Goal: Feedback & Contribution: Submit feedback/report problem

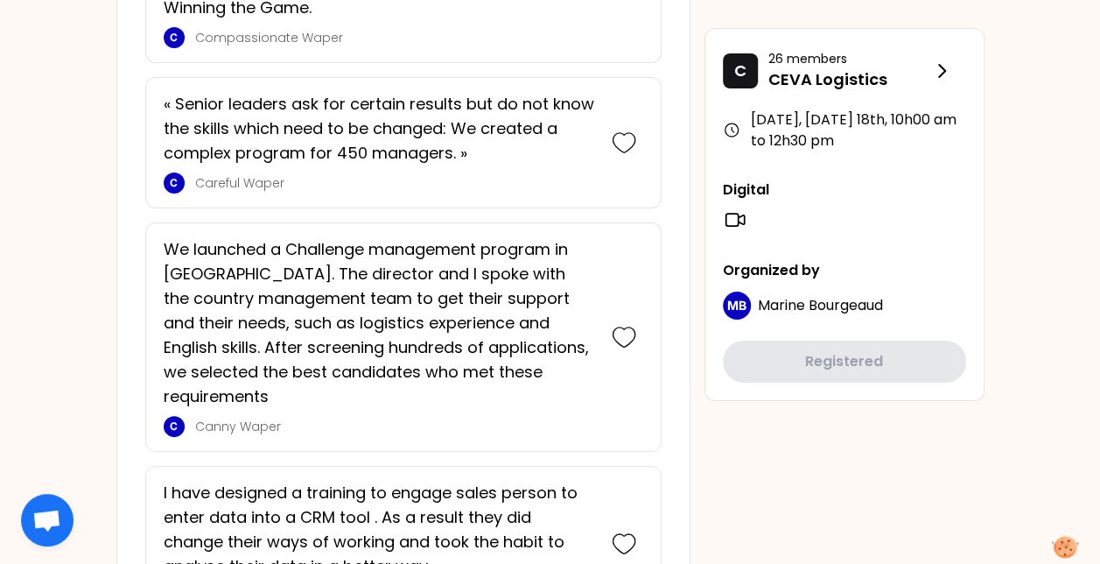
scroll to position [3148, 0]
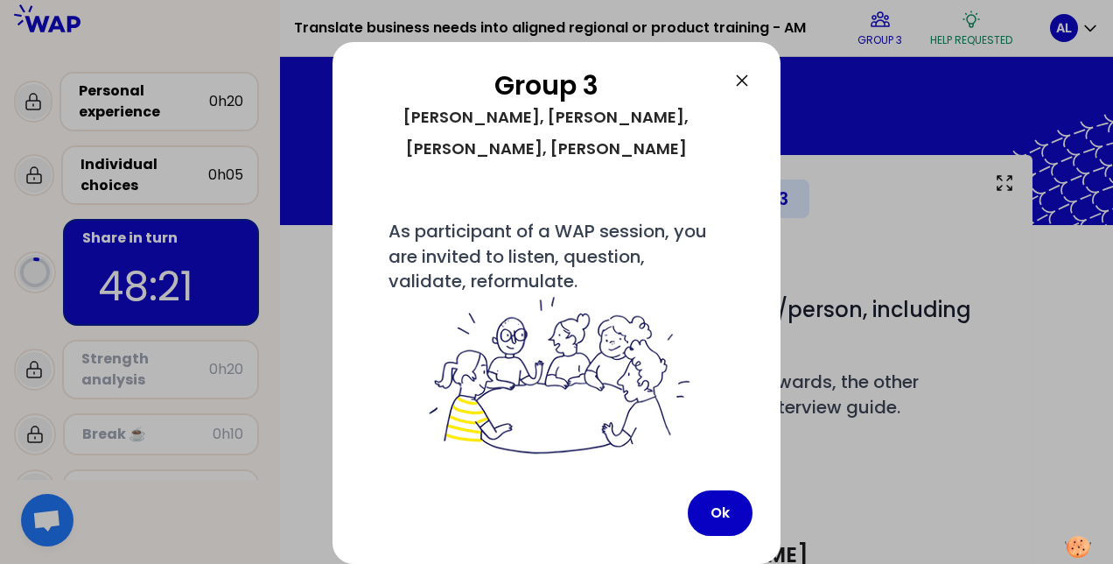
click at [742, 85] on icon at bounding box center [742, 80] width 21 height 21
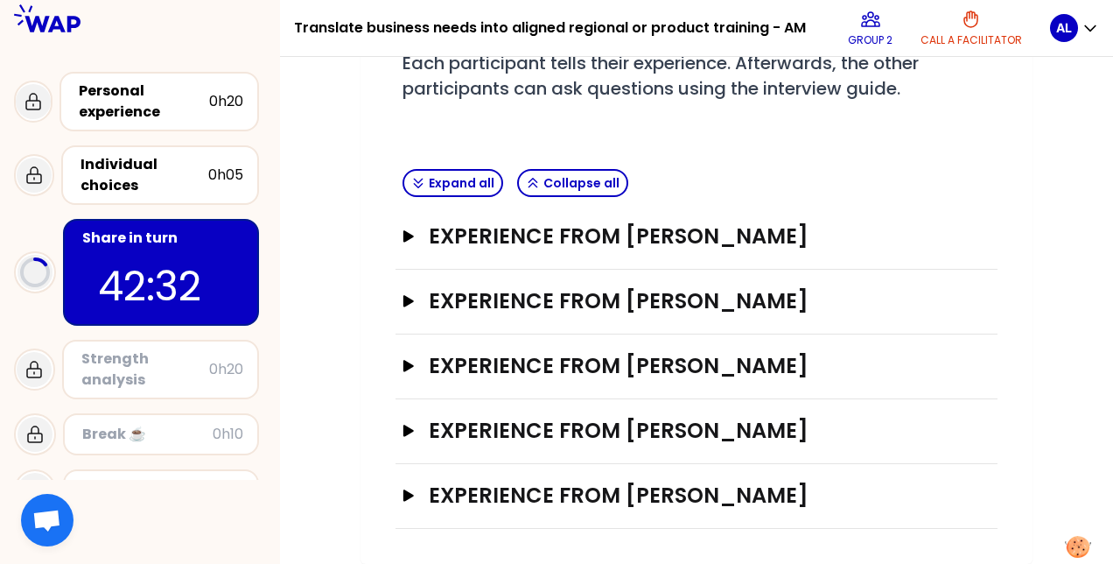
scroll to position [341, 0]
click at [411, 295] on icon "button" at bounding box center [409, 300] width 11 height 11
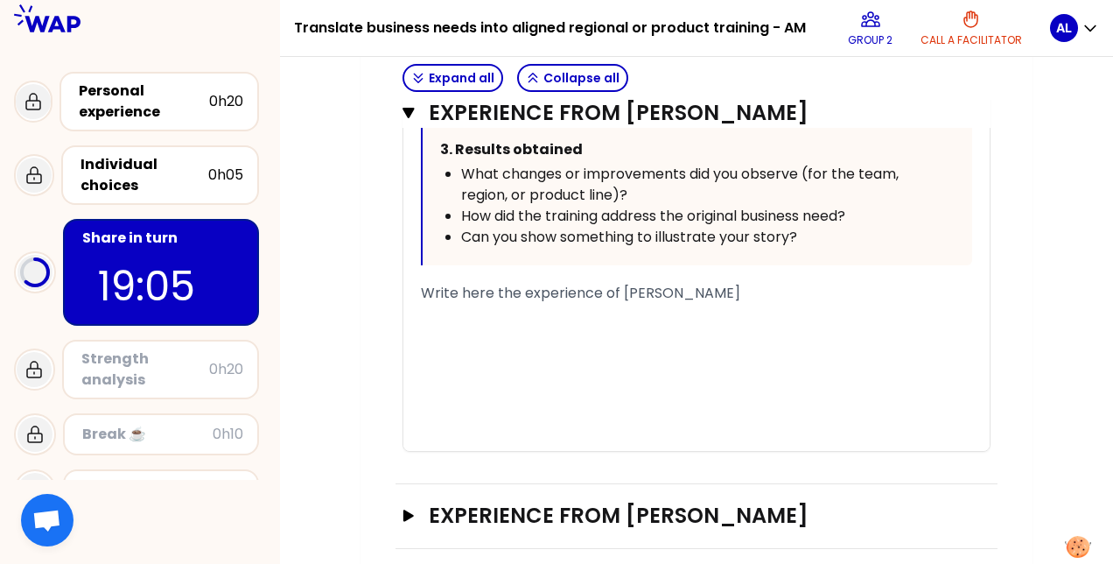
scroll to position [1166, 0]
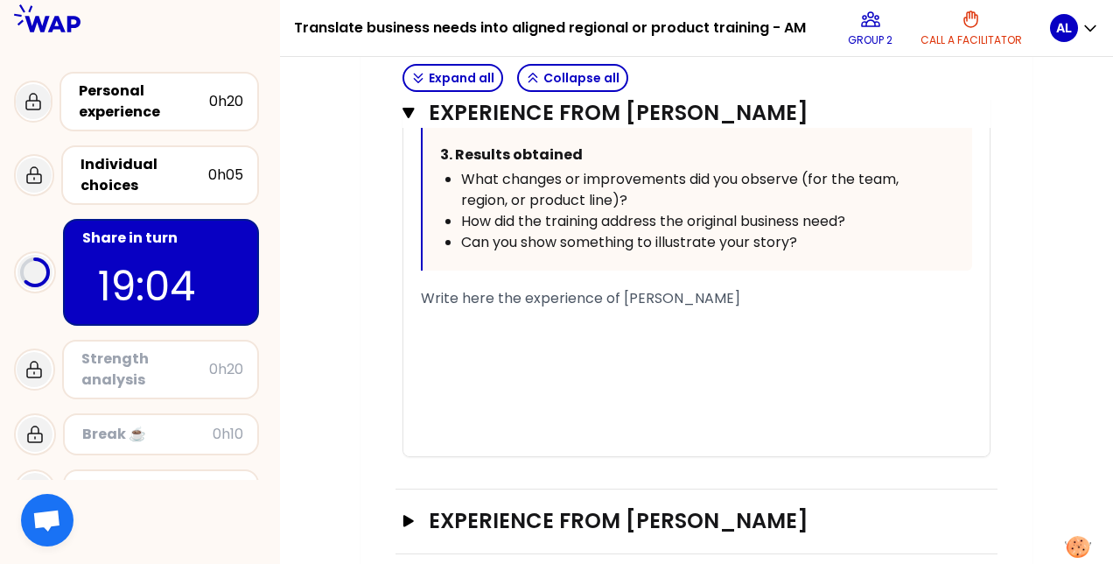
click at [740, 294] on div "Write here the experience of [PERSON_NAME]" at bounding box center [696, 298] width 551 height 21
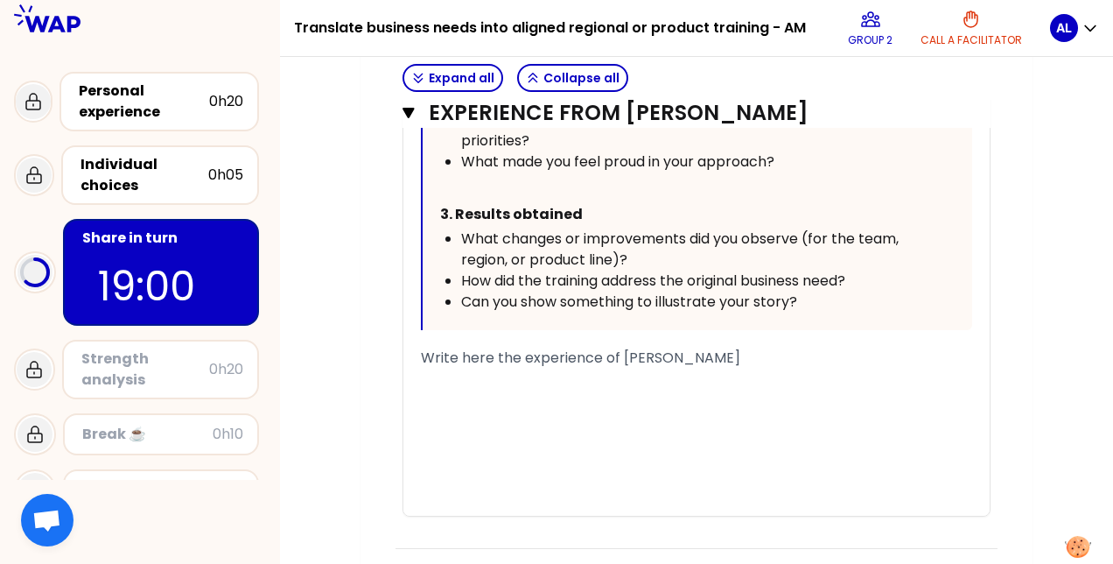
click at [504, 369] on div "﻿" at bounding box center [696, 379] width 551 height 21
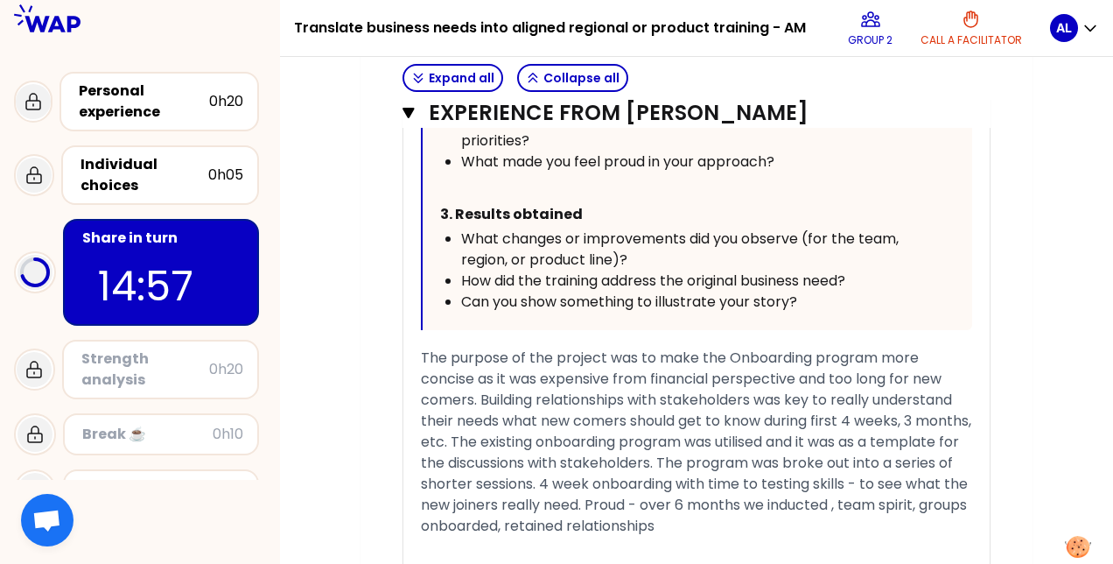
click at [948, 496] on span "The purpose of the project was to make the Onboarding program more concise as i…" at bounding box center [698, 441] width 554 height 188
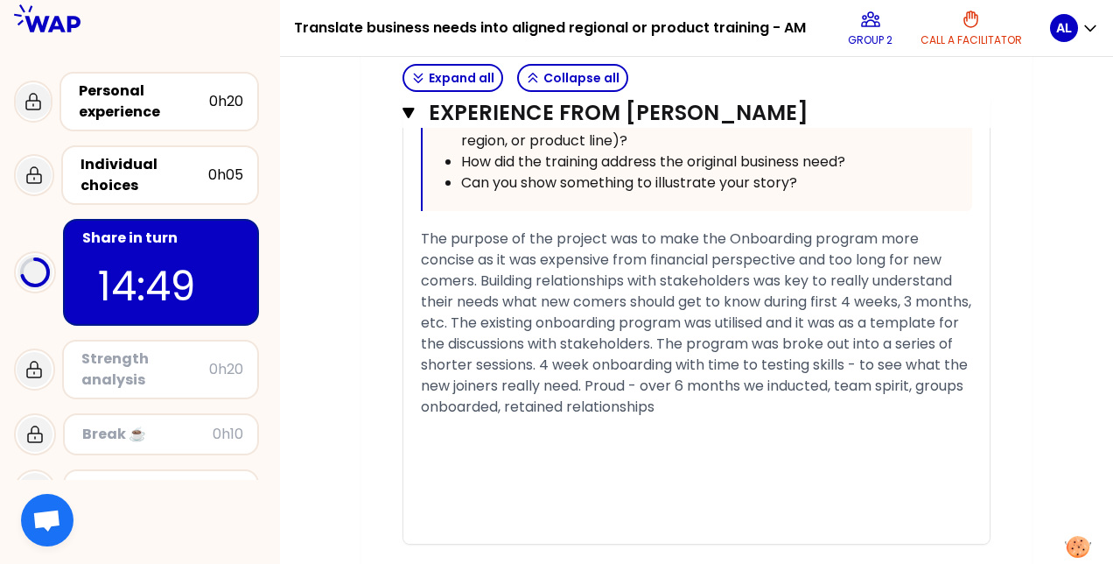
scroll to position [1239, 0]
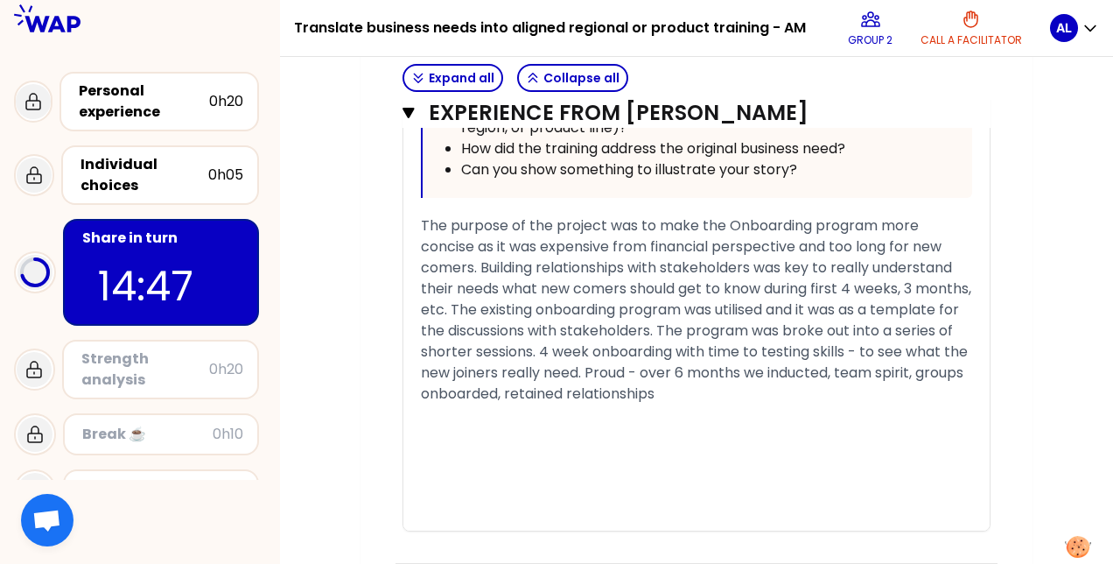
click at [811, 387] on div "The purpose of the project was to make the Onboarding program more concise as i…" at bounding box center [696, 309] width 551 height 189
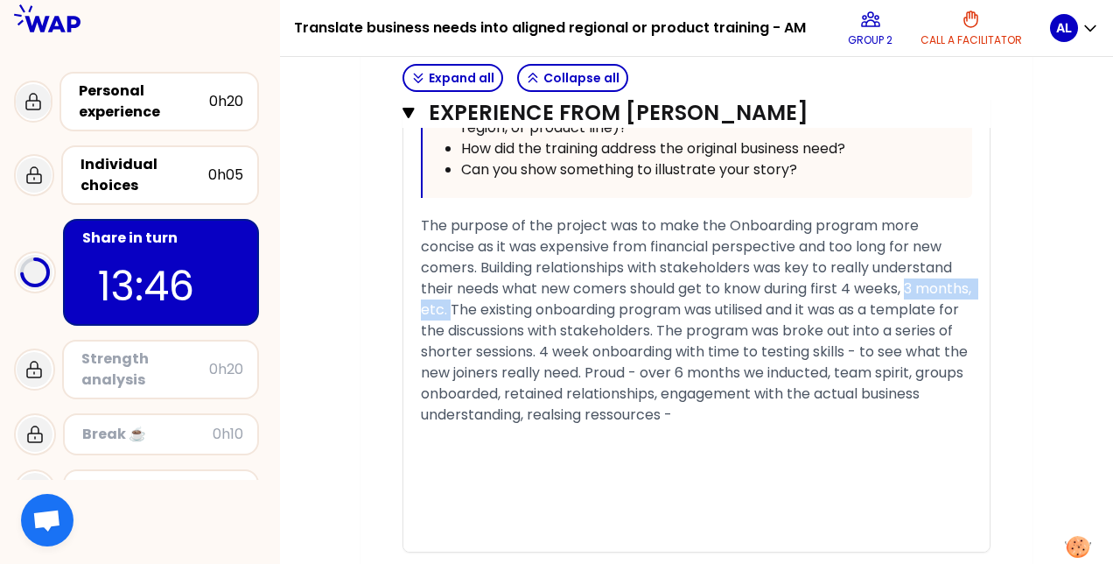
drag, startPoint x: 911, startPoint y: 284, endPoint x: 509, endPoint y: 304, distance: 403.1
click at [509, 304] on span "The purpose of the project was to make the Onboarding program more concise as i…" at bounding box center [698, 319] width 554 height 209
click at [420, 303] on div "« I redesigned an long onboarding program, reducing it from 3 months to 4 weeks…" at bounding box center [697, 11] width 586 height 1082
click at [421, 305] on span "The purpose of the project was to make the Onboarding program more concise as i…" at bounding box center [696, 319] width 551 height 209
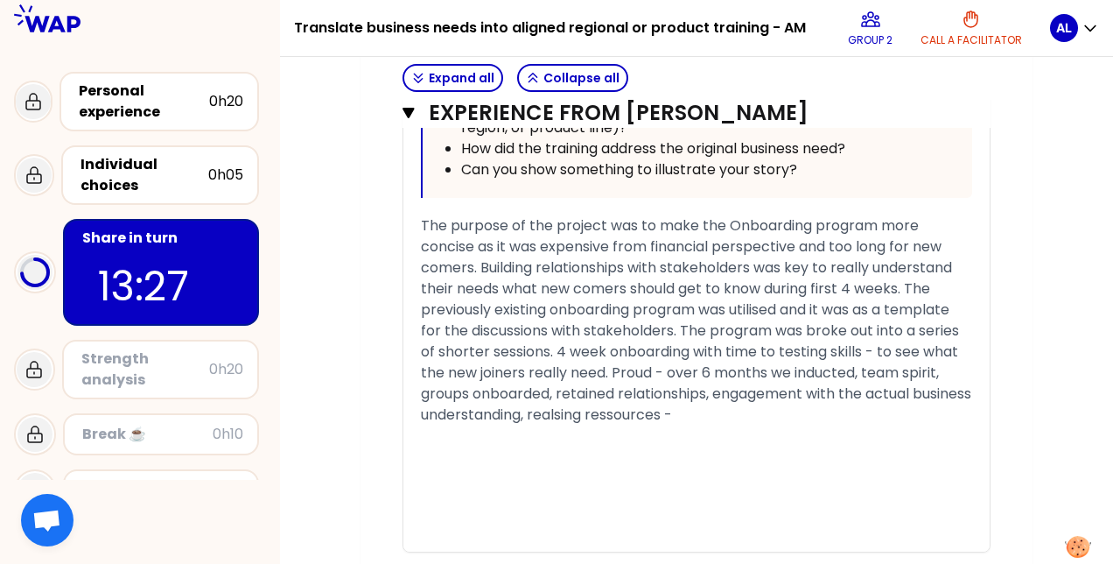
click at [700, 305] on span "The purpose of the project was to make the Onboarding program more concise as i…" at bounding box center [698, 319] width 554 height 209
click at [686, 327] on span "The purpose of the project was to make the Onboarding program more concise as i…" at bounding box center [698, 319] width 554 height 209
click at [653, 366] on span "The purpose of the project was to make the Onboarding program more concise as i…" at bounding box center [698, 319] width 554 height 209
click at [868, 374] on span "The purpose of the project was to make the Onboarding program more concise as i…" at bounding box center [698, 319] width 554 height 209
click at [751, 411] on div "The purpose of the project was to make the Onboarding program more concise as i…" at bounding box center [696, 320] width 551 height 210
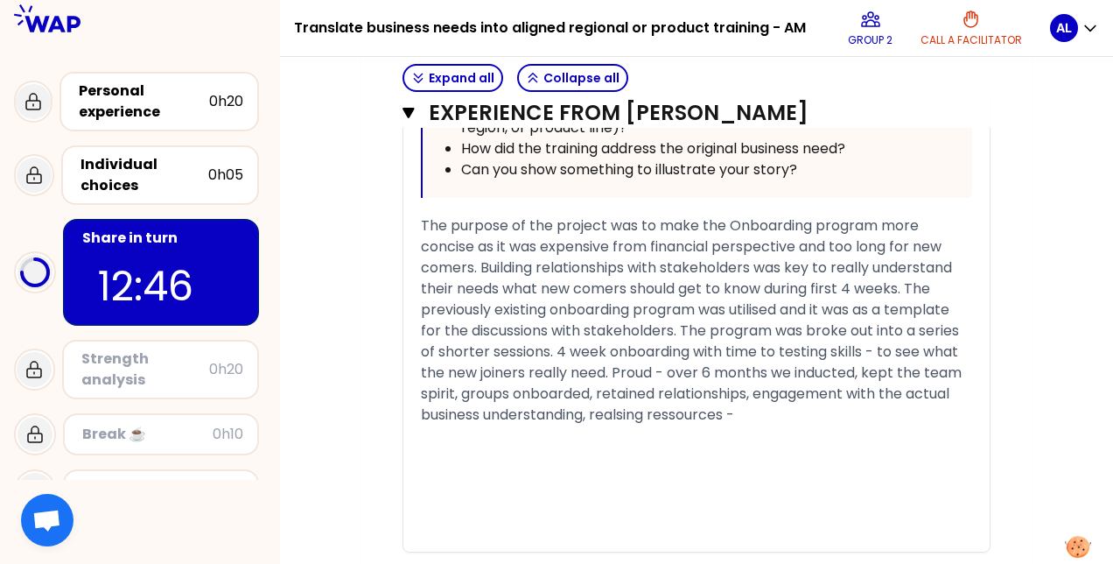
drag, startPoint x: 751, startPoint y: 411, endPoint x: 588, endPoint y: 413, distance: 162.8
click at [588, 413] on div "The purpose of the project was to make the Onboarding program more concise as i…" at bounding box center [696, 320] width 551 height 210
click at [549, 347] on span "The purpose of the project was to make the Onboarding program more concise as i…" at bounding box center [693, 319] width 544 height 209
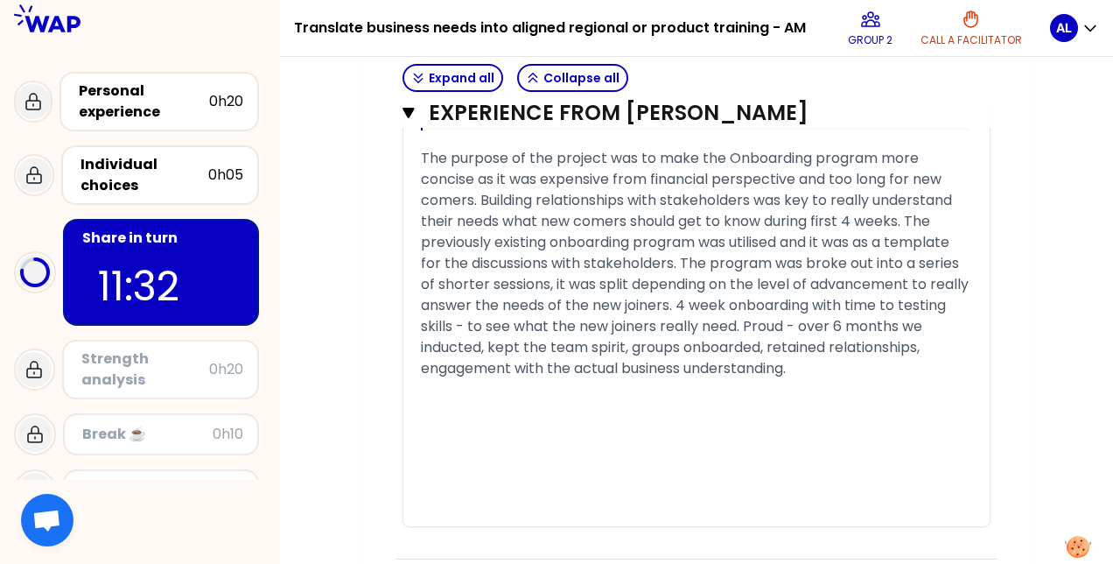
scroll to position [1308, 0]
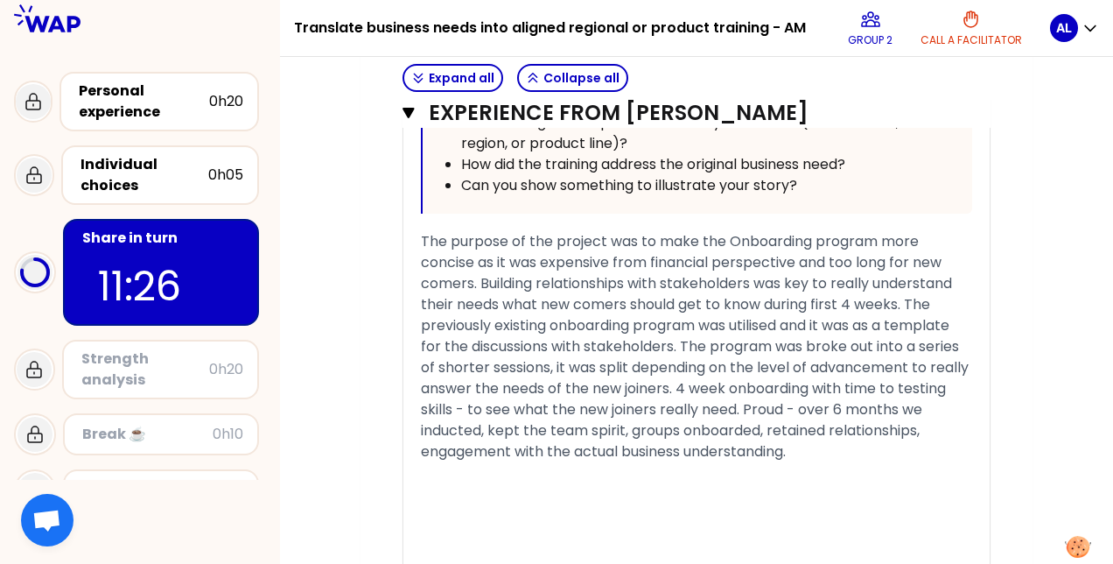
scroll to position [1220, 0]
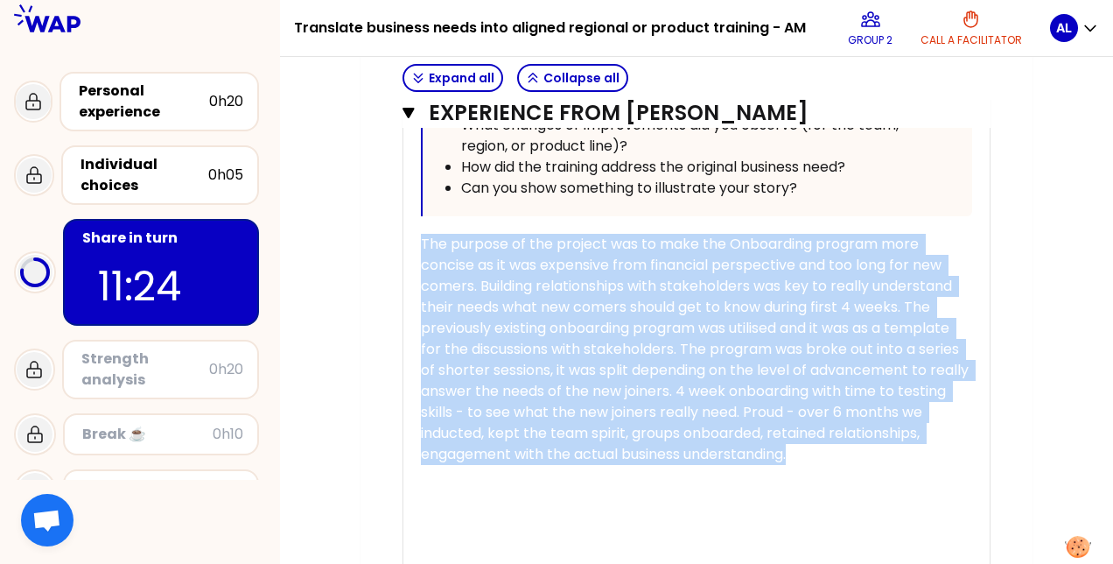
drag, startPoint x: 797, startPoint y: 449, endPoint x: 406, endPoint y: 235, distance: 446.2
click at [406, 235] on div "« I redesigned an long onboarding program, reducing it from 3 months to 4 weeks…" at bounding box center [697, 50] width 586 height 1124
copy span "The purpose of the project was to make the Onboarding program more concise as i…"
click at [411, 107] on icon "button" at bounding box center [409, 113] width 12 height 14
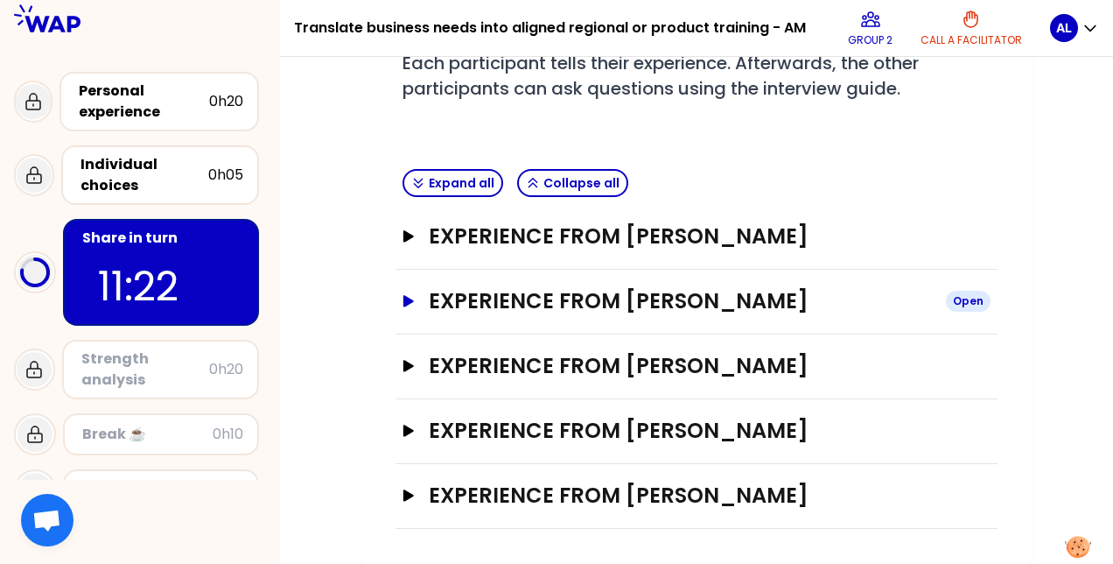
scroll to position [341, 0]
click at [406, 488] on button "Experience from [PERSON_NAME] Open" at bounding box center [697, 495] width 588 height 28
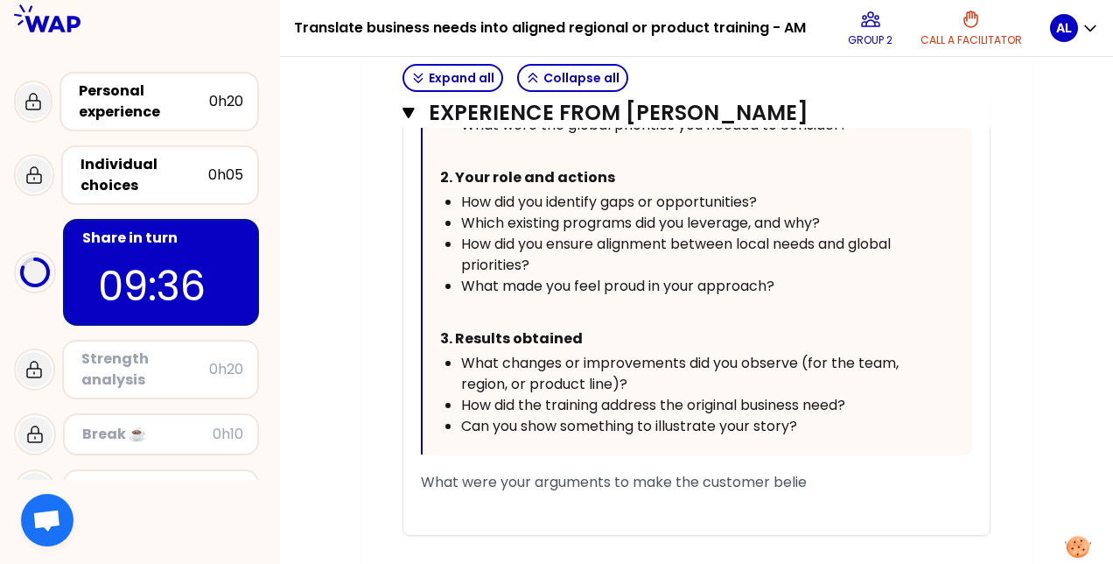
scroll to position [1238, 0]
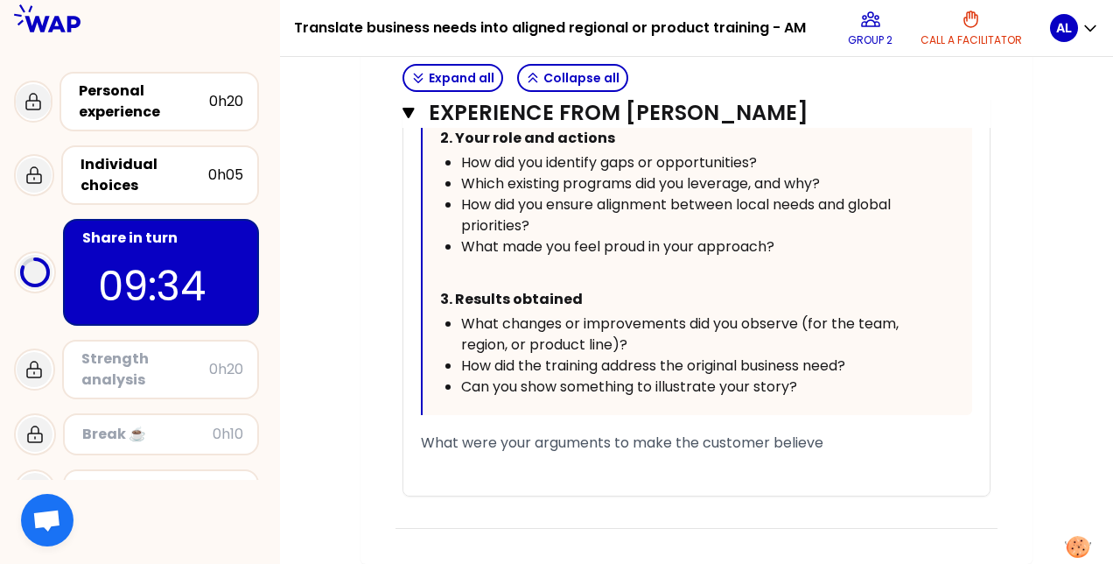
click at [795, 440] on span "What were your arguments to make the customer believe" at bounding box center [622, 442] width 403 height 20
click at [824, 443] on span "What were your arguments to make the customer believe" at bounding box center [622, 442] width 403 height 20
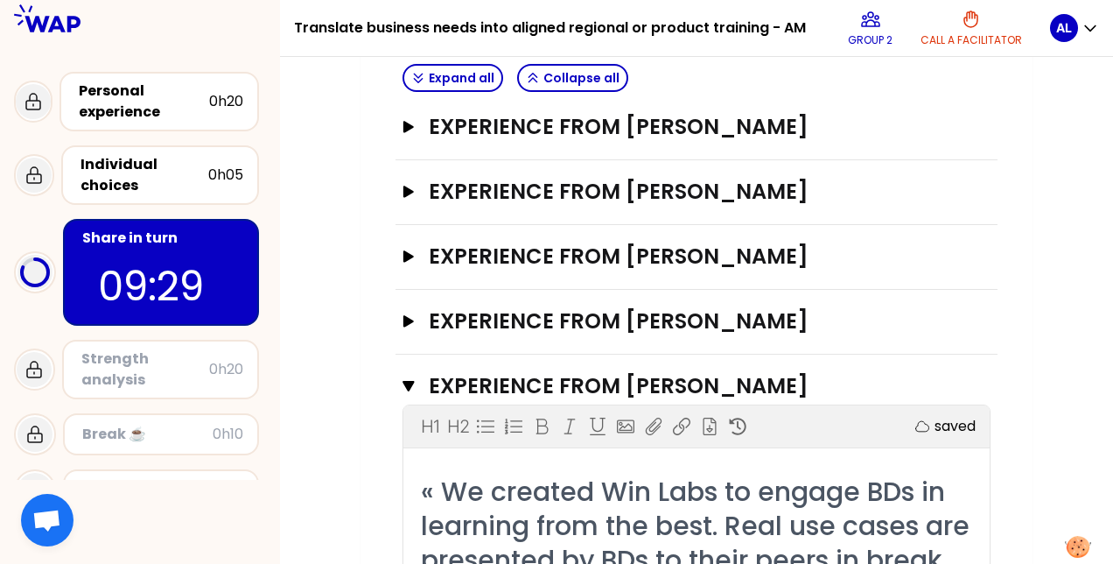
scroll to position [358, 0]
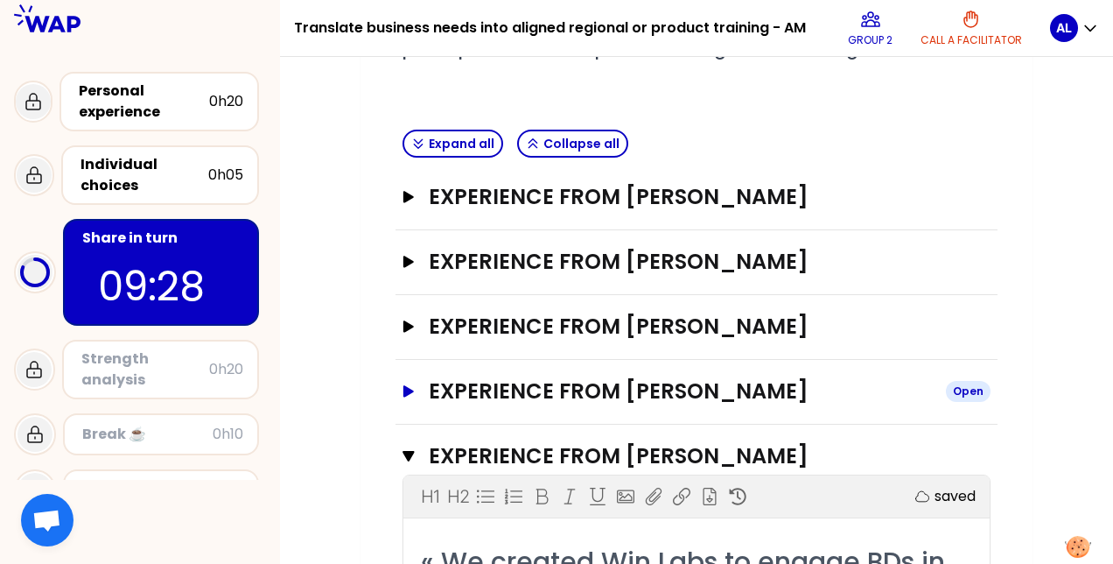
click at [411, 397] on icon "button" at bounding box center [409, 391] width 14 height 12
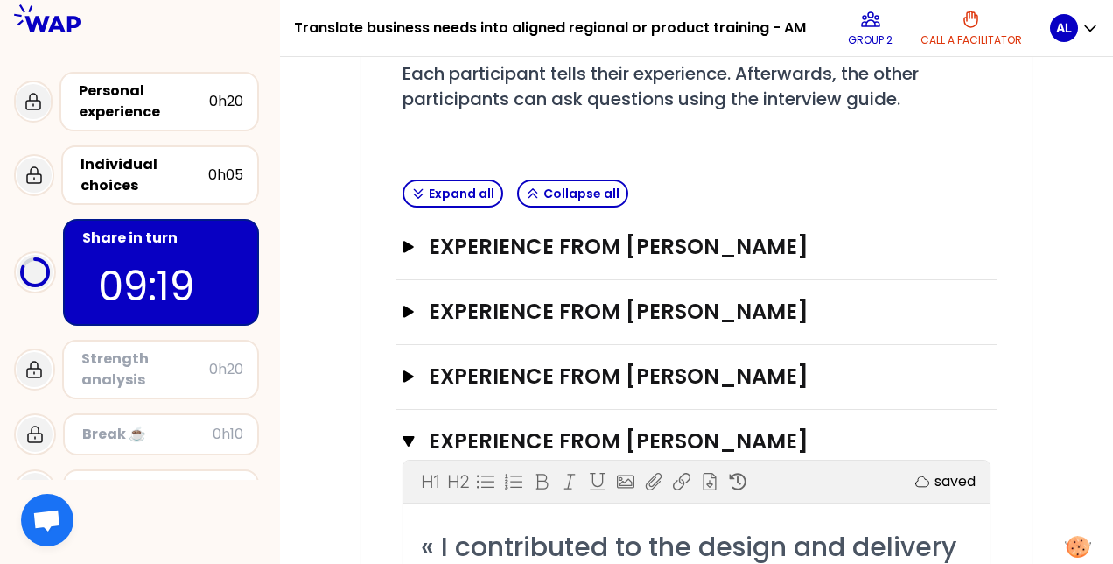
scroll to position [368, 0]
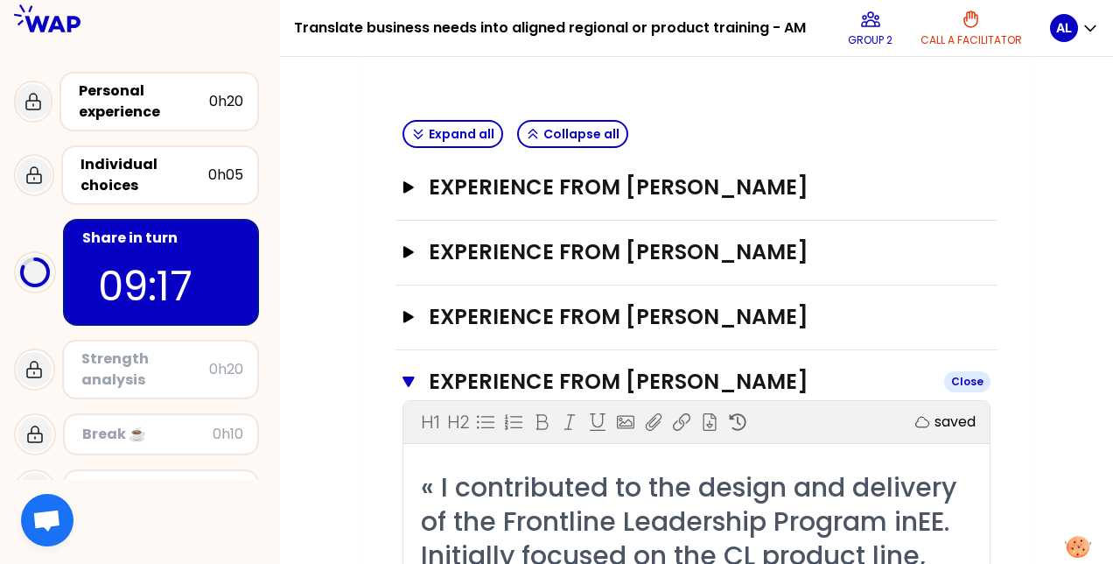
click at [415, 387] on button "Experience from [PERSON_NAME] Close" at bounding box center [697, 382] width 588 height 28
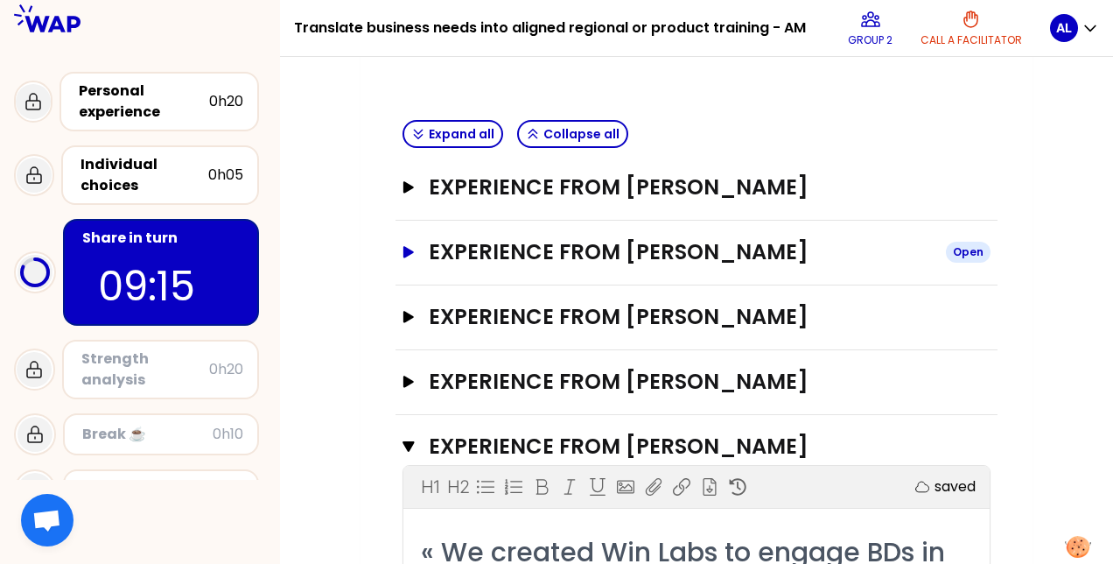
click at [407, 246] on icon "button" at bounding box center [409, 251] width 11 height 11
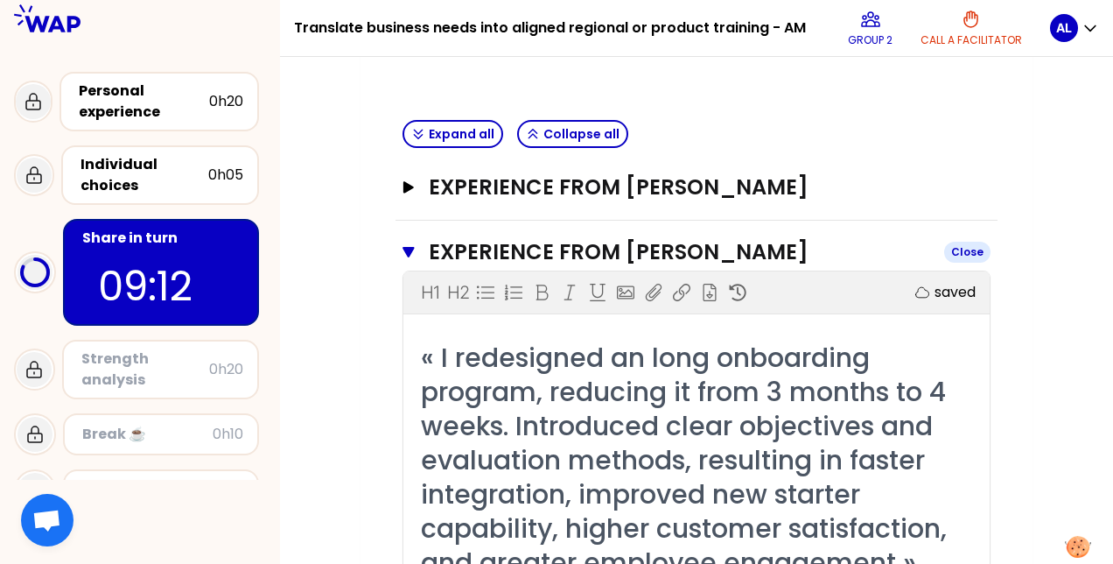
click at [407, 247] on icon "button" at bounding box center [408, 252] width 11 height 11
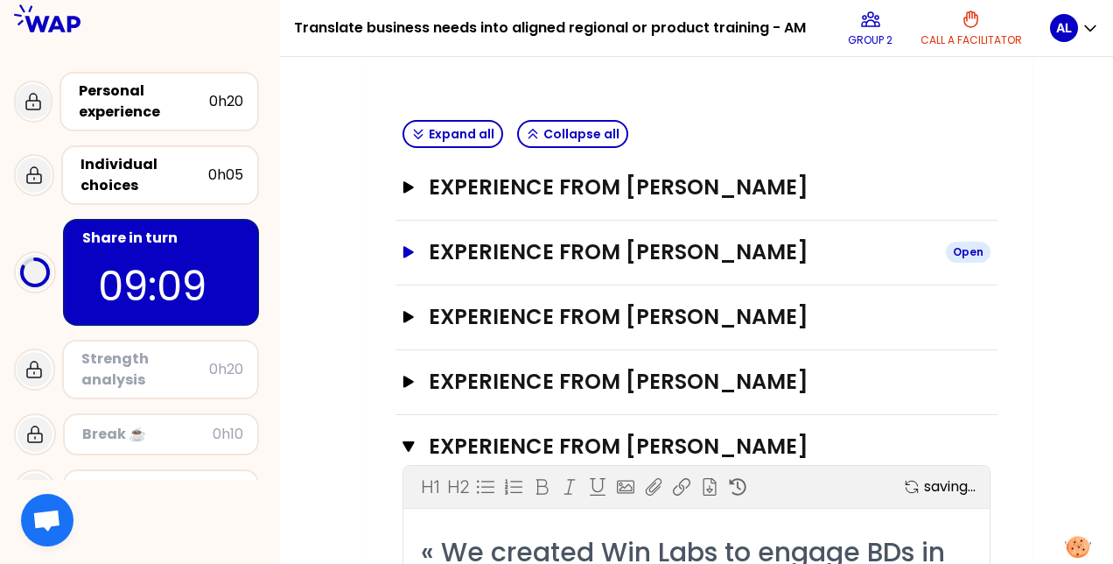
click at [414, 249] on icon "button" at bounding box center [409, 252] width 14 height 12
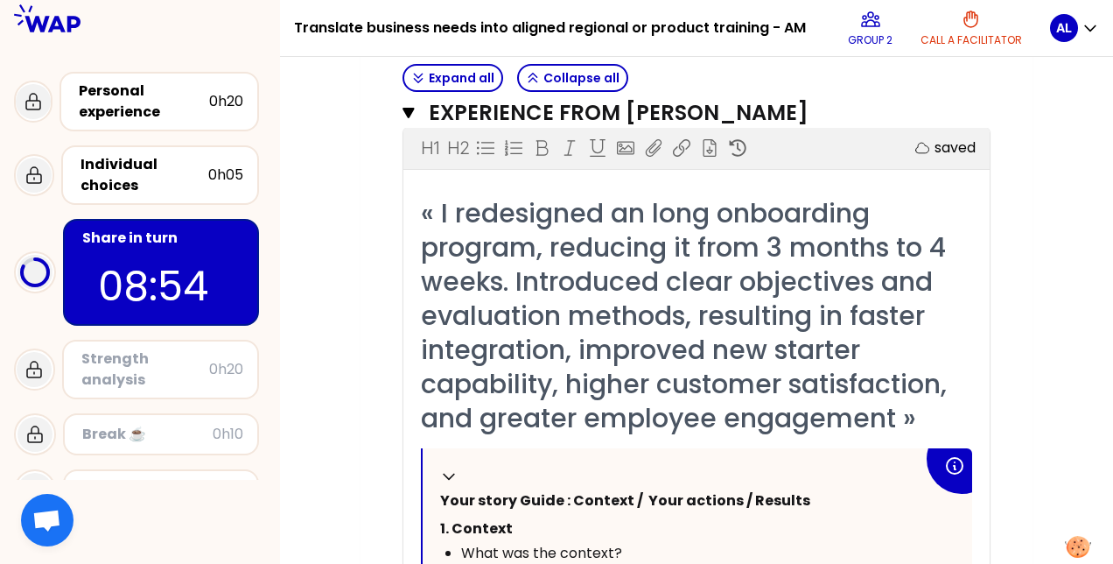
scroll to position [418, 0]
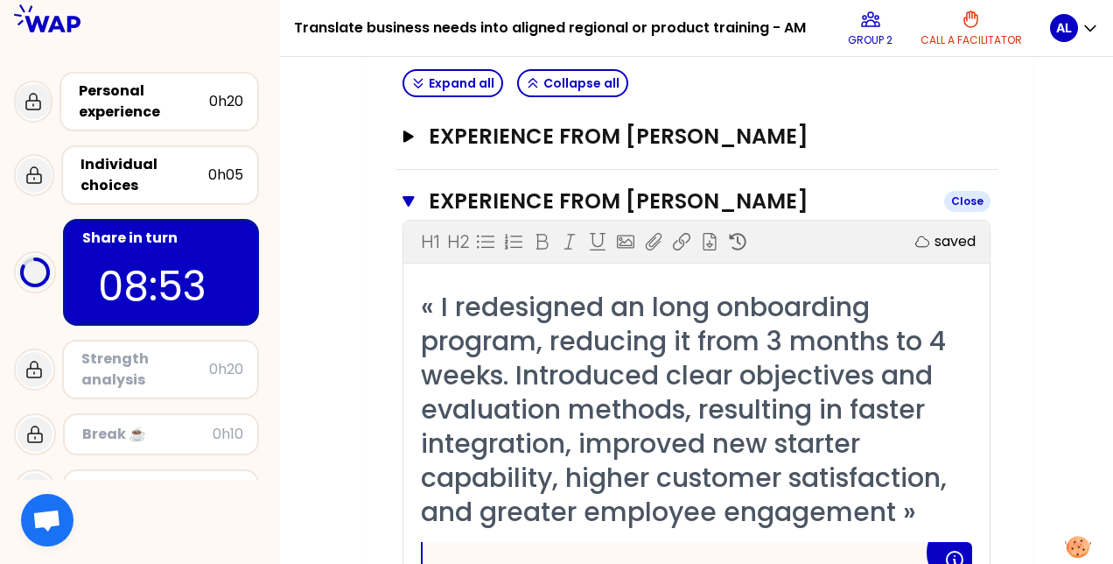
click at [407, 196] on icon "button" at bounding box center [408, 201] width 11 height 11
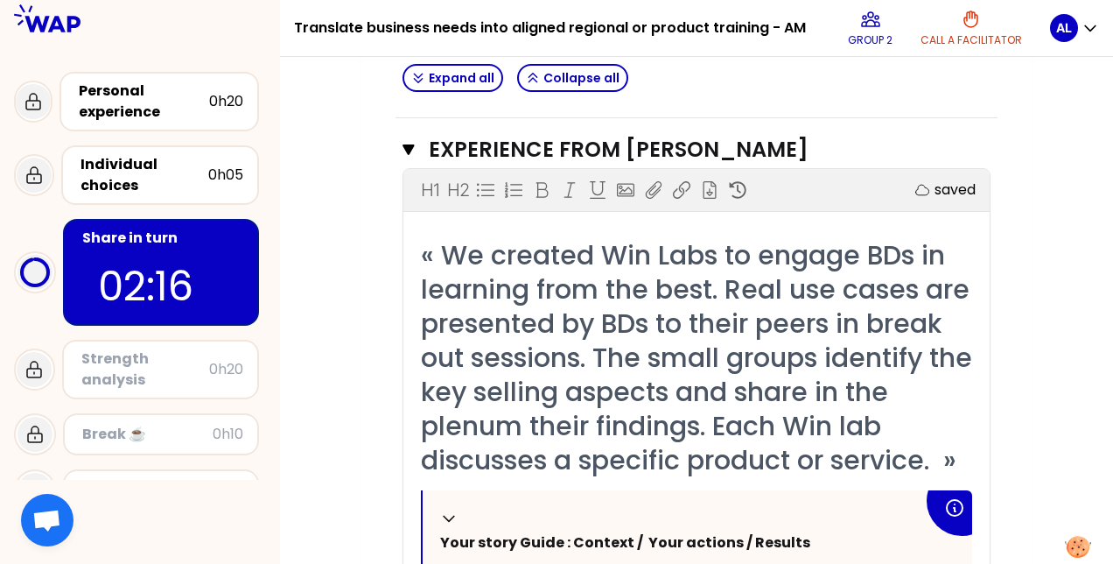
scroll to position [592, 0]
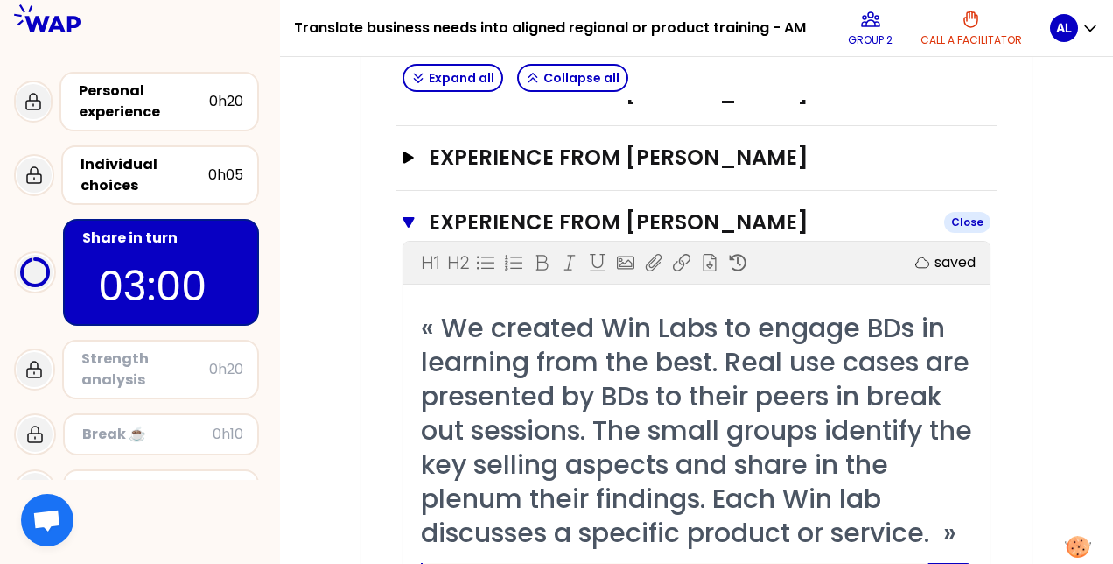
click at [405, 236] on button "Experience from [PERSON_NAME] Close" at bounding box center [697, 222] width 588 height 28
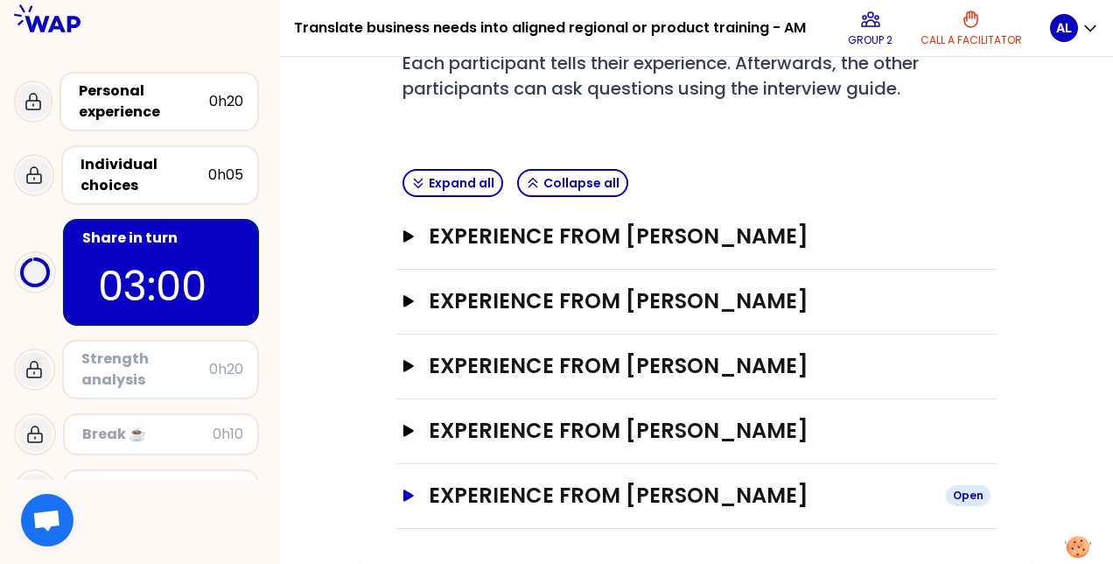
scroll to position [341, 0]
click at [411, 230] on icon "button" at bounding box center [409, 236] width 14 height 12
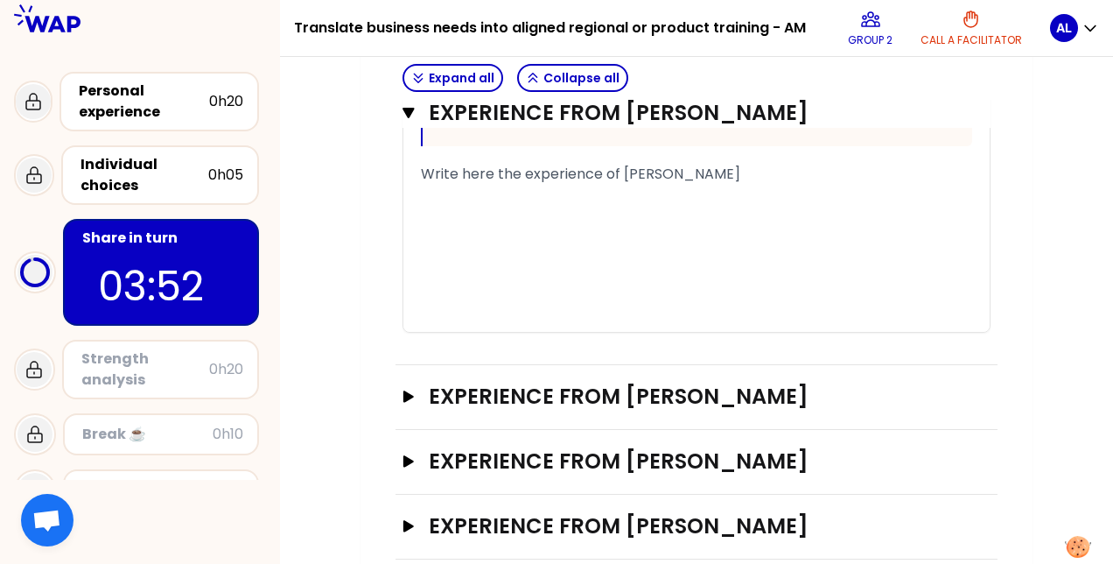
scroll to position [1245, 0]
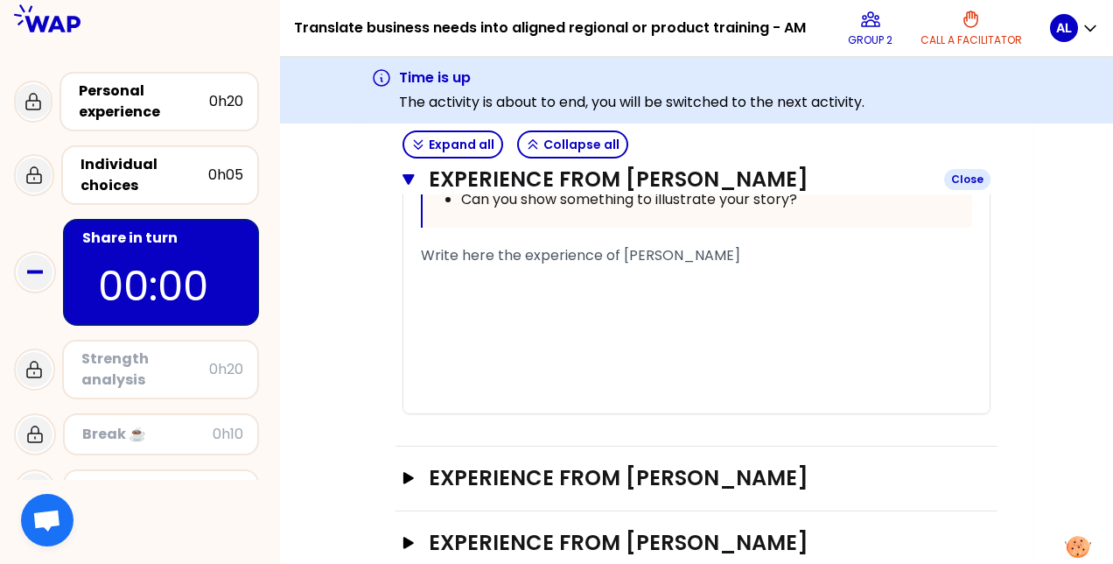
click at [406, 182] on icon "button" at bounding box center [409, 179] width 12 height 14
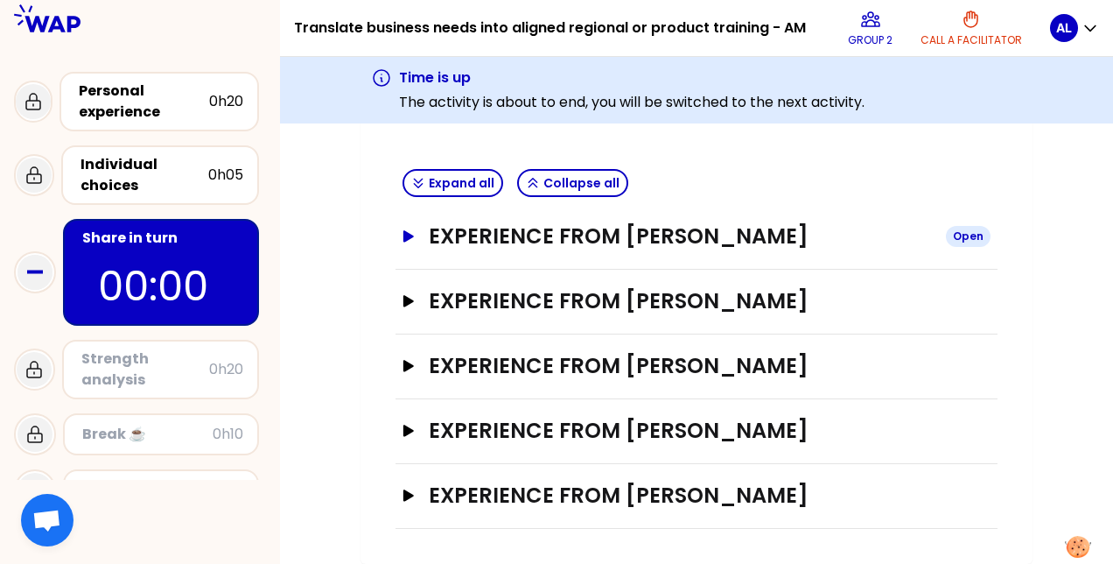
click at [404, 230] on icon "button" at bounding box center [409, 235] width 11 height 11
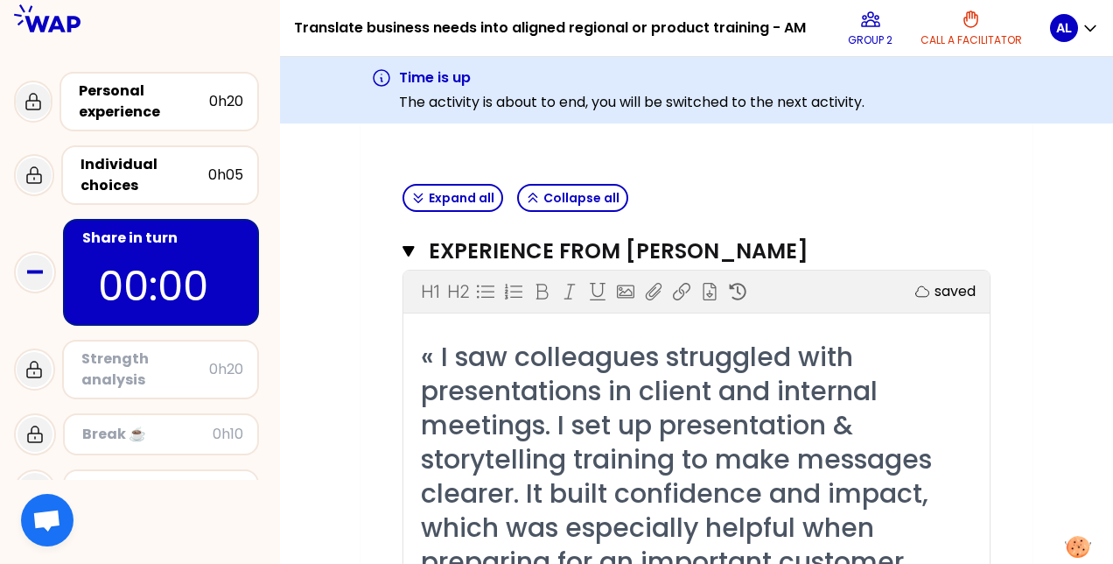
scroll to position [257, 0]
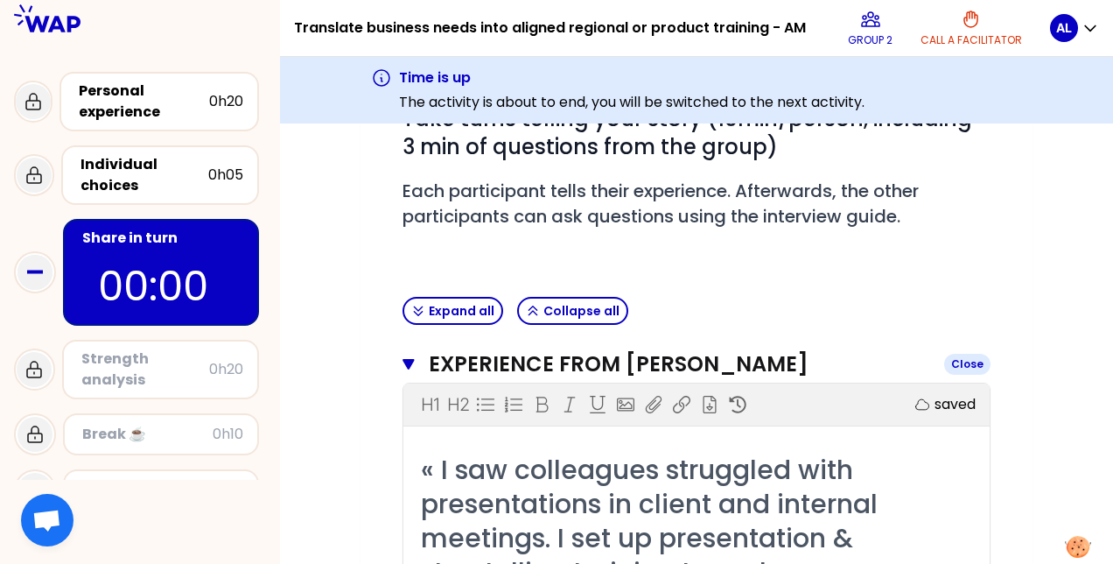
click at [412, 359] on icon "button" at bounding box center [408, 364] width 11 height 11
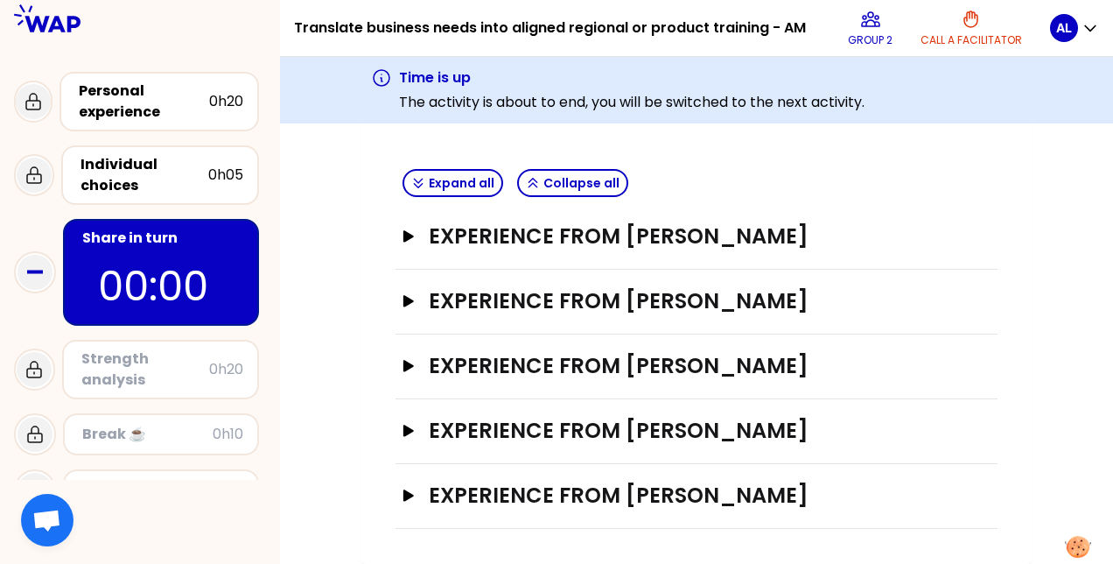
scroll to position [408, 0]
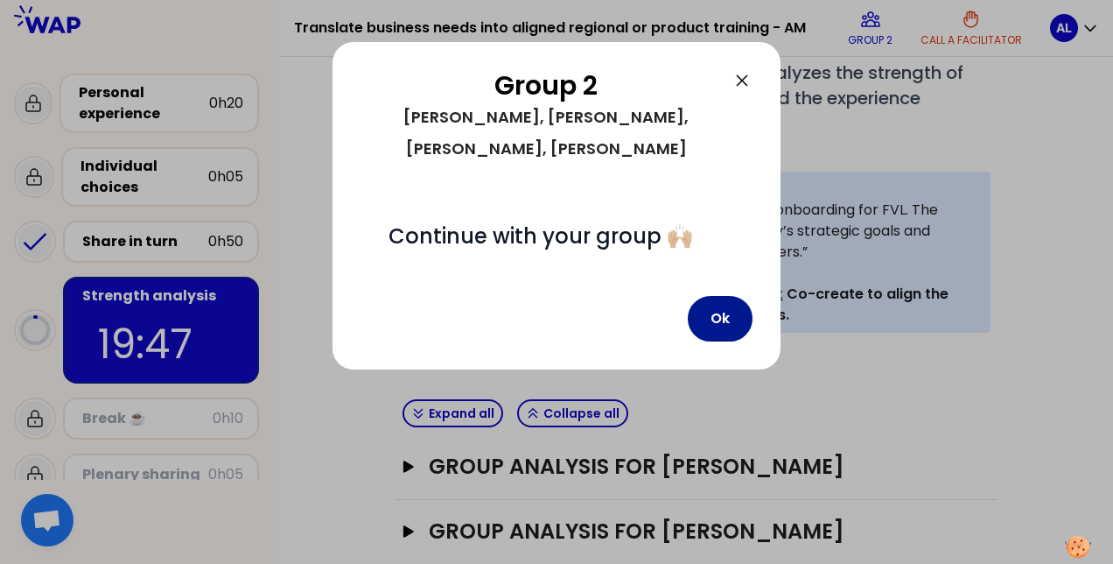
click at [716, 296] on button "Ok" at bounding box center [720, 319] width 65 height 46
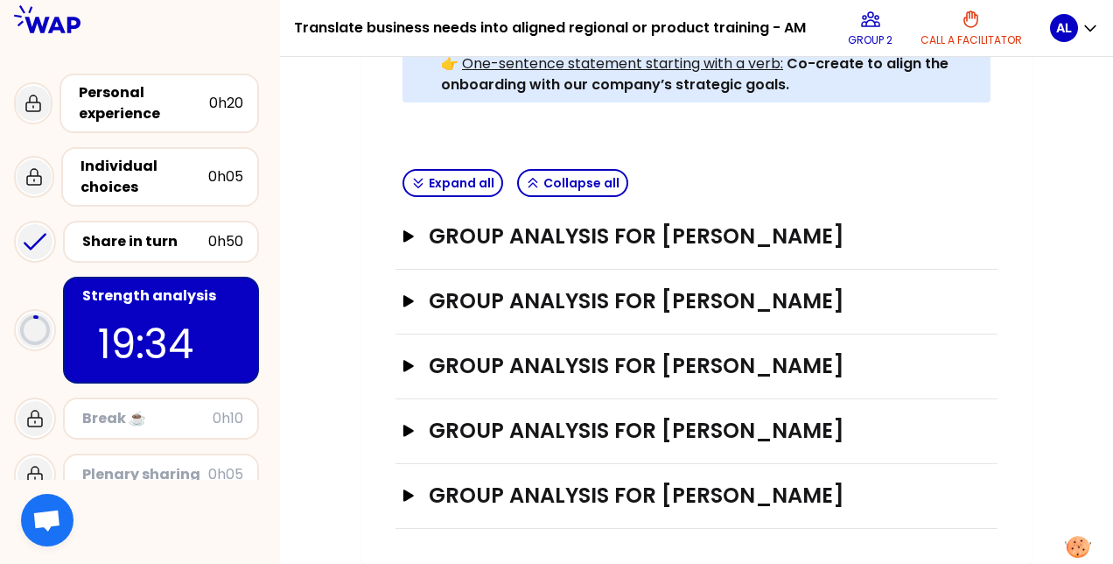
scroll to position [660, 0]
click at [413, 230] on icon "button" at bounding box center [409, 236] width 14 height 12
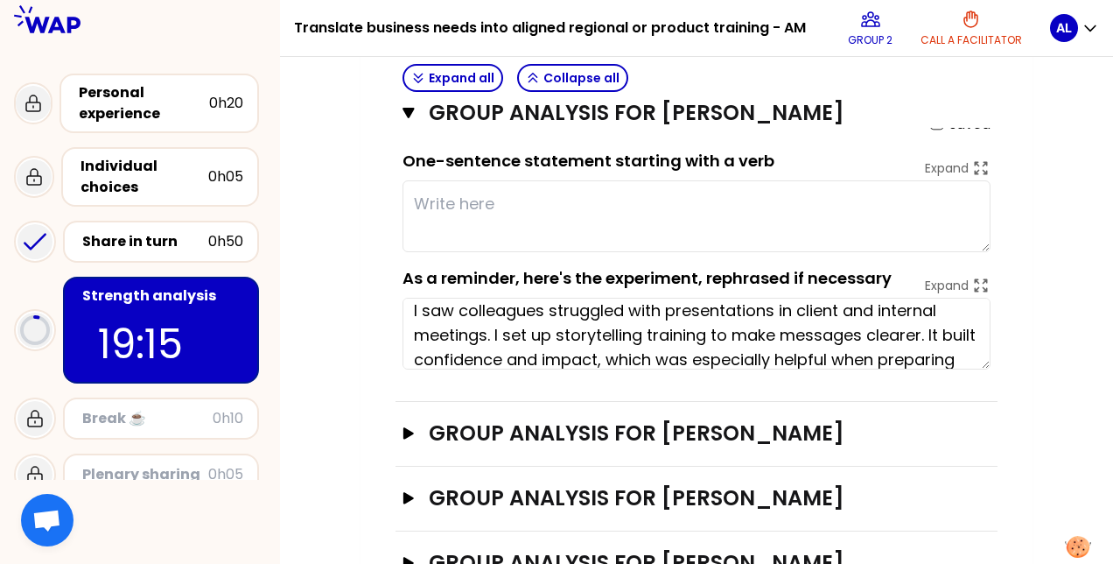
scroll to position [0, 0]
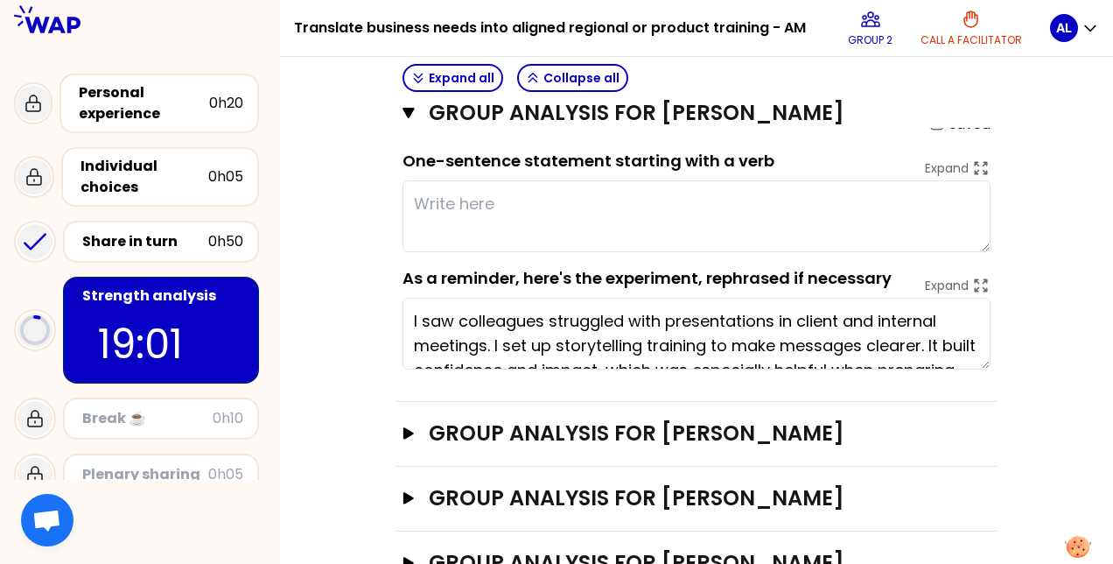
click at [630, 205] on textarea at bounding box center [697, 216] width 588 height 72
click at [617, 191] on textarea at bounding box center [697, 216] width 588 height 72
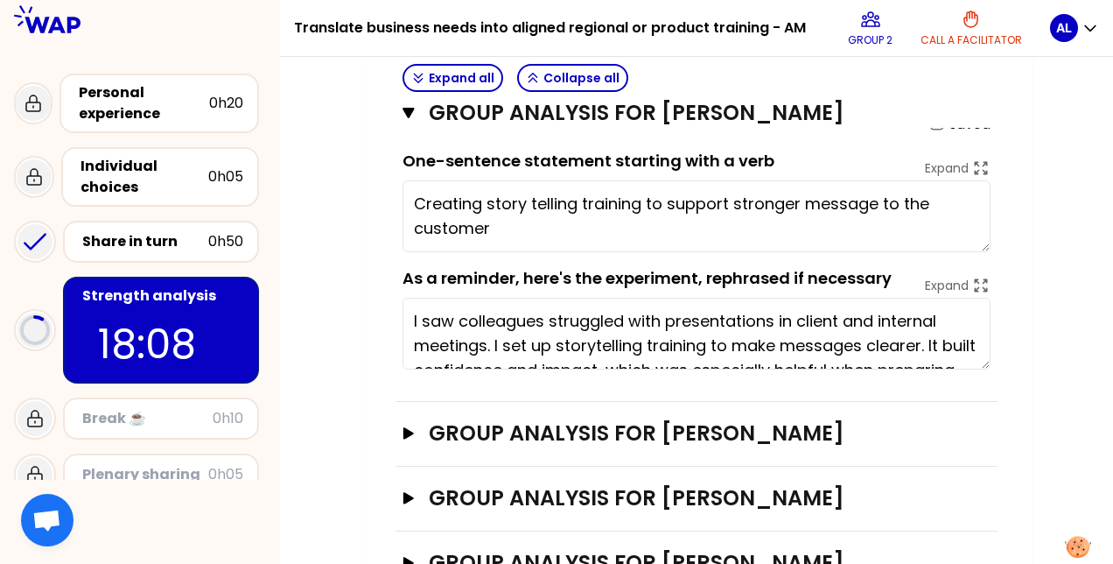
drag, startPoint x: 462, startPoint y: 198, endPoint x: 400, endPoint y: 195, distance: 62.2
click at [400, 195] on div "Group analysis for [PERSON_NAME] Close saved One-sentence statement starting wi…" at bounding box center [697, 227] width 602 height 348
click at [530, 228] on textarea "Organising story telling training to support stronger message to the customer" at bounding box center [697, 216] width 588 height 72
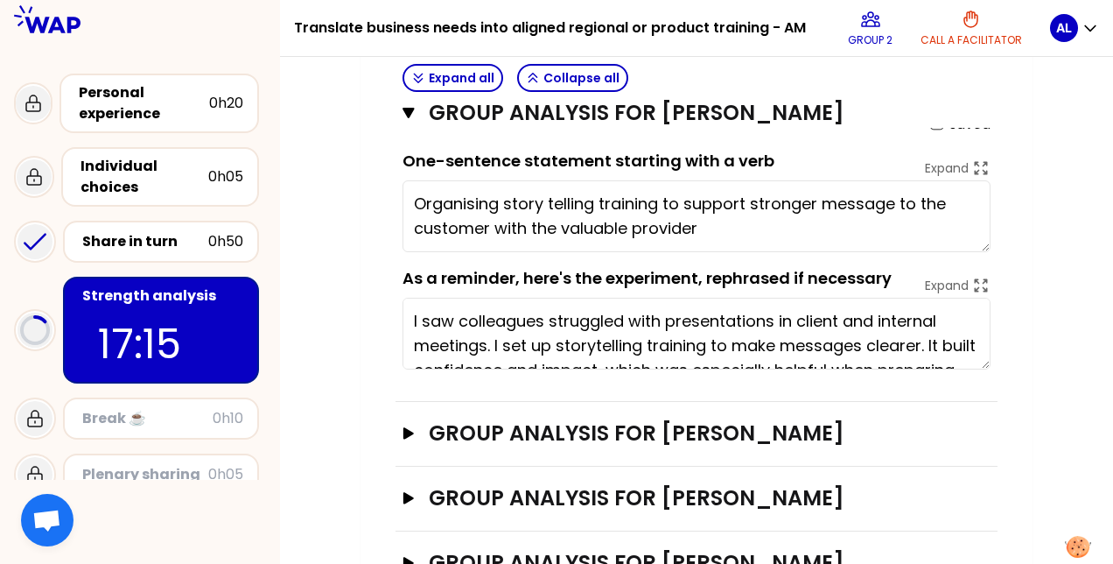
drag, startPoint x: 717, startPoint y: 228, endPoint x: 402, endPoint y: 189, distance: 317.6
click at [402, 189] on div "Group analysis for [PERSON_NAME] Close saved One-sentence statement starting wi…" at bounding box center [697, 227] width 602 height 348
click at [711, 224] on textarea "Organising story telling training to support stronger message to the customer w…" at bounding box center [697, 216] width 588 height 72
paste textarea "Organise storytelling training to deliver a stronger message to customers in co…"
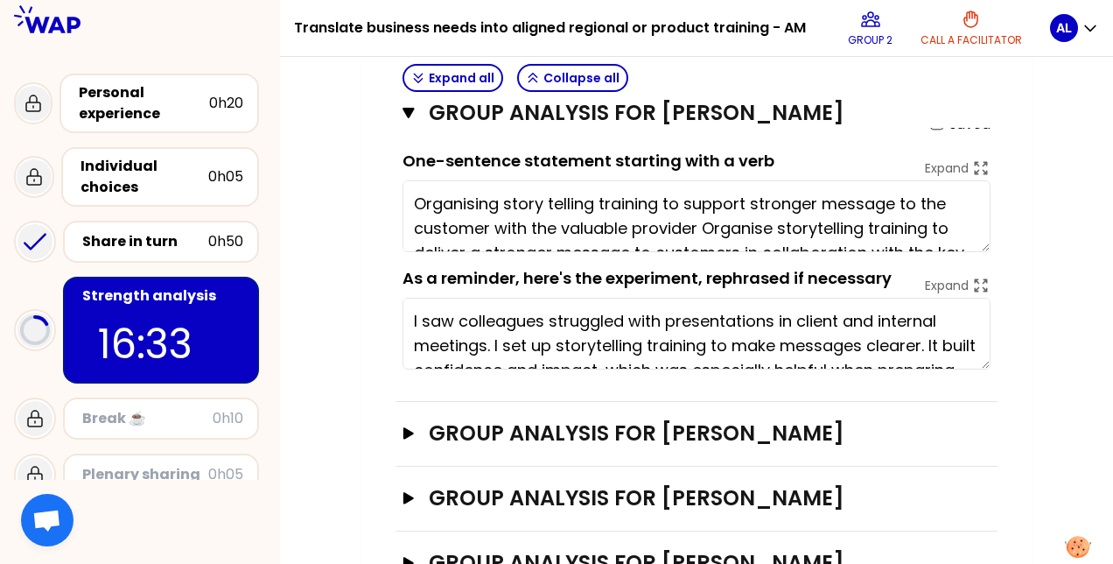
scroll to position [37, 0]
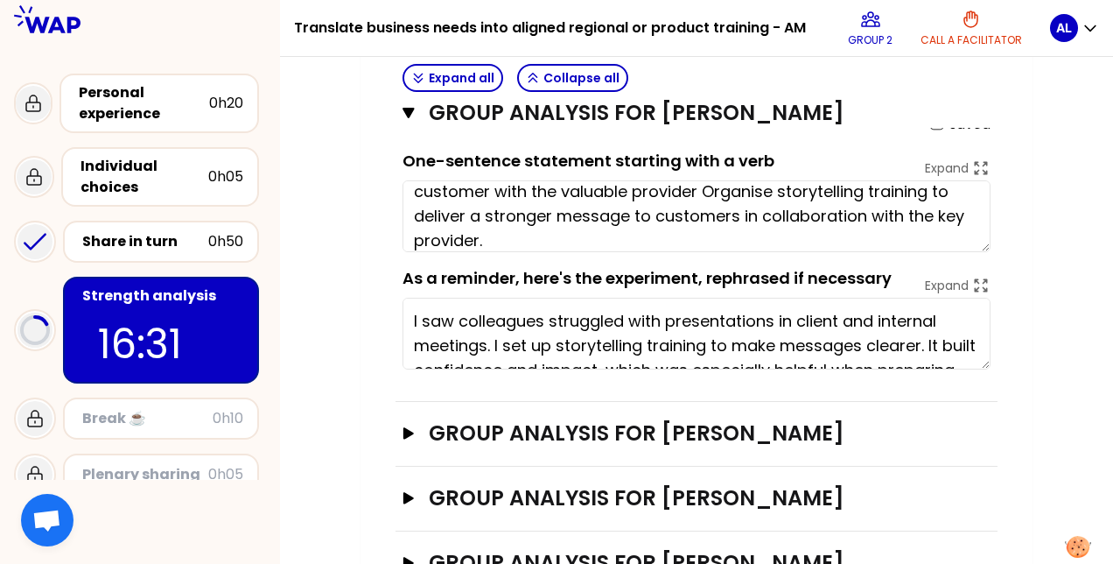
click at [703, 186] on textarea "Organising story telling training to support stronger message to the customer w…" at bounding box center [697, 216] width 588 height 72
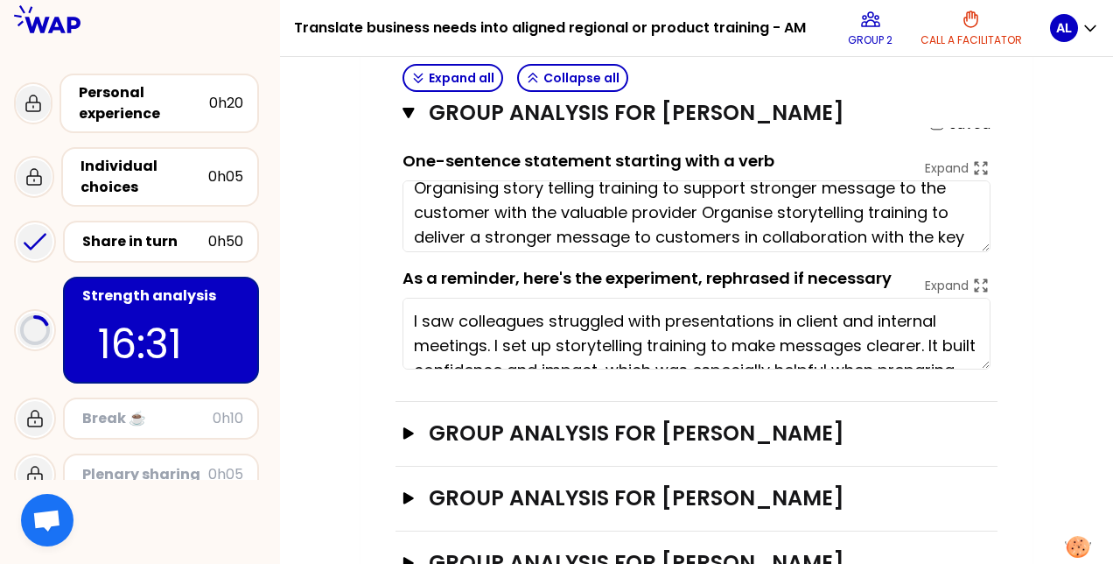
scroll to position [11, 0]
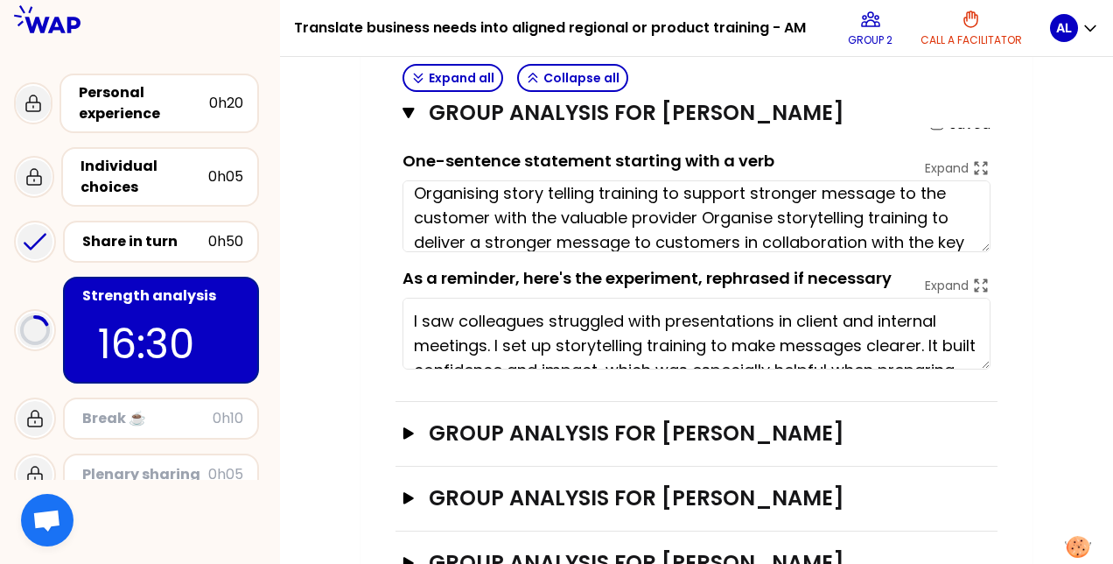
drag, startPoint x: 703, startPoint y: 186, endPoint x: 778, endPoint y: 207, distance: 78.2
click at [778, 207] on textarea "Organising story telling training to support stronger message to the customer w…" at bounding box center [697, 216] width 588 height 72
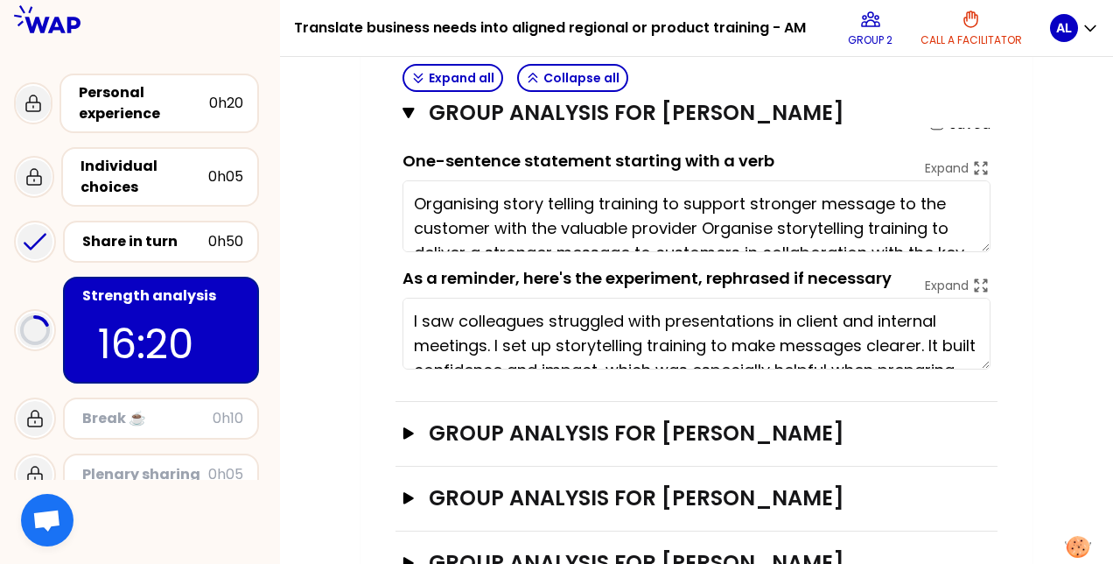
click at [699, 234] on textarea "Organising story telling training to support stronger message to the customer w…" at bounding box center [697, 216] width 588 height 72
drag, startPoint x: 704, startPoint y: 225, endPoint x: 411, endPoint y: 204, distance: 294.0
click at [411, 204] on textarea "Organising story telling training to support stronger message to the customer w…" at bounding box center [697, 216] width 588 height 72
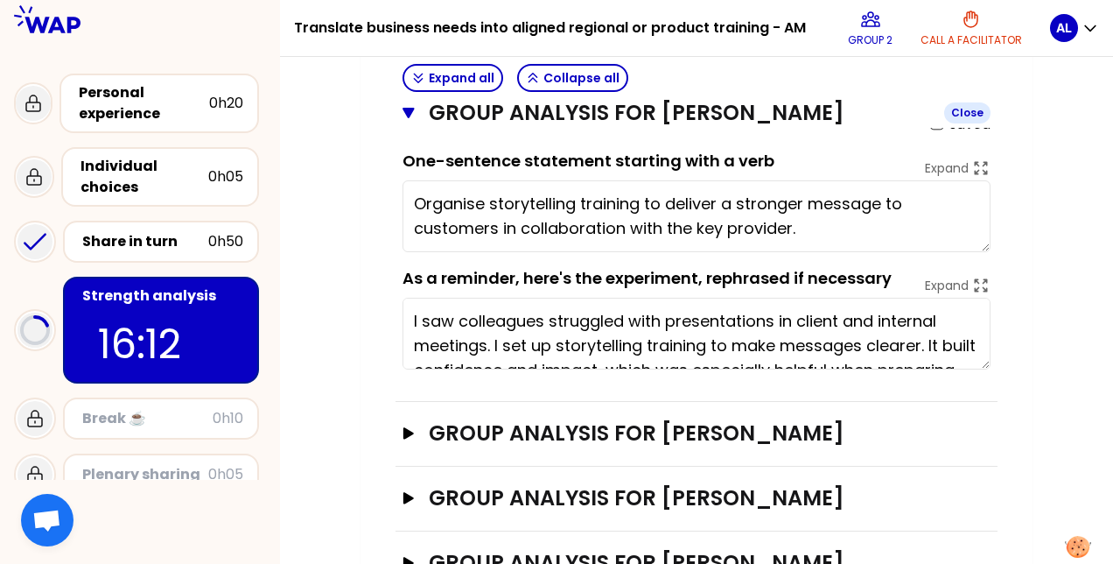
type textarea "Organise storytelling training to deliver a stronger message to customers in co…"
click at [408, 114] on icon "button" at bounding box center [408, 113] width 11 height 11
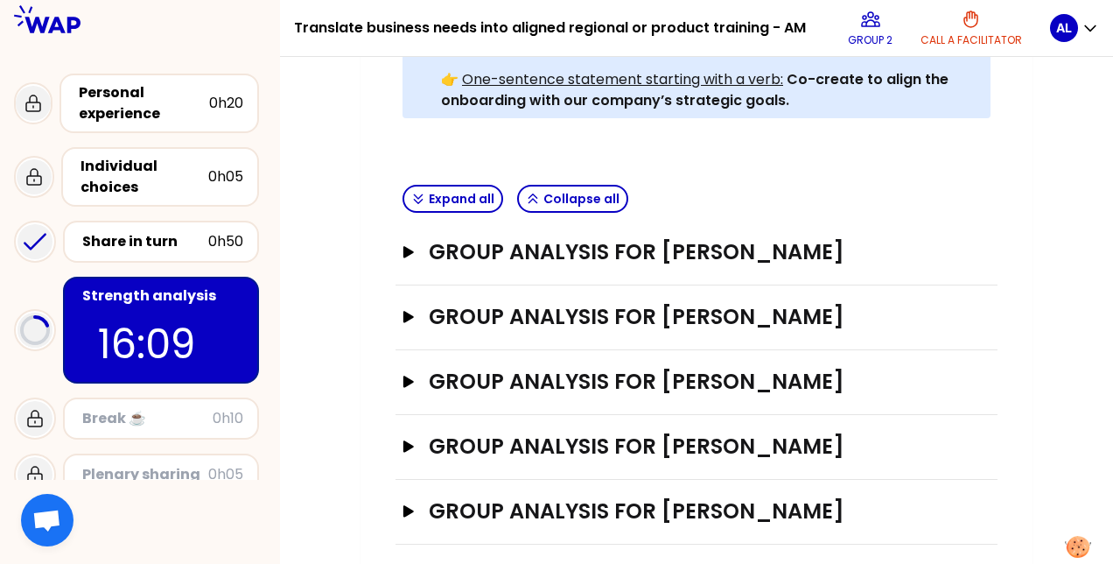
scroll to position [660, 0]
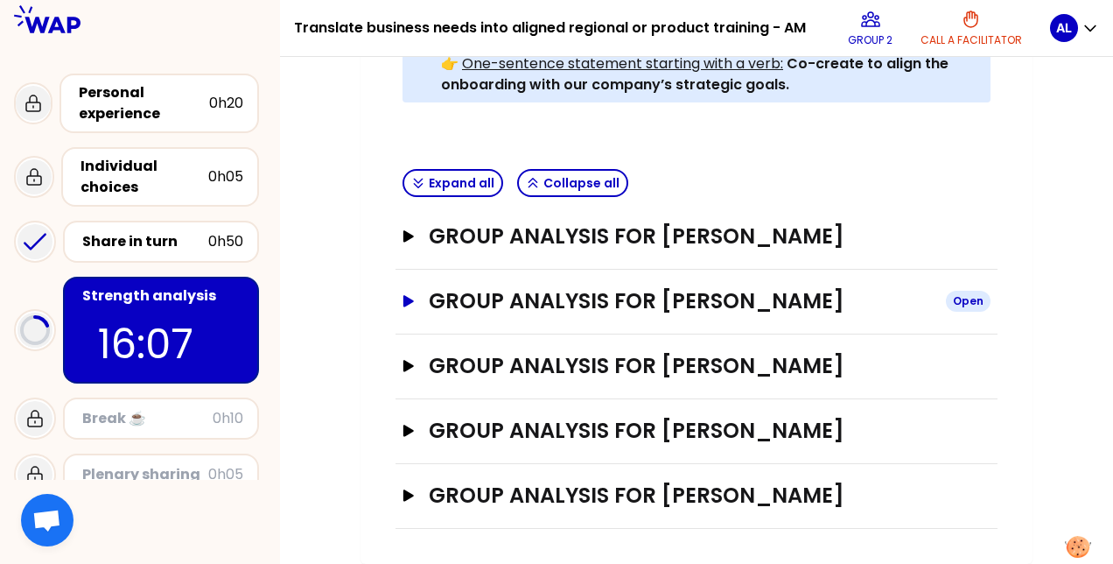
click at [409, 295] on icon "button" at bounding box center [409, 301] width 14 height 12
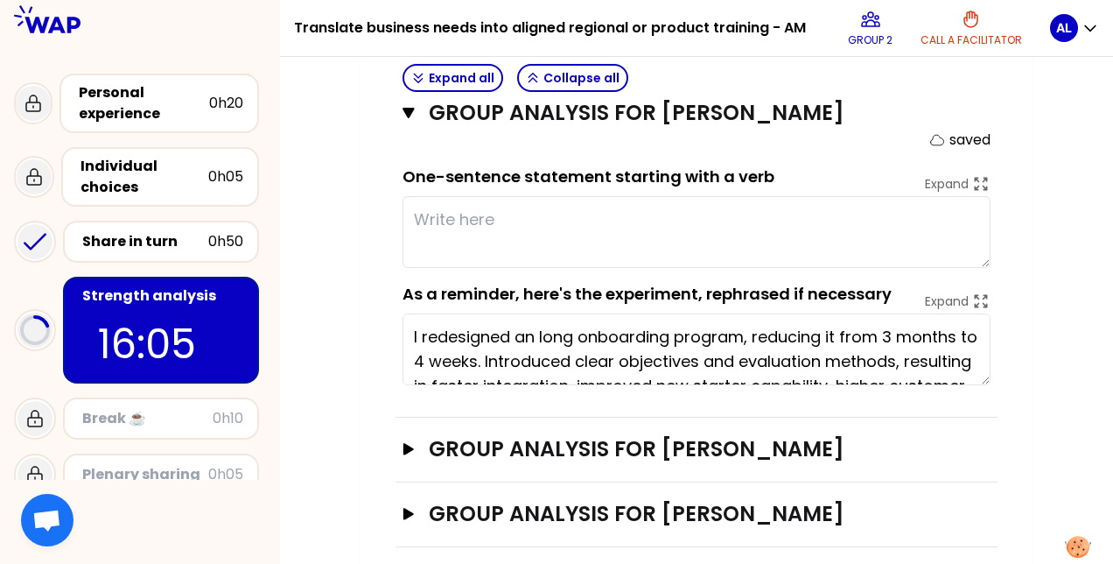
scroll to position [854, 0]
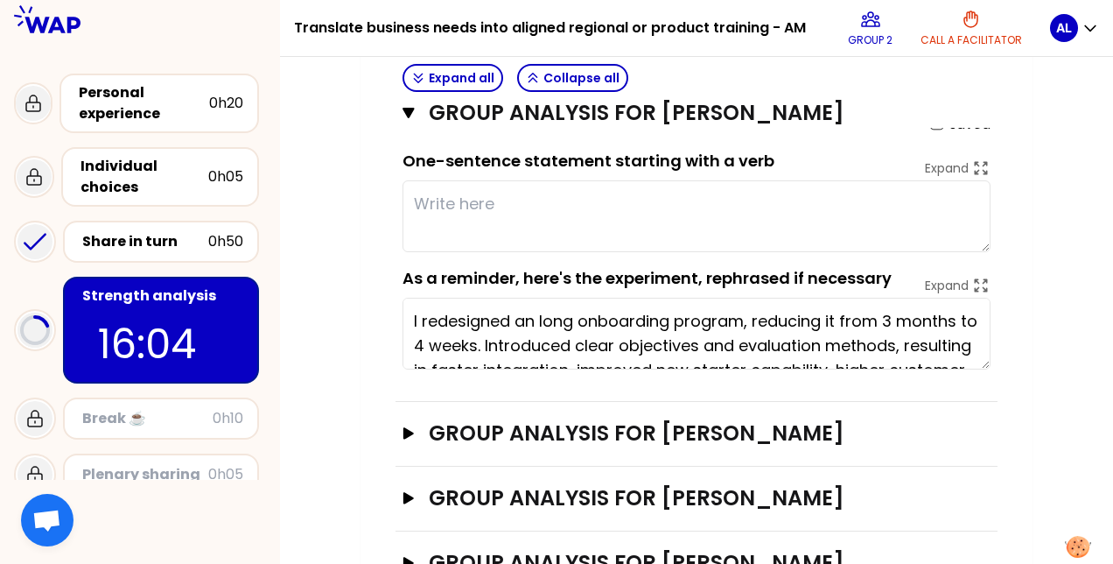
click at [541, 200] on textarea at bounding box center [697, 216] width 588 height 72
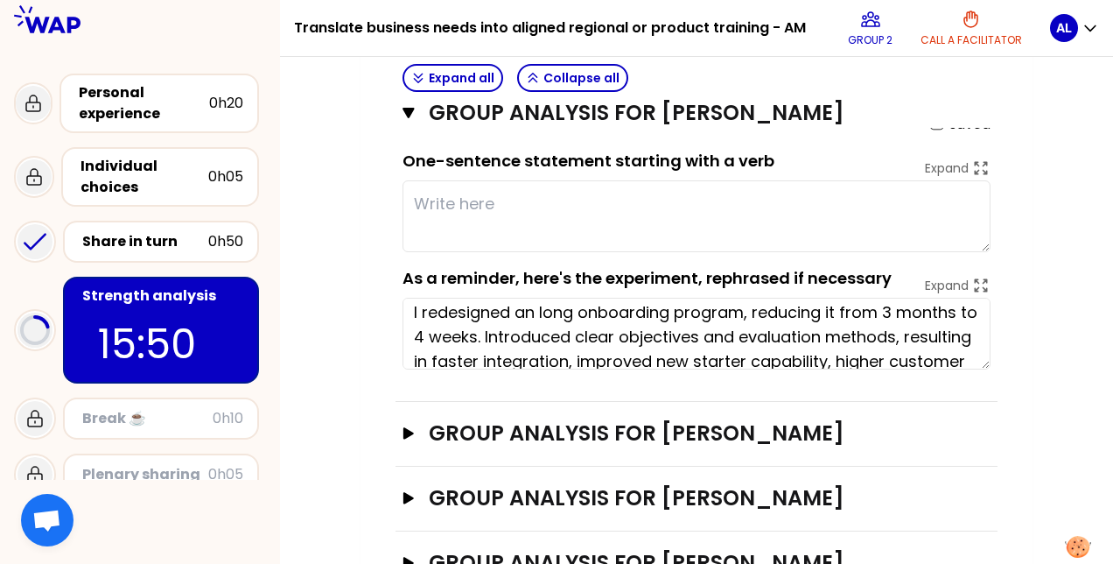
scroll to position [0, 0]
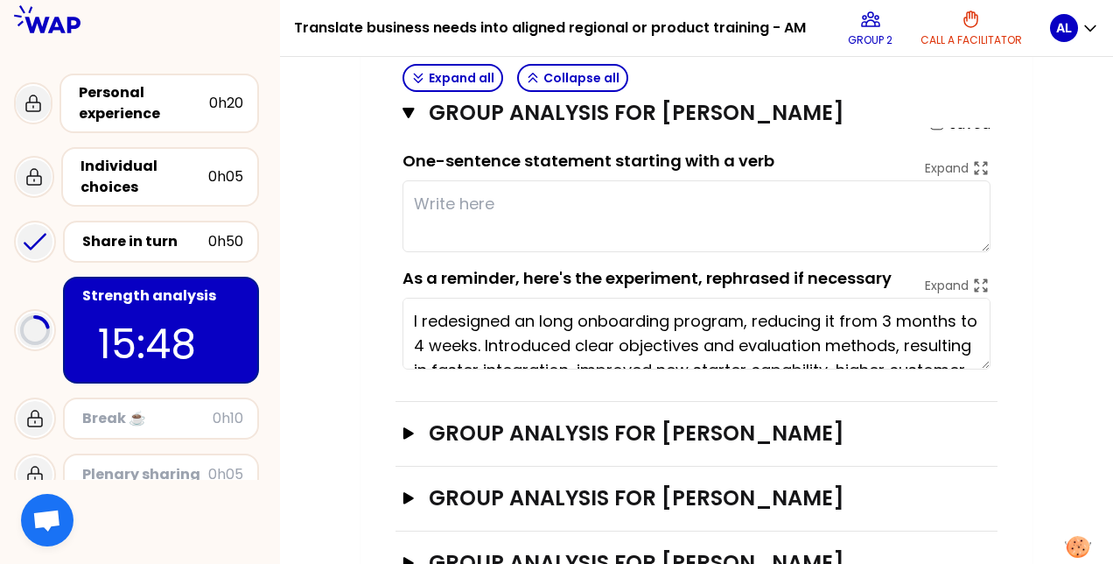
click at [489, 192] on textarea at bounding box center [697, 216] width 588 height 72
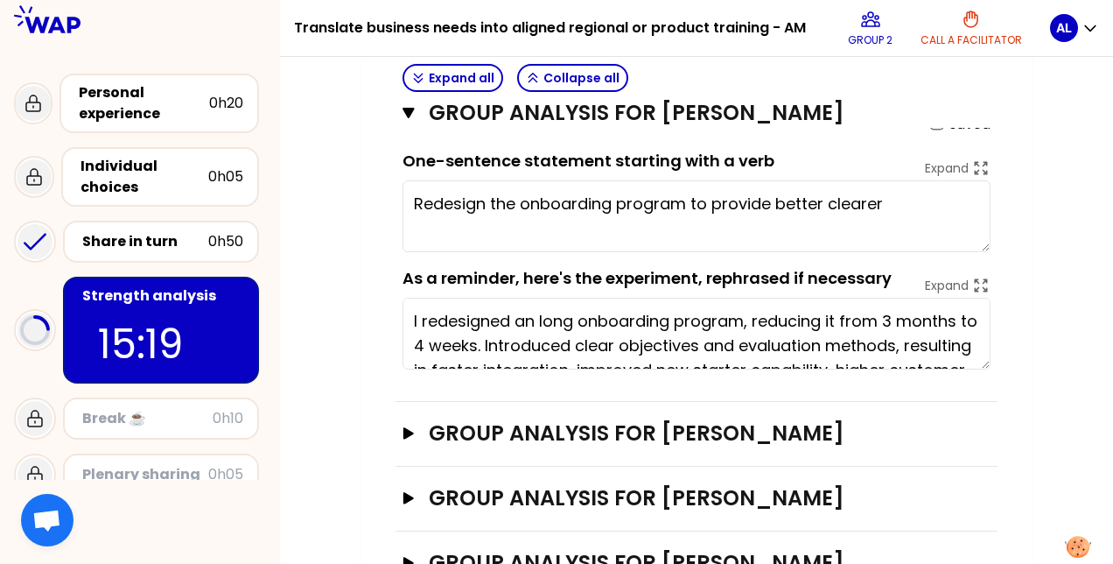
scroll to position [35, 0]
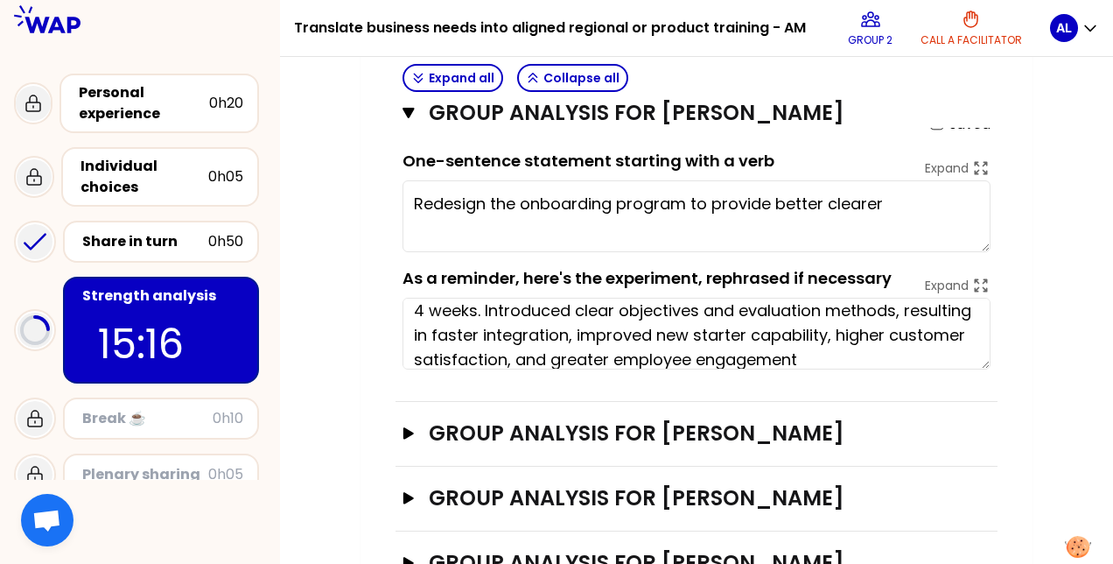
click at [896, 203] on textarea "Redesign the onboarding program to provide better clearer" at bounding box center [697, 216] width 588 height 72
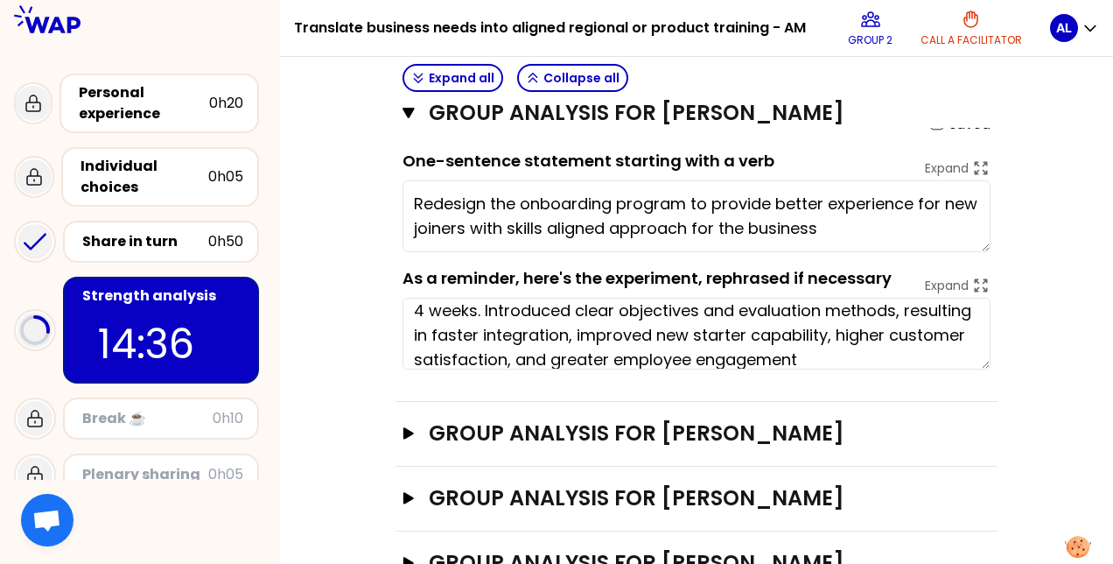
click at [507, 224] on textarea "Redesign the onboarding program to provide better experience for new joiners wi…" at bounding box center [697, 216] width 588 height 72
click at [570, 226] on textarea "Redesign the onboarding program to provide better experience for new joiners wi…" at bounding box center [697, 216] width 588 height 72
click at [923, 222] on textarea "Redesign the onboarding program to provide better experience for new joiners wi…" at bounding box center [697, 216] width 588 height 72
type textarea "Redesign the onboarding program to provide better experience for new joiners wi…"
click at [406, 112] on icon "button" at bounding box center [408, 113] width 11 height 11
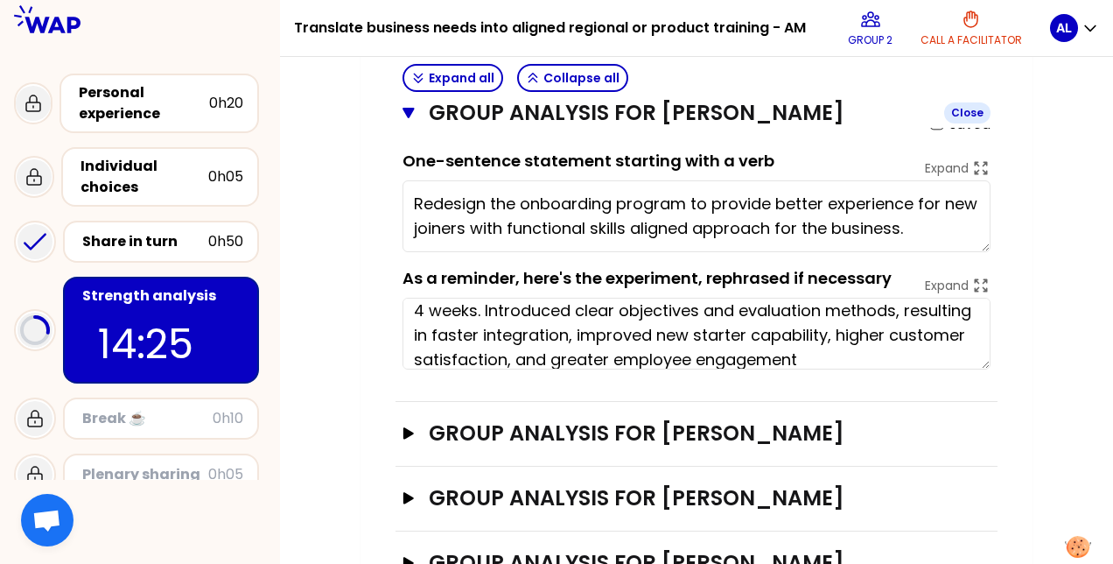
scroll to position [660, 0]
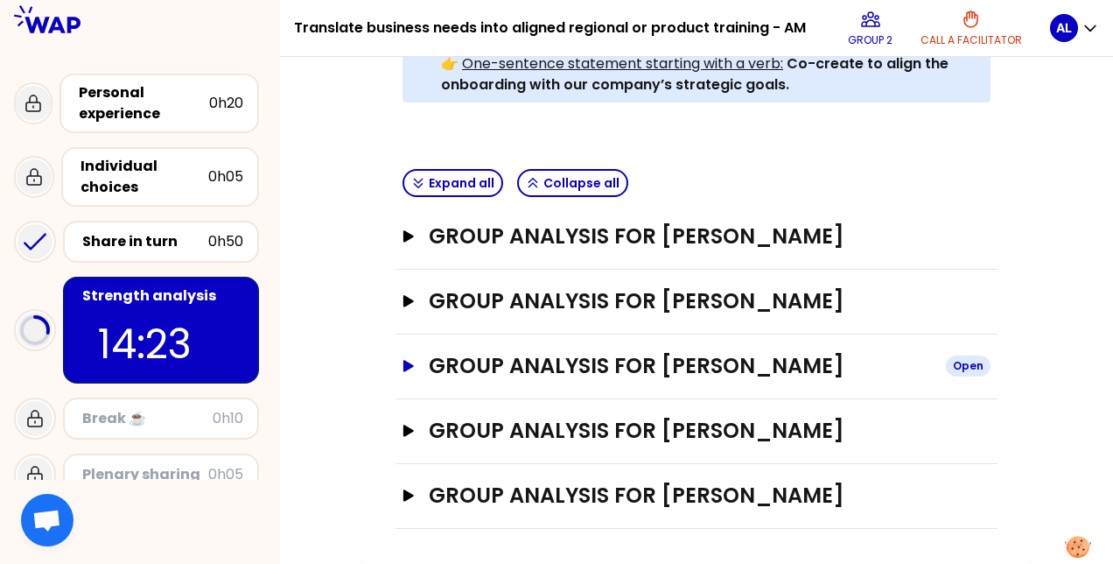
click at [408, 360] on icon "button" at bounding box center [409, 365] width 11 height 11
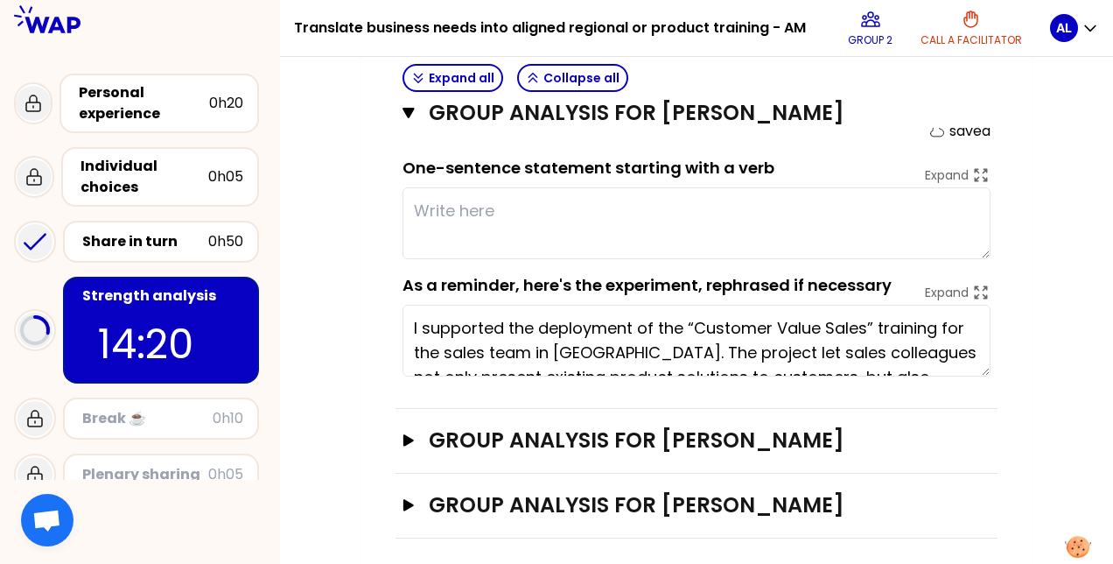
scroll to position [914, 0]
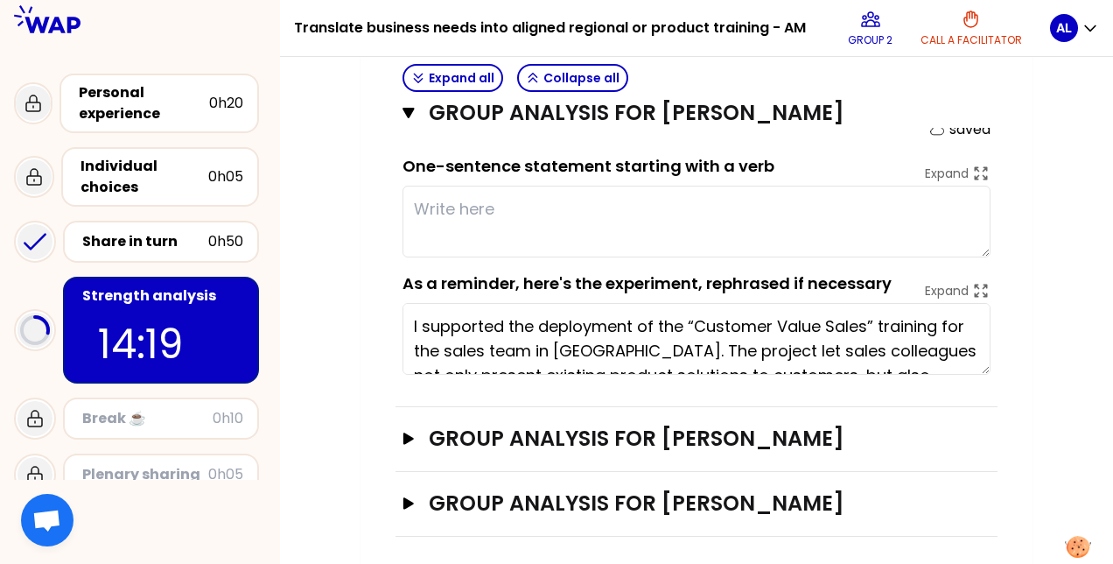
click at [537, 207] on textarea at bounding box center [697, 222] width 588 height 72
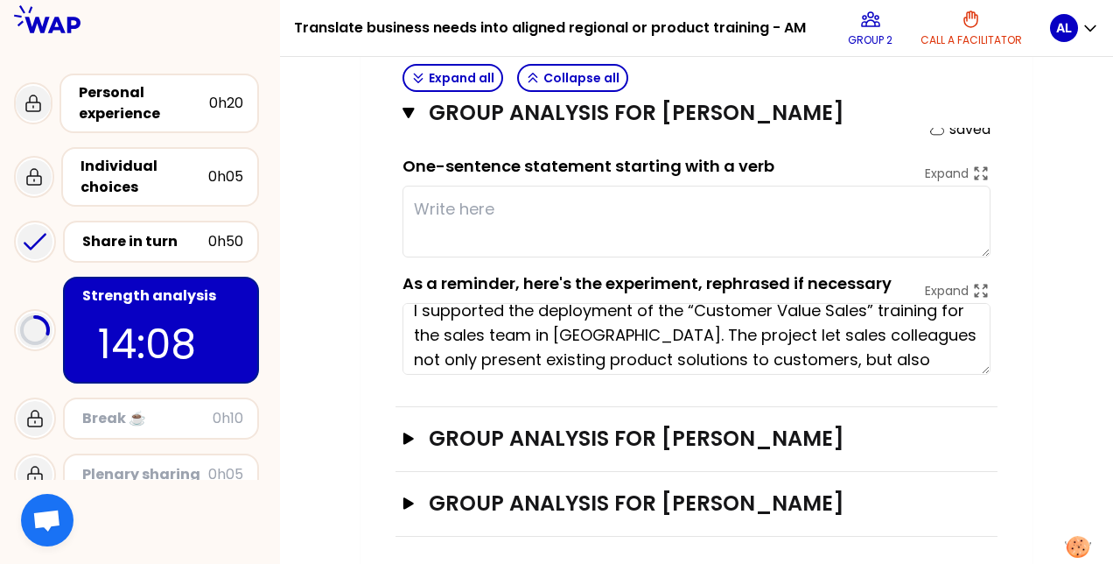
scroll to position [0, 0]
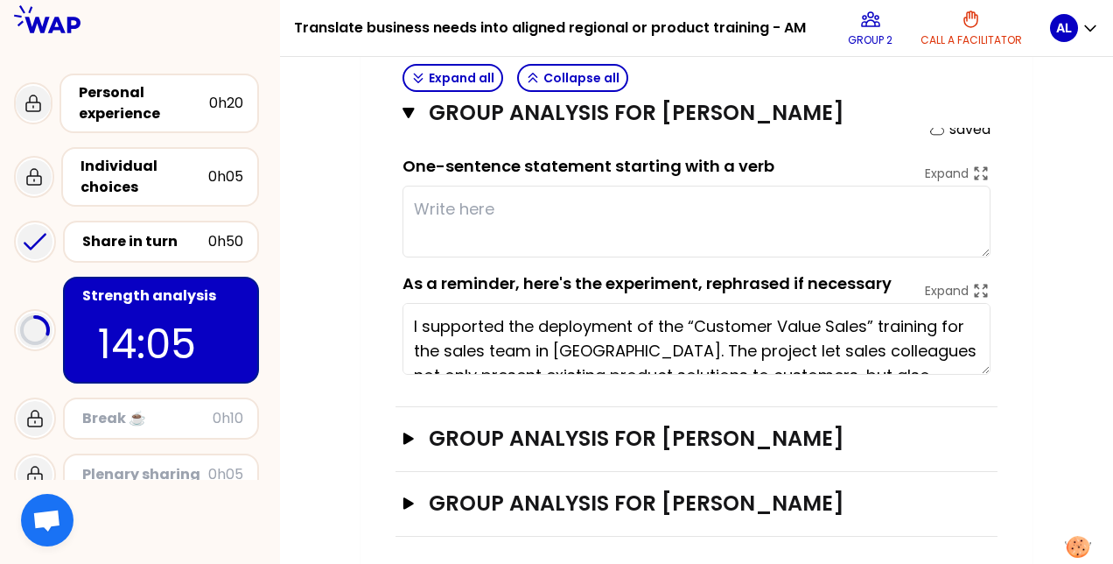
click at [681, 203] on textarea at bounding box center [697, 222] width 588 height 72
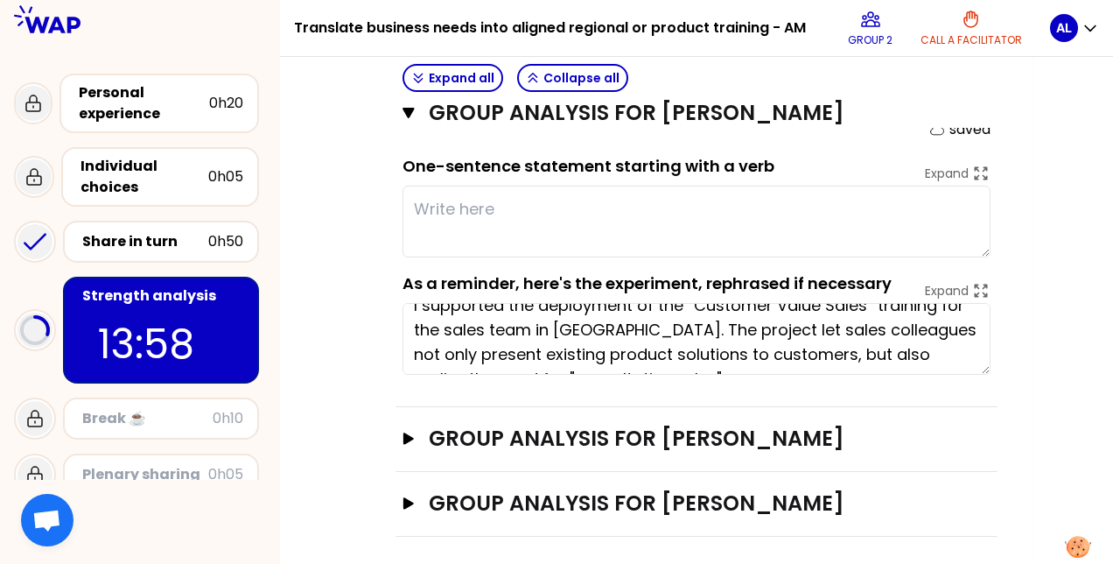
scroll to position [35, 0]
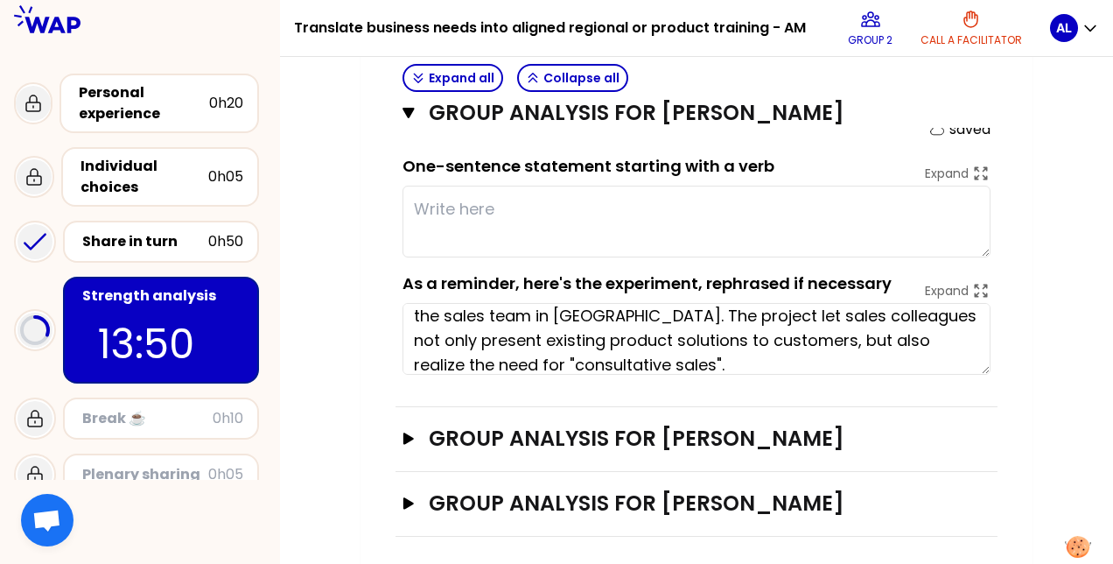
click at [830, 205] on textarea at bounding box center [697, 222] width 588 height 72
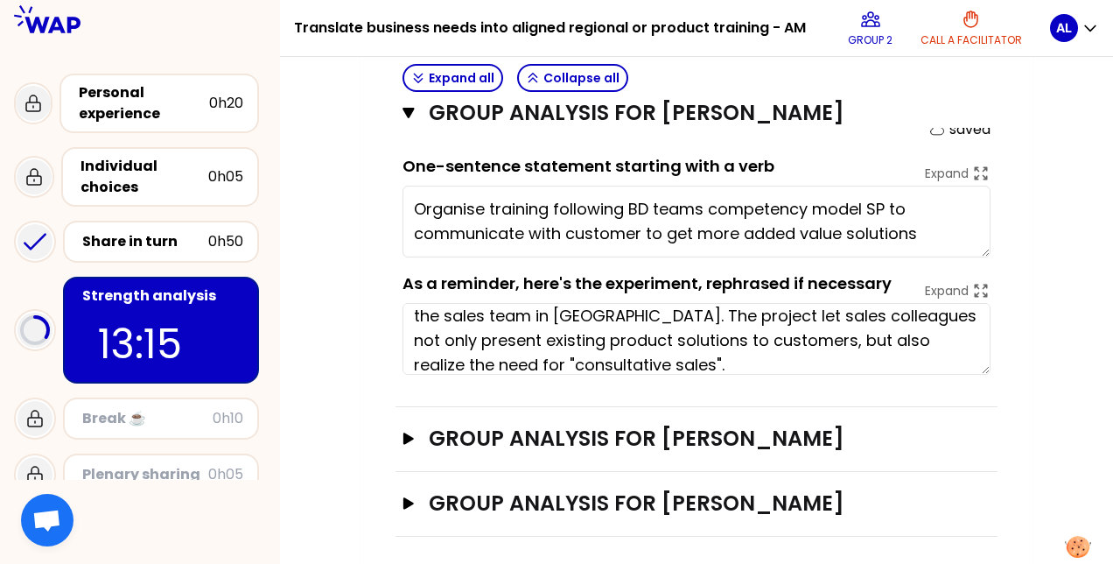
click at [871, 202] on textarea "Organise training following BD teams competency model SP to communicate with cu…" at bounding box center [697, 222] width 588 height 72
click at [886, 201] on textarea "Organise training following BD teams competency model SP to communicate with cu…" at bounding box center [697, 222] width 588 height 72
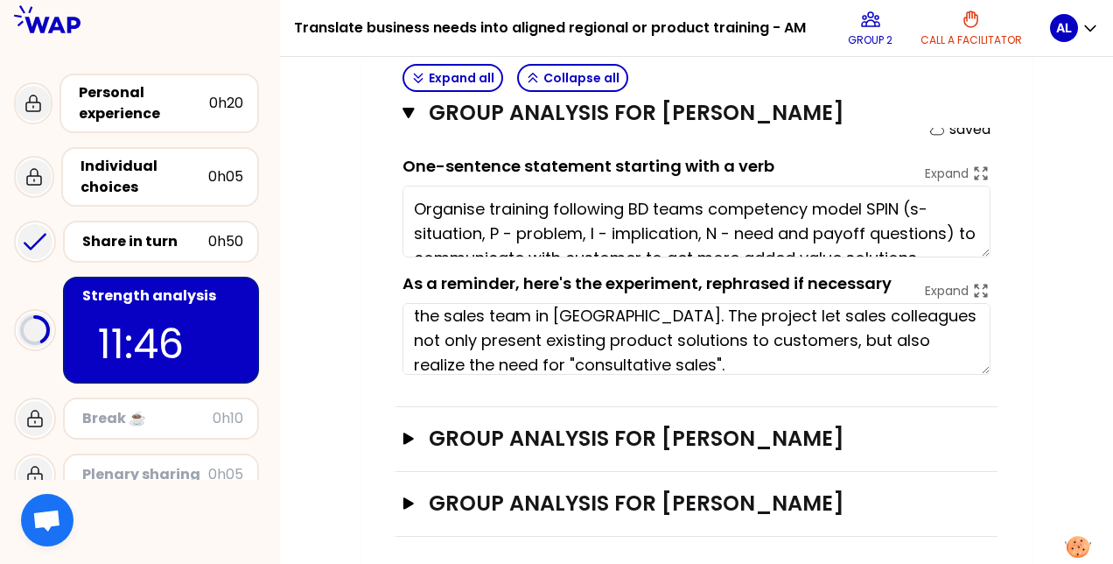
scroll to position [25, 0]
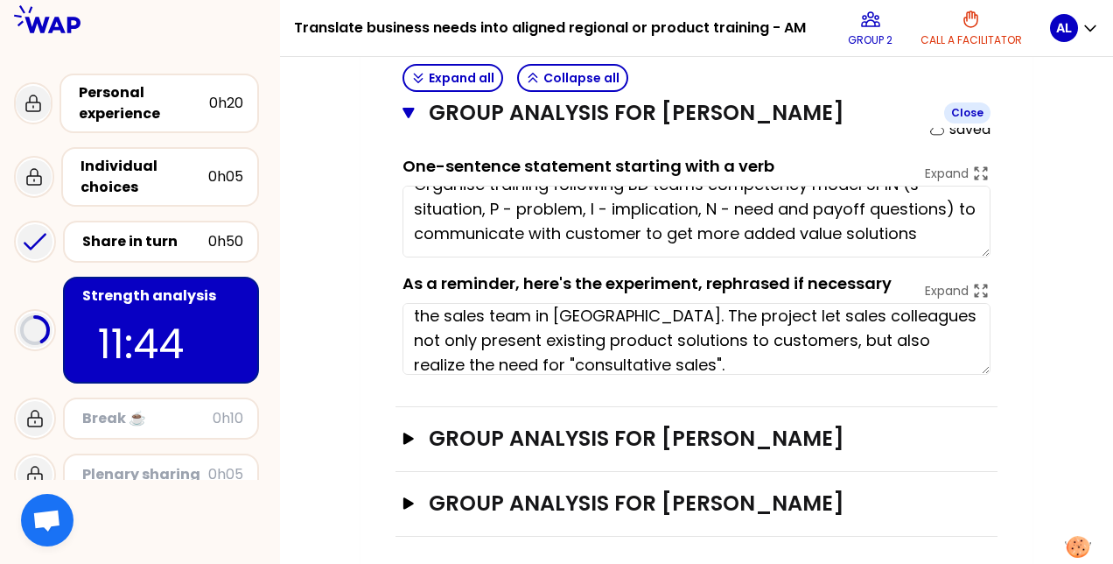
type textarea "Organise training following BD teams competency model SPIN (s-situation, P - pr…"
click at [411, 110] on icon "button" at bounding box center [408, 113] width 11 height 11
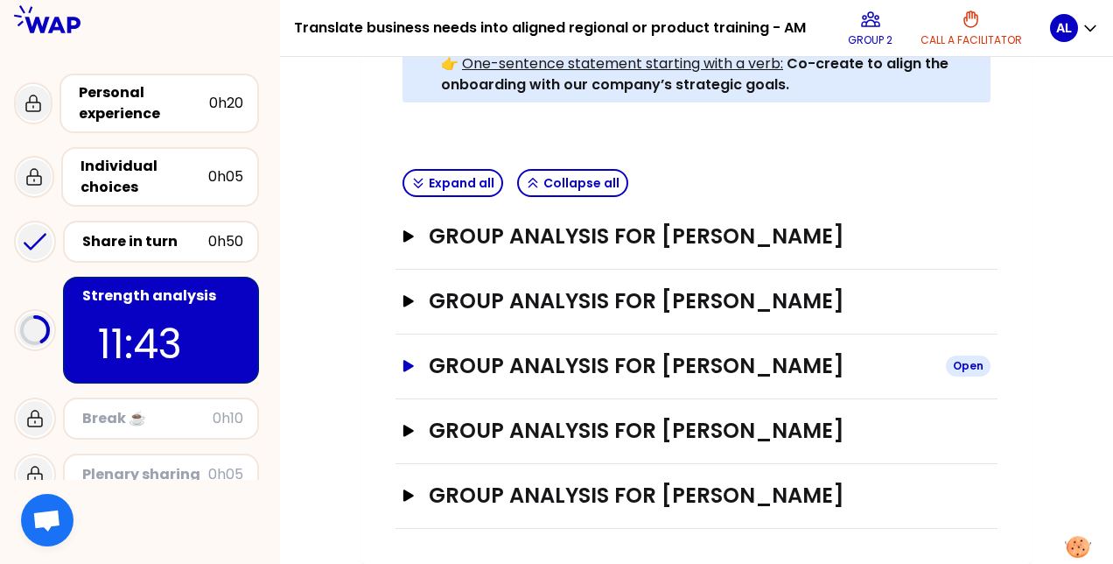
scroll to position [660, 0]
click at [405, 425] on icon "button" at bounding box center [409, 430] width 11 height 11
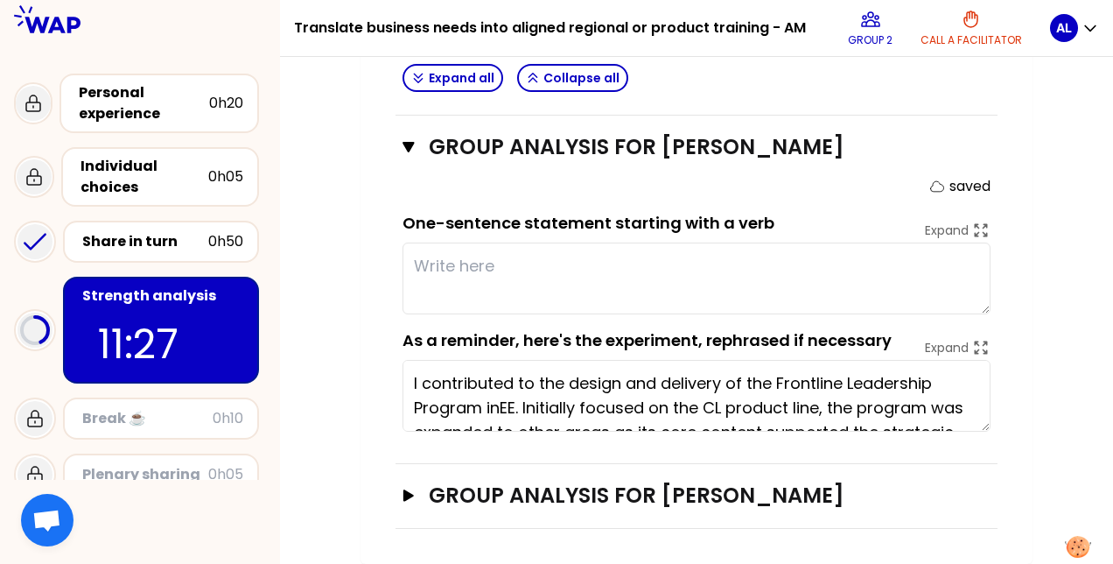
scroll to position [936, 0]
click at [645, 272] on textarea at bounding box center [697, 278] width 588 height 72
click at [699, 273] on textarea at bounding box center [697, 278] width 588 height 72
click at [692, 276] on textarea at bounding box center [697, 278] width 588 height 72
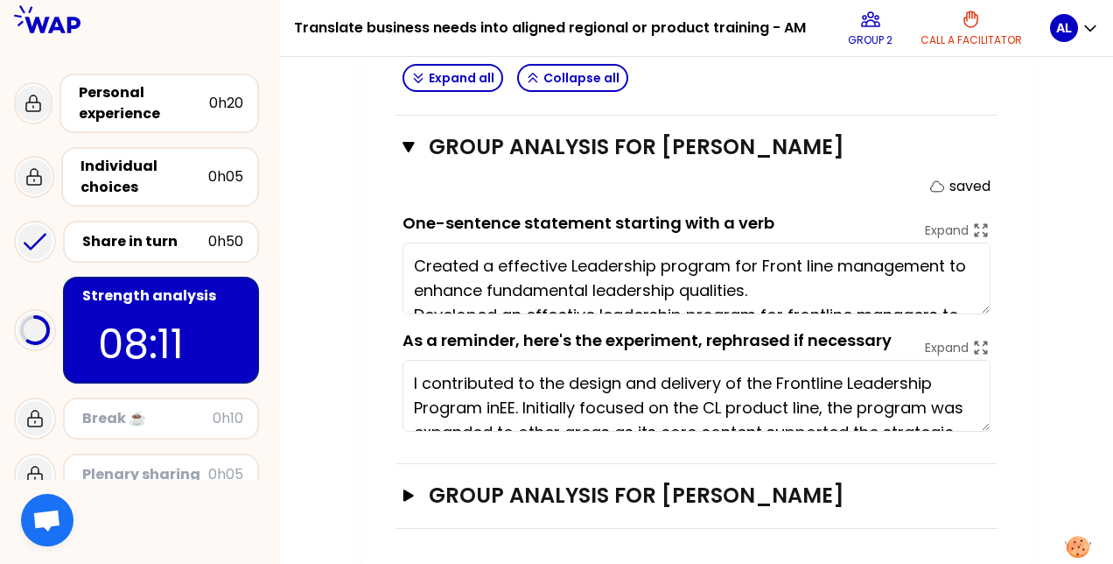
click at [833, 303] on textarea "Created a effective Leadership program for Front line management to enhance fun…" at bounding box center [697, 278] width 588 height 72
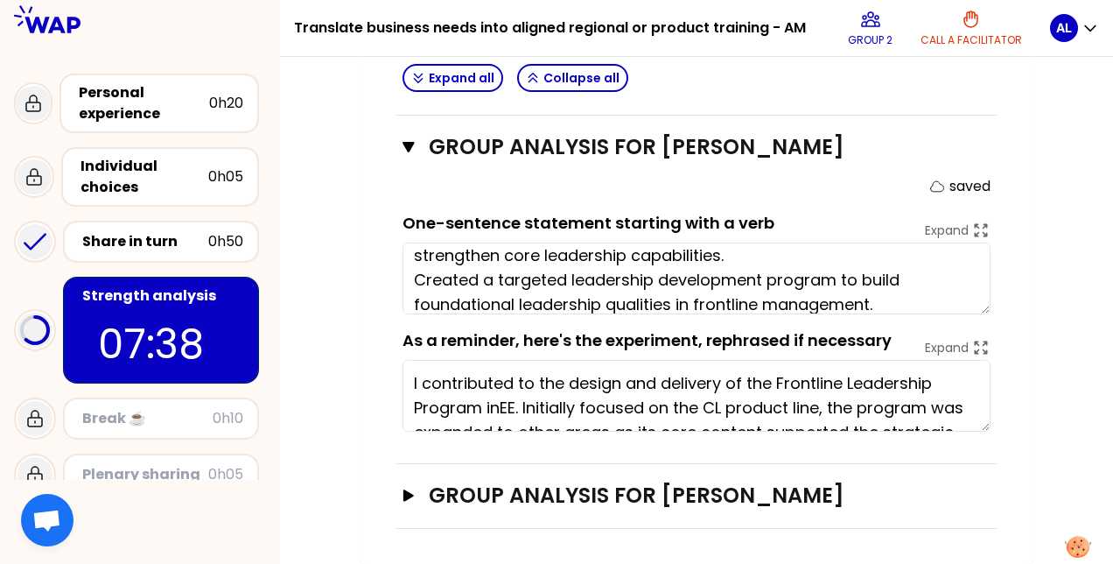
type textarea "Developed an effective leadership program for frontline managers to strengthen …"
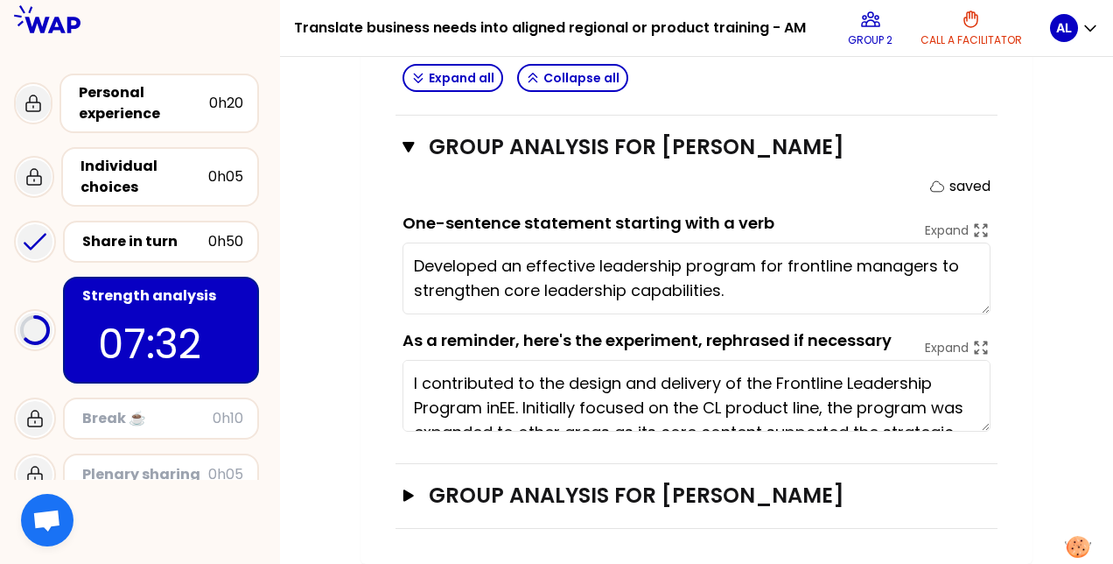
scroll to position [0, 0]
click at [410, 143] on icon "button" at bounding box center [408, 147] width 11 height 11
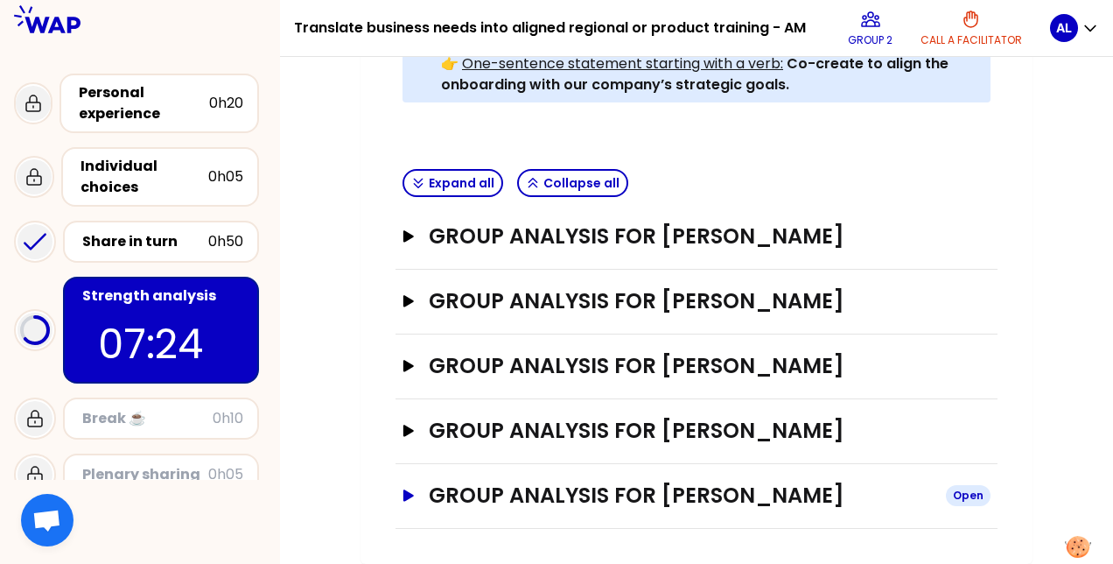
click at [413, 492] on icon "button" at bounding box center [409, 495] width 14 height 12
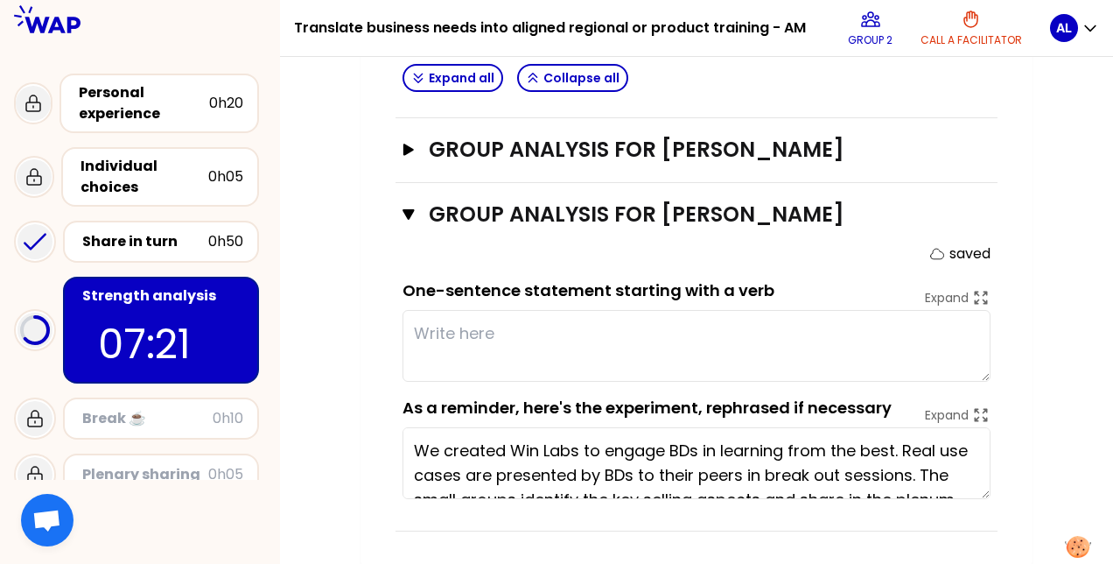
scroll to position [943, 0]
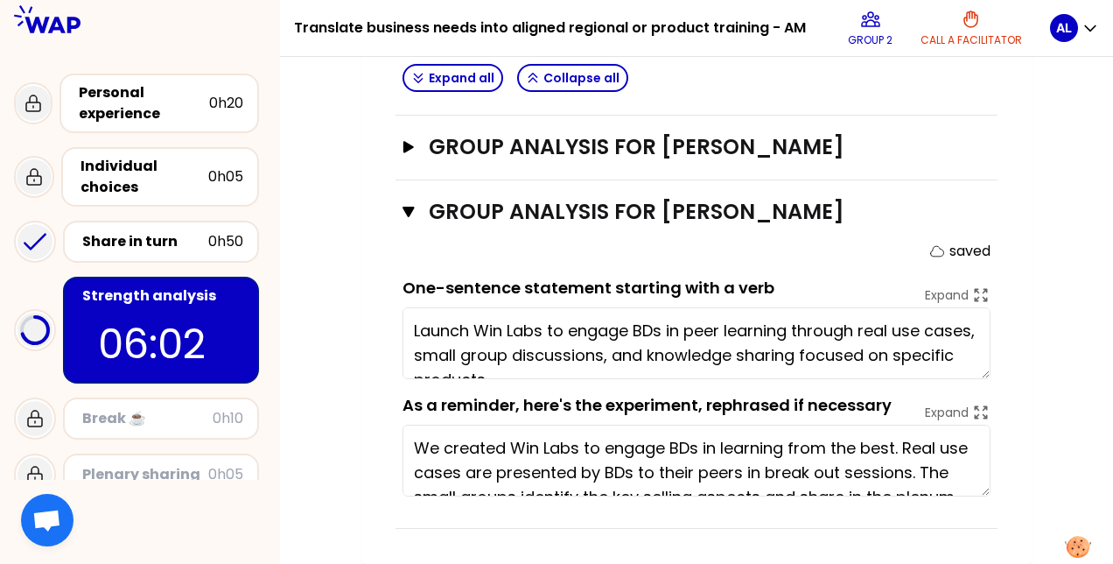
type textarea "Launch Win Labs to engage BDs in peer learning through real use cases, small gr…"
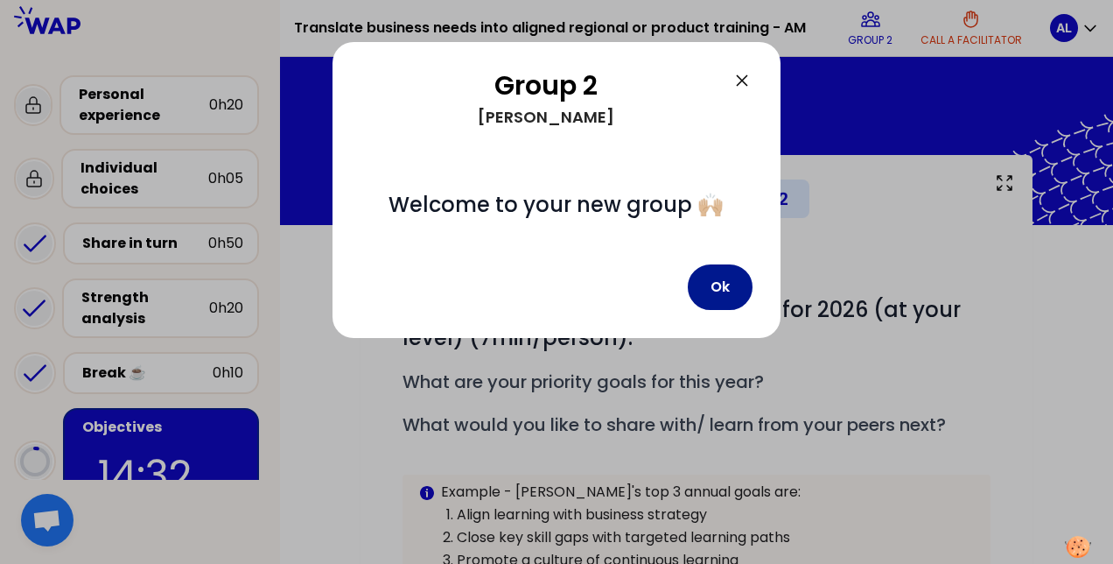
click at [719, 301] on button "Ok" at bounding box center [720, 287] width 65 height 46
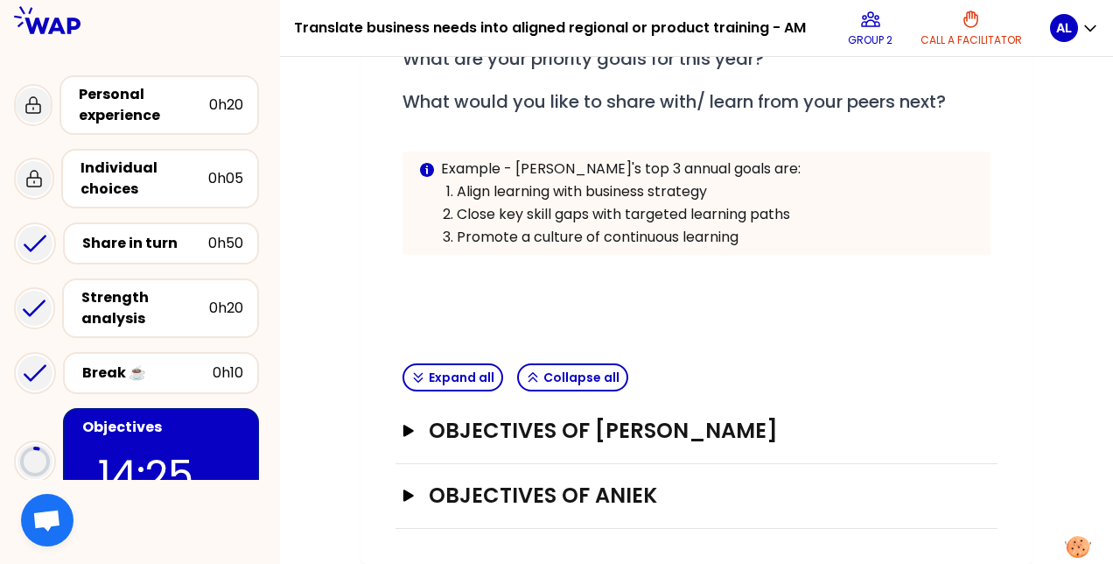
scroll to position [345, 0]
click at [404, 425] on icon "button" at bounding box center [409, 430] width 11 height 11
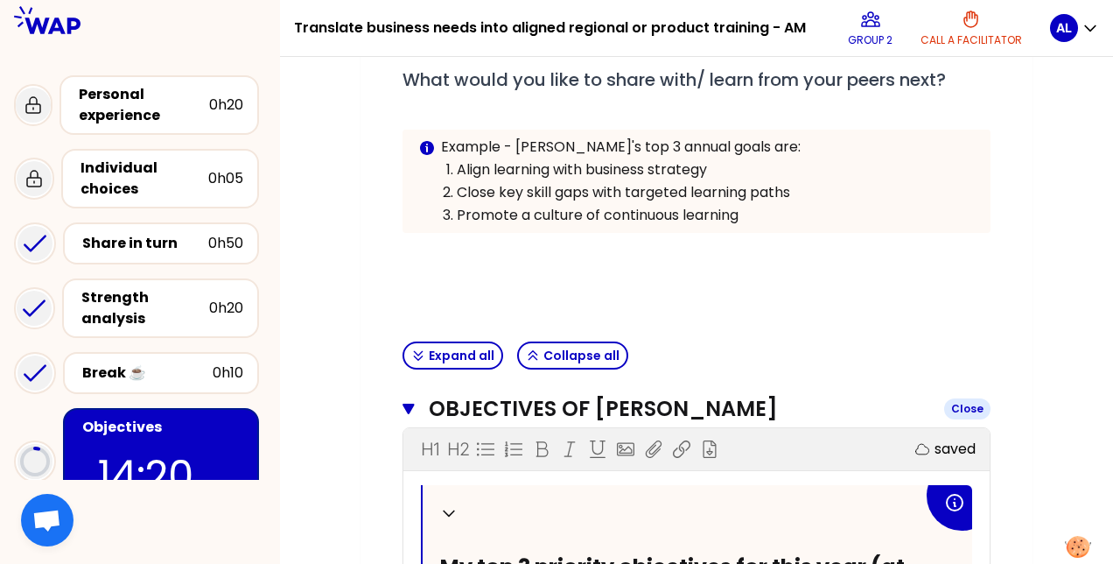
click at [409, 414] on icon "button" at bounding box center [408, 409] width 11 height 11
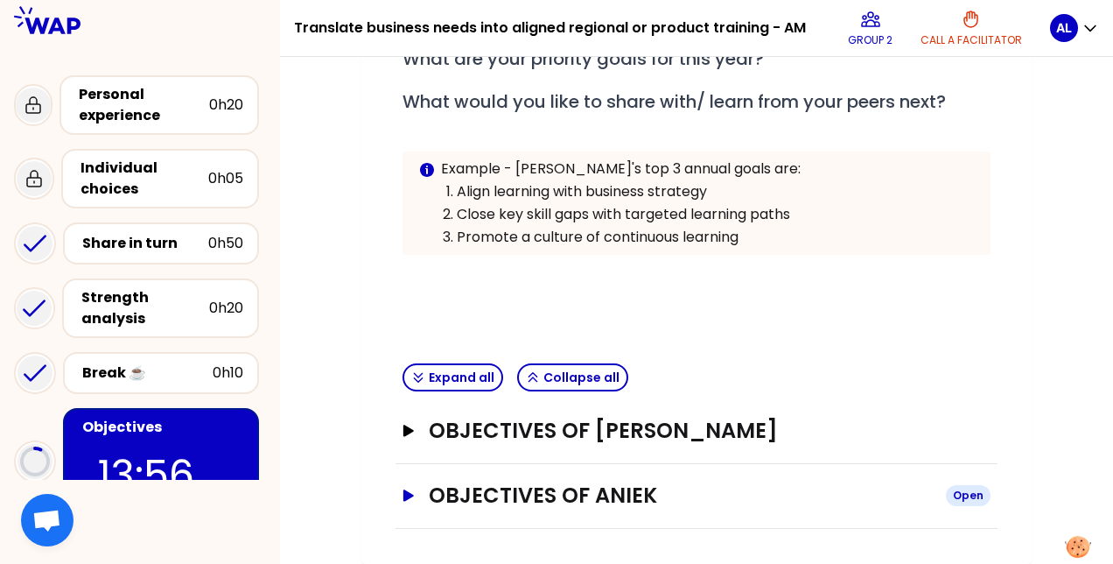
click at [402, 498] on icon "button" at bounding box center [409, 495] width 14 height 12
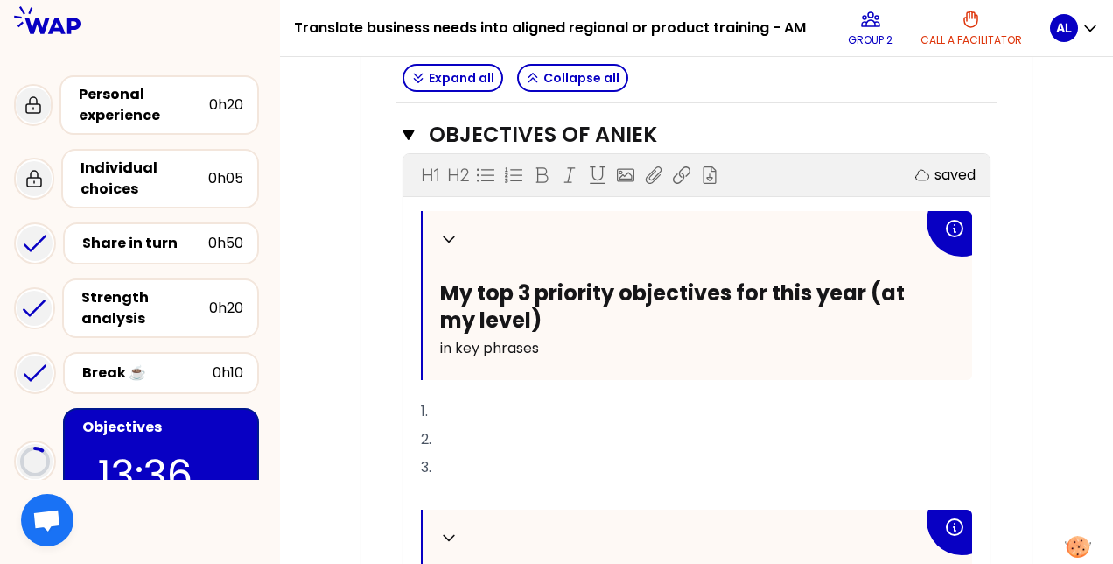
scroll to position [778, 0]
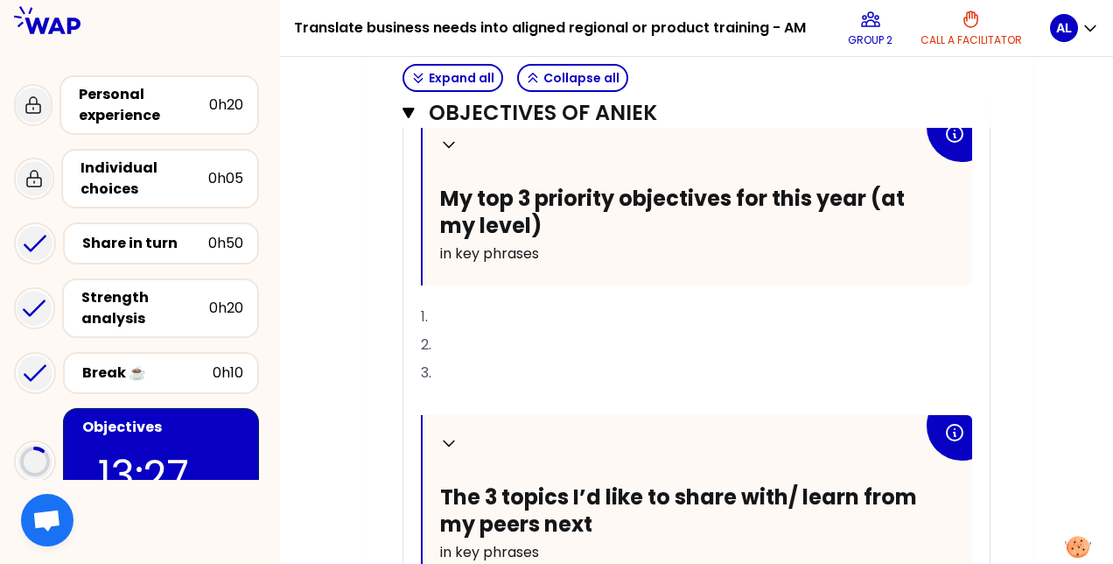
click at [506, 331] on p "1." at bounding box center [696, 317] width 551 height 28
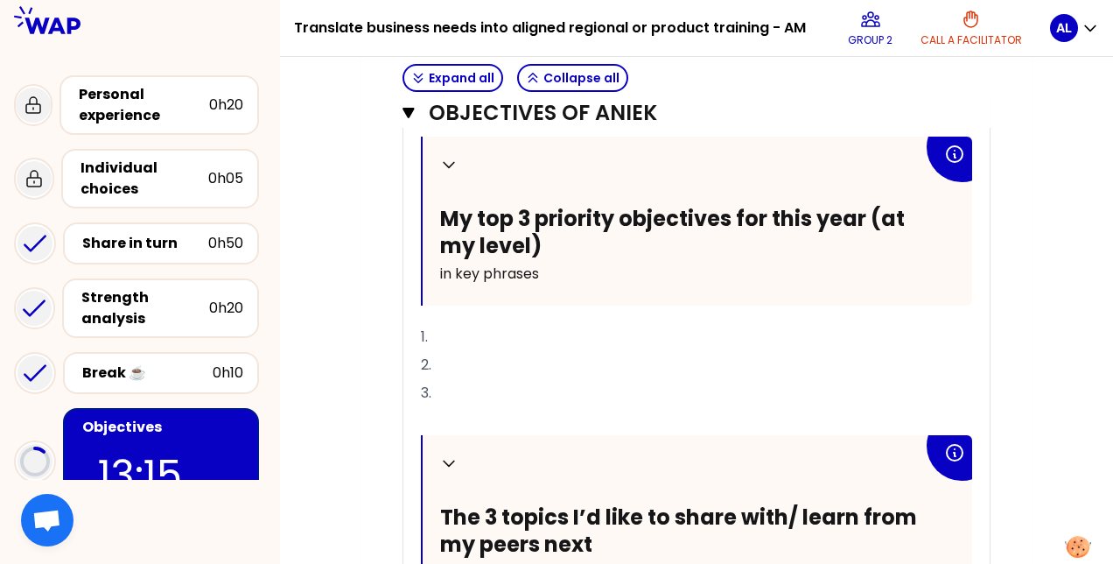
scroll to position [764, 0]
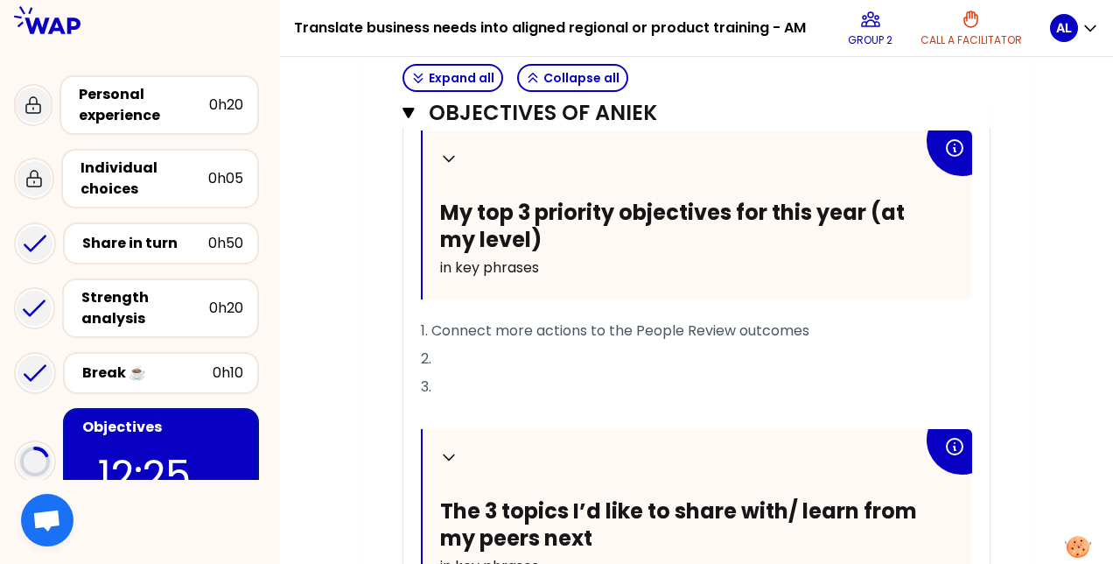
click at [699, 373] on p "2." at bounding box center [696, 359] width 551 height 28
click at [414, 117] on icon "button" at bounding box center [409, 113] width 12 height 14
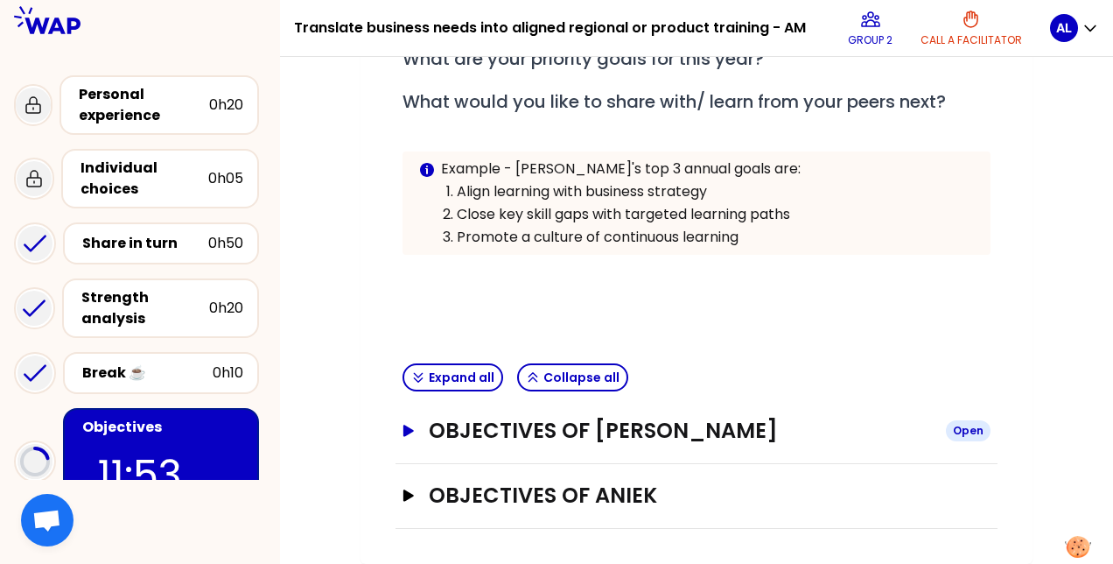
click at [406, 425] on icon "button" at bounding box center [409, 430] width 11 height 11
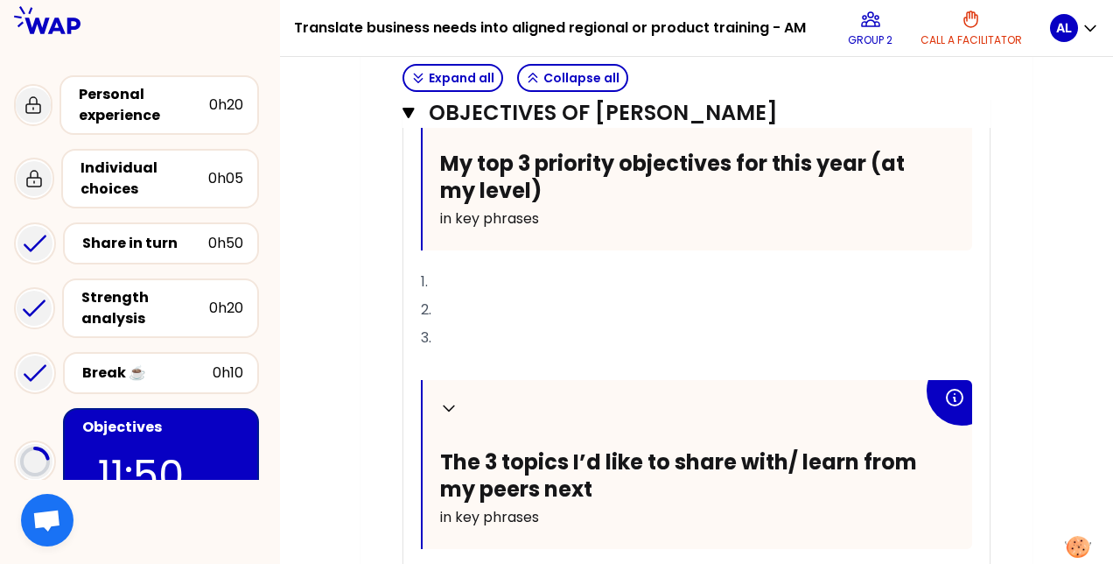
scroll to position [758, 0]
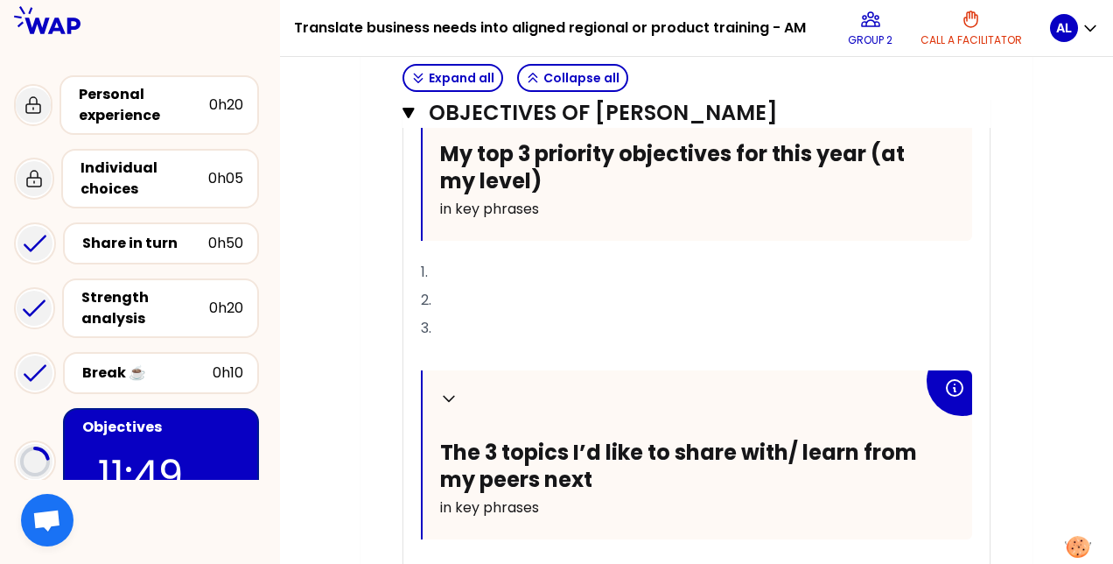
click at [473, 286] on p "1." at bounding box center [696, 272] width 551 height 28
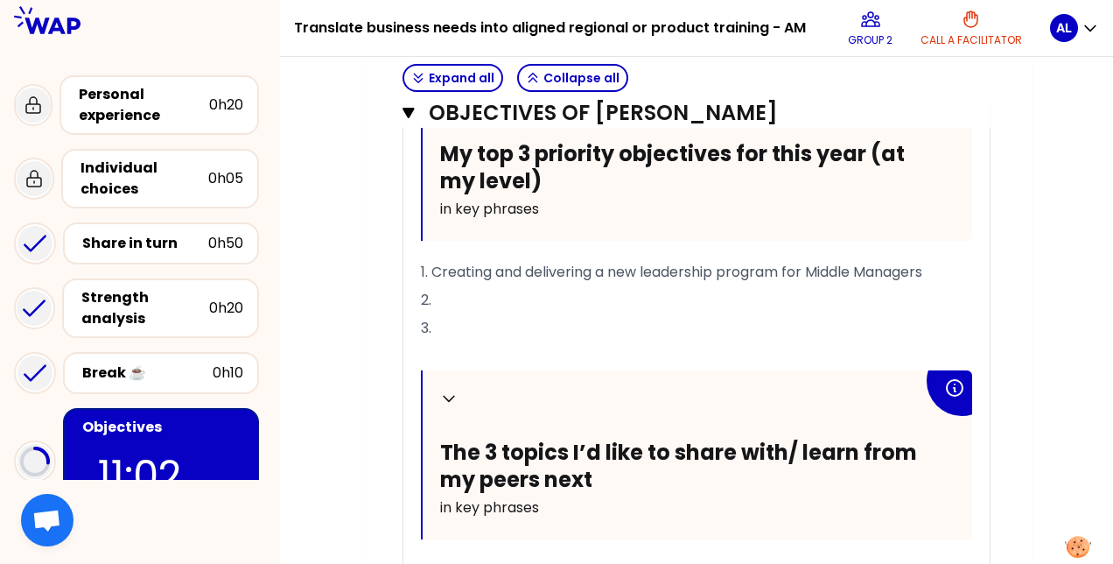
click at [475, 314] on p "2." at bounding box center [696, 300] width 551 height 28
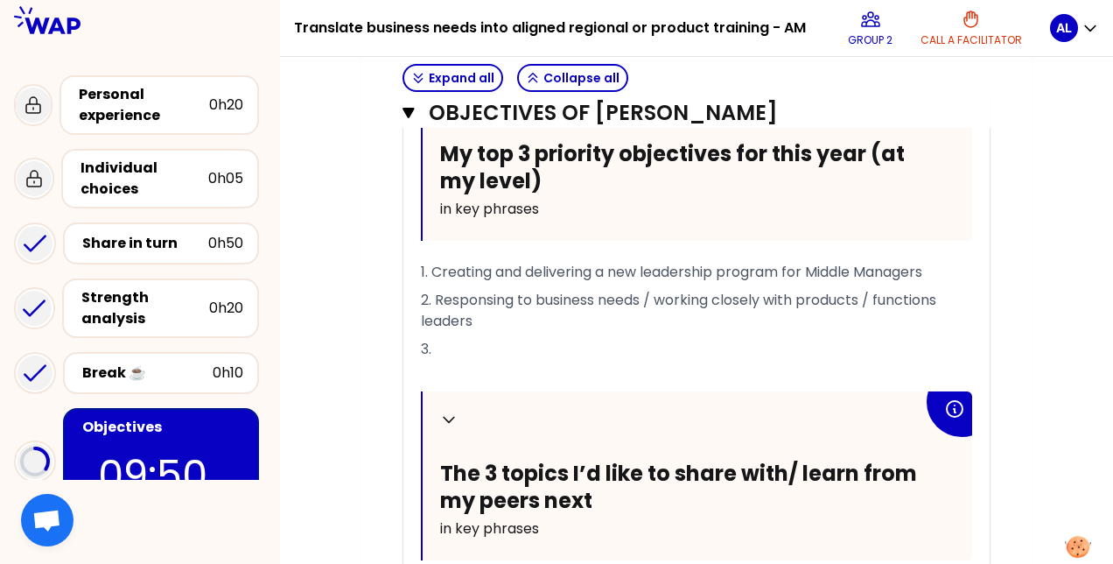
click at [721, 363] on p "3." at bounding box center [696, 349] width 551 height 28
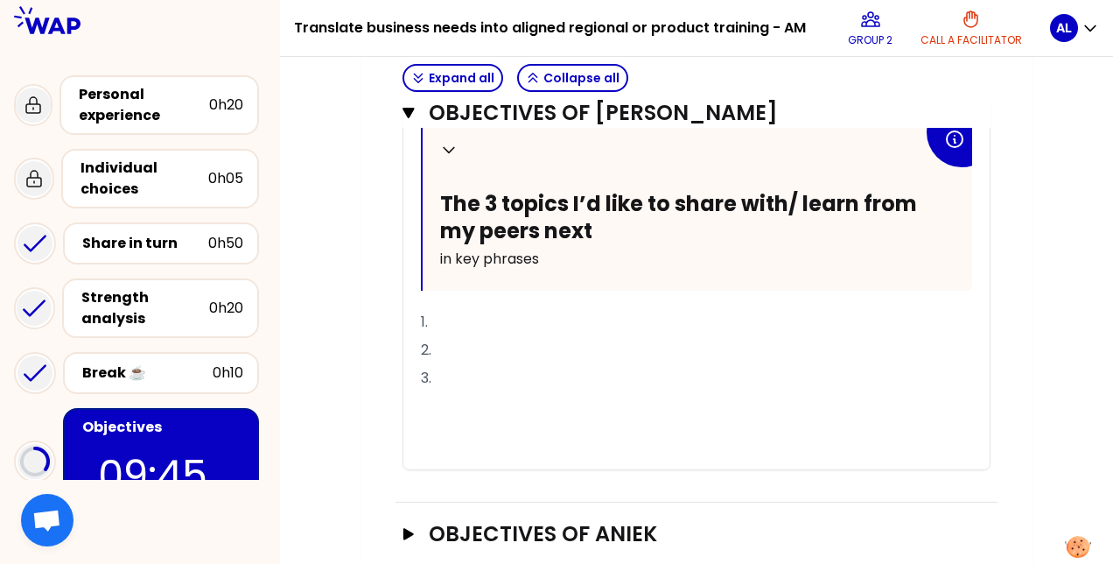
scroll to position [1087, 0]
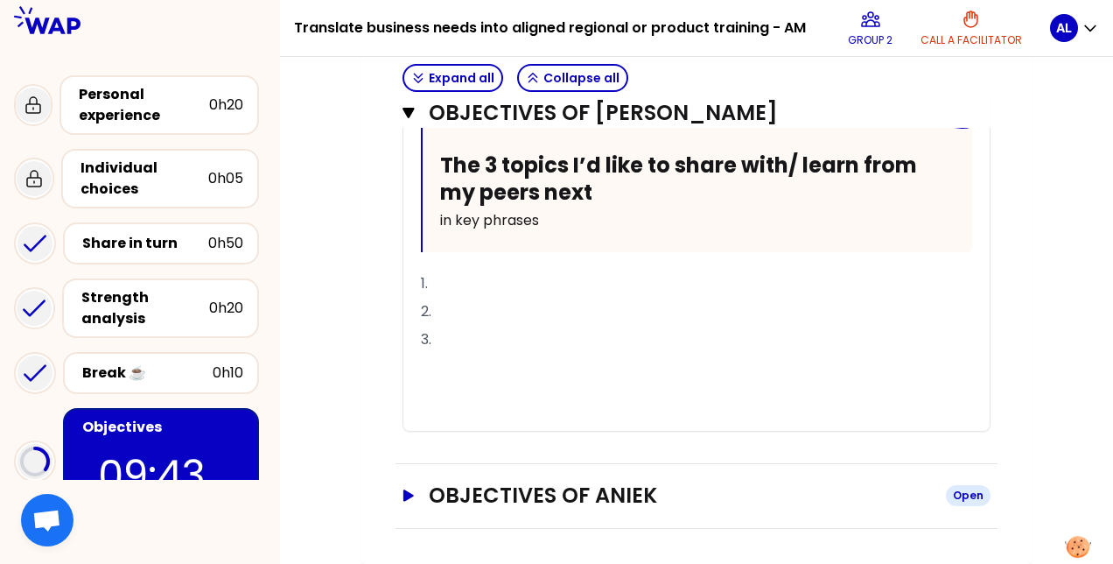
click at [409, 502] on icon "button" at bounding box center [409, 495] width 14 height 12
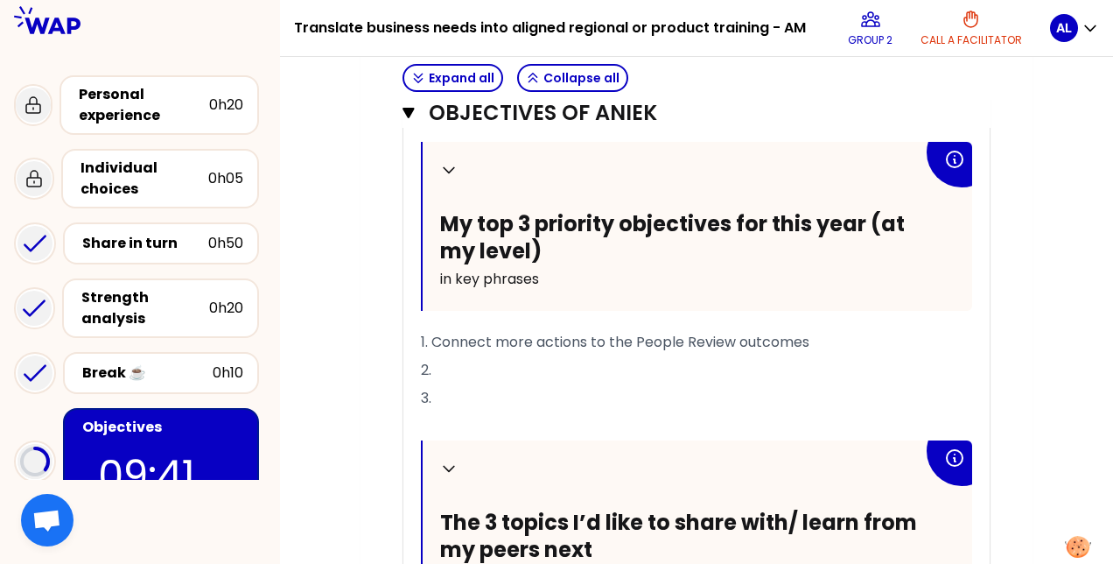
scroll to position [1575, 0]
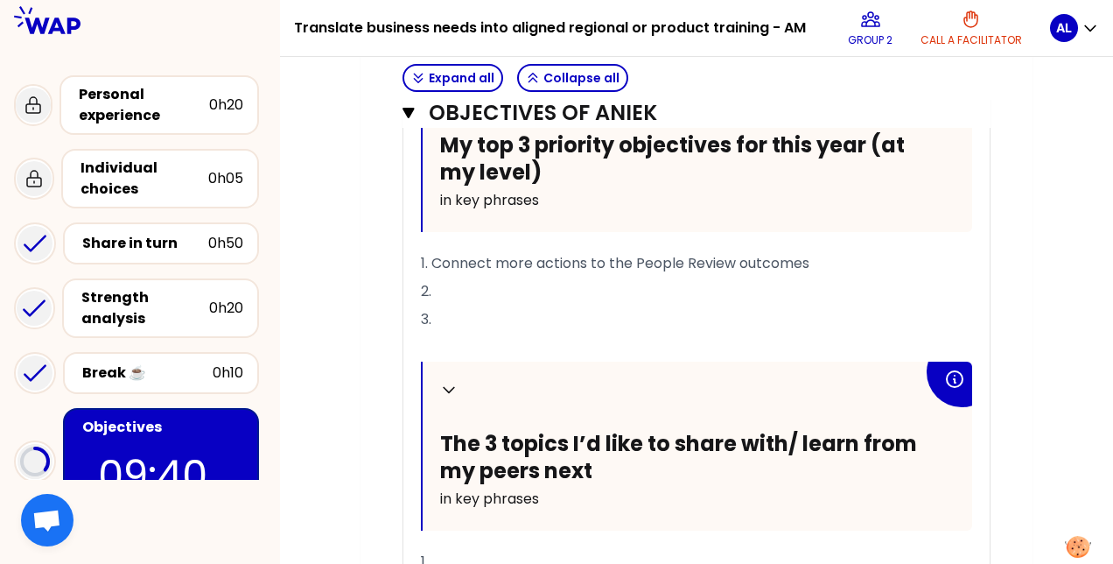
click at [597, 305] on p "2." at bounding box center [696, 291] width 551 height 28
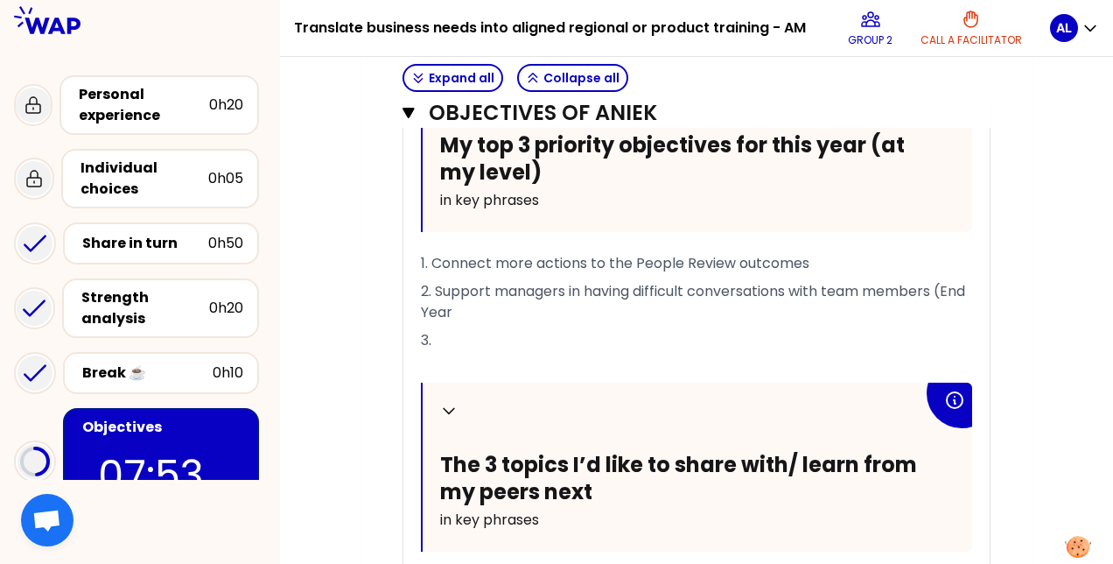
click at [423, 322] on span "2. Support managers in having difficult conversations with team members (End Ye…" at bounding box center [695, 301] width 548 height 41
click at [425, 322] on span "2. Support managers in having difficult conversations with team members (End Ye…" at bounding box center [695, 301] width 548 height 41
click at [496, 326] on p "2. Support managers in having difficult conversations with team members (ex. En…" at bounding box center [696, 301] width 551 height 49
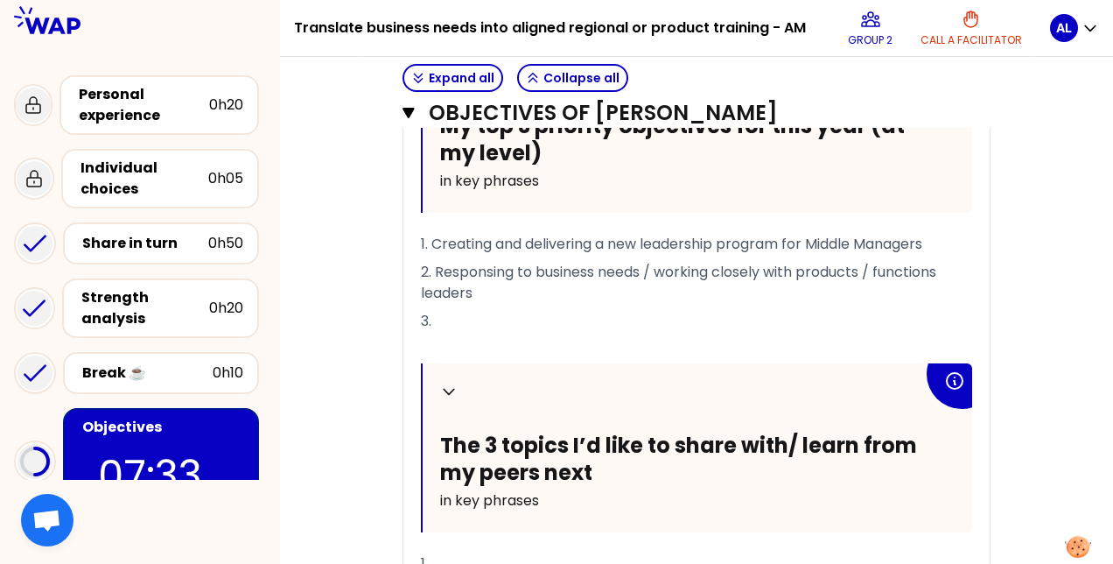
scroll to position [802, 0]
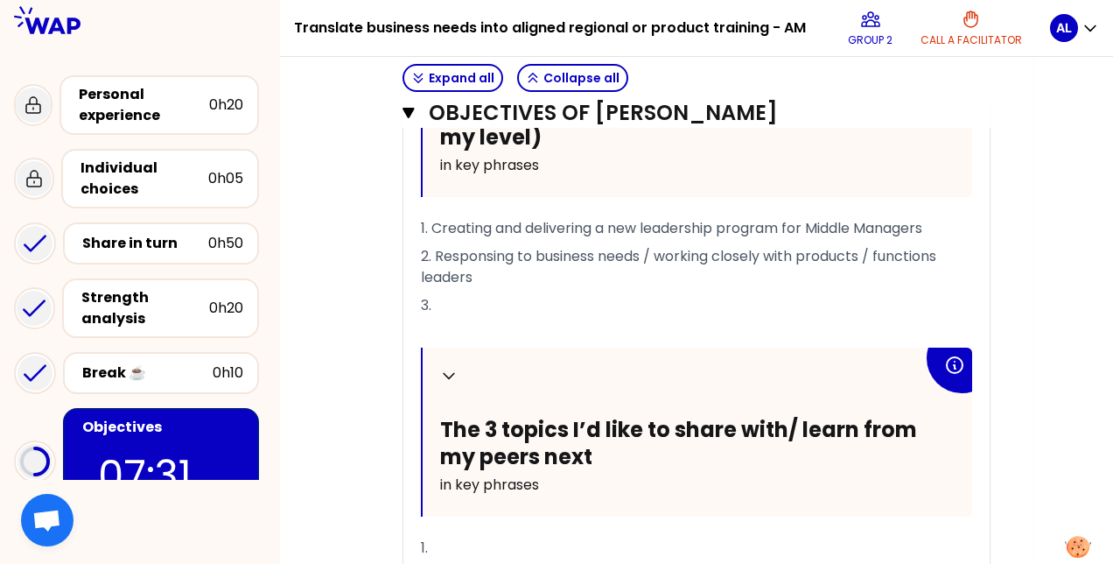
click at [606, 319] on p "3." at bounding box center [696, 305] width 551 height 28
click at [492, 275] on span "2. Responsing to business needs / working closely with products / functions lea…" at bounding box center [680, 266] width 519 height 41
click at [438, 315] on span "3. Well-being" at bounding box center [468, 305] width 94 height 20
click at [533, 319] on p "3. Well-being" at bounding box center [696, 305] width 551 height 28
click at [785, 315] on span "3. Well-being, resilience, [MEDICAL_DATA] areas - based on EES outcomes" at bounding box center [679, 305] width 516 height 20
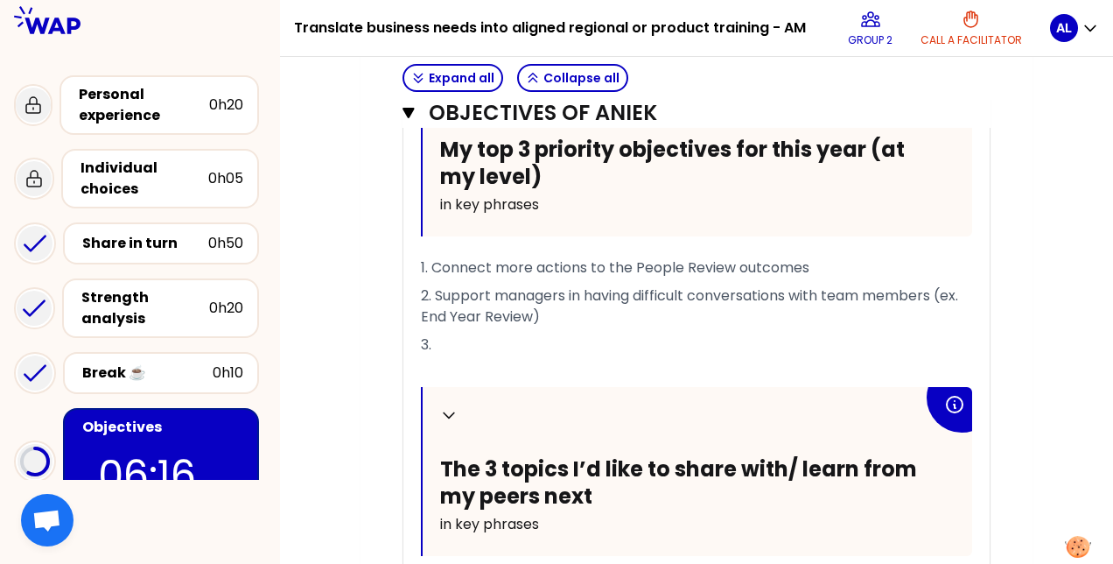
scroll to position [1595, 0]
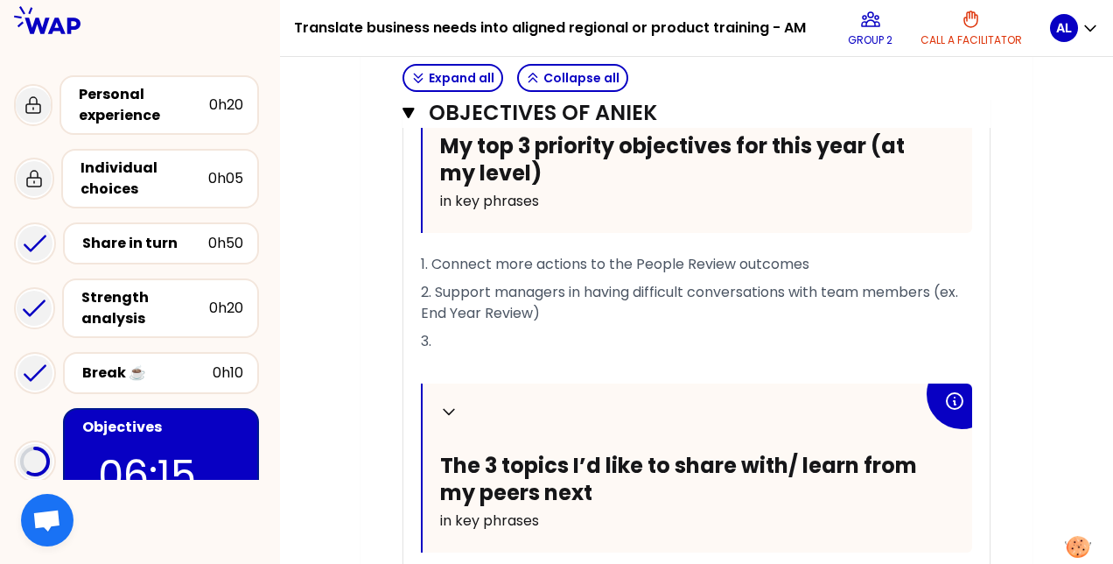
click at [484, 355] on p "3." at bounding box center [696, 341] width 551 height 28
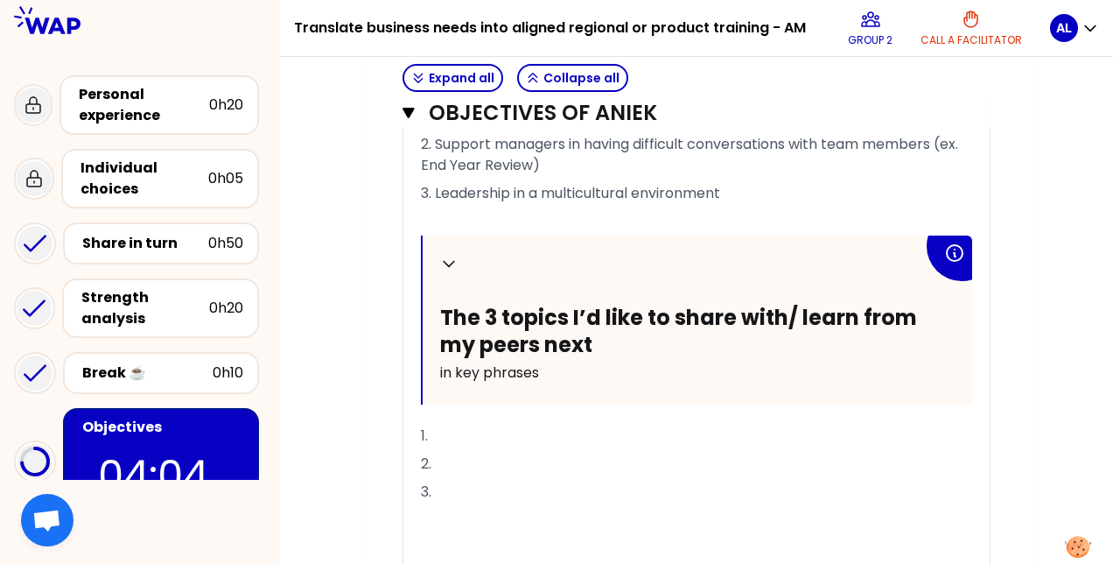
scroll to position [1758, 0]
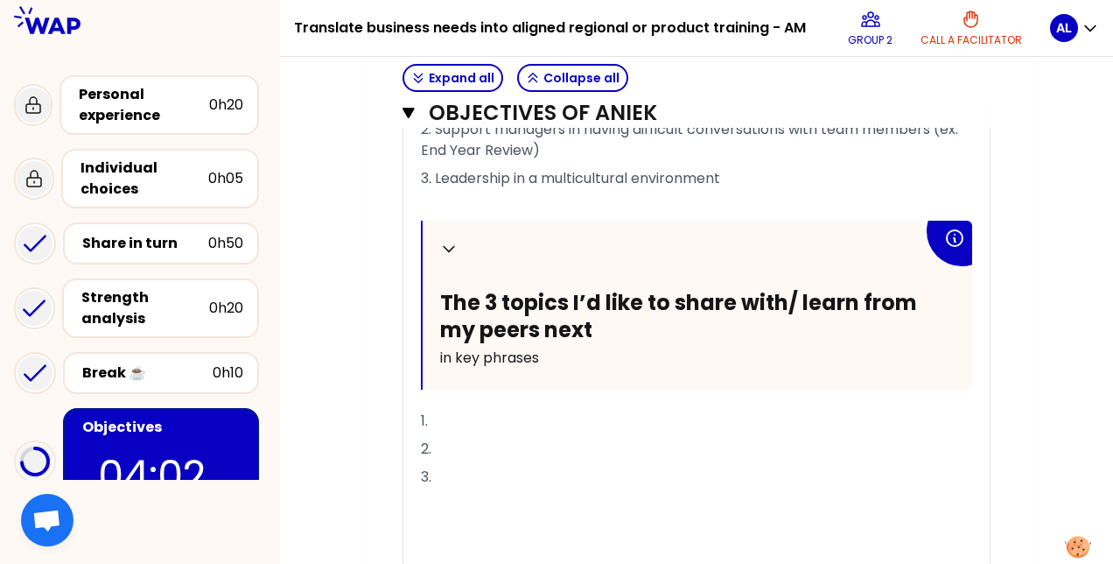
click at [485, 435] on p "1." at bounding box center [696, 421] width 551 height 28
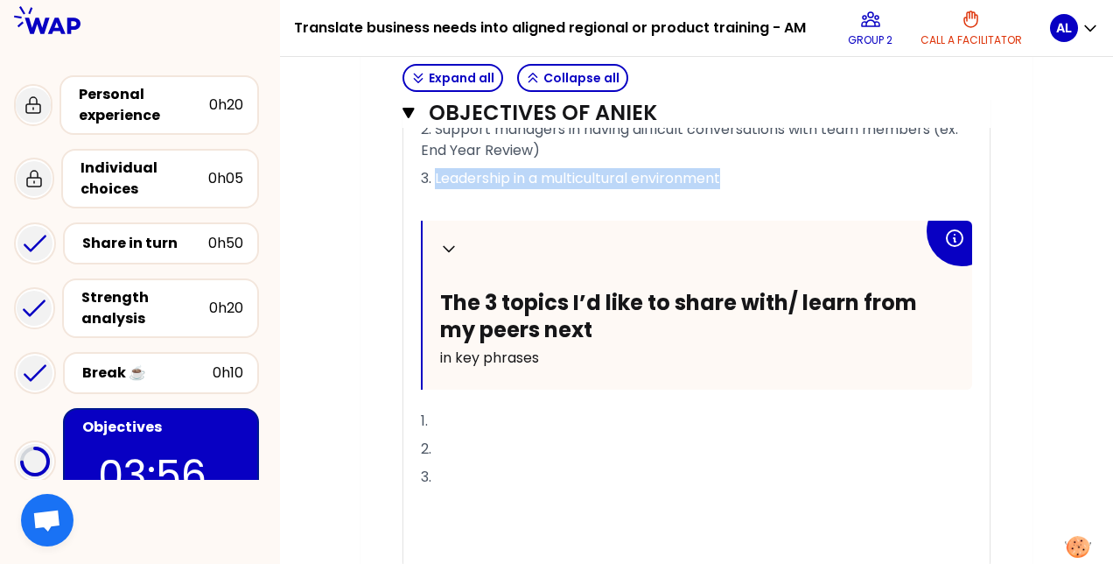
drag, startPoint x: 727, startPoint y: 193, endPoint x: 436, endPoint y: 212, distance: 291.2
click at [436, 193] on p "3. Leadership in a multicultural environment" at bounding box center [696, 179] width 551 height 28
copy span "Leadership in a multicultural environment"
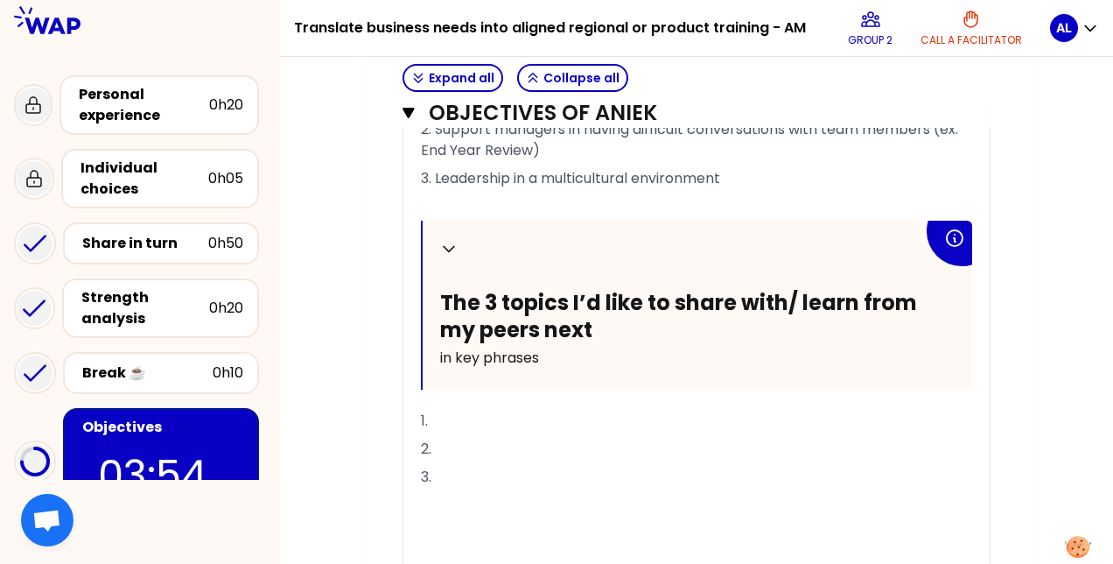
click at [467, 435] on p "1." at bounding box center [696, 421] width 551 height 28
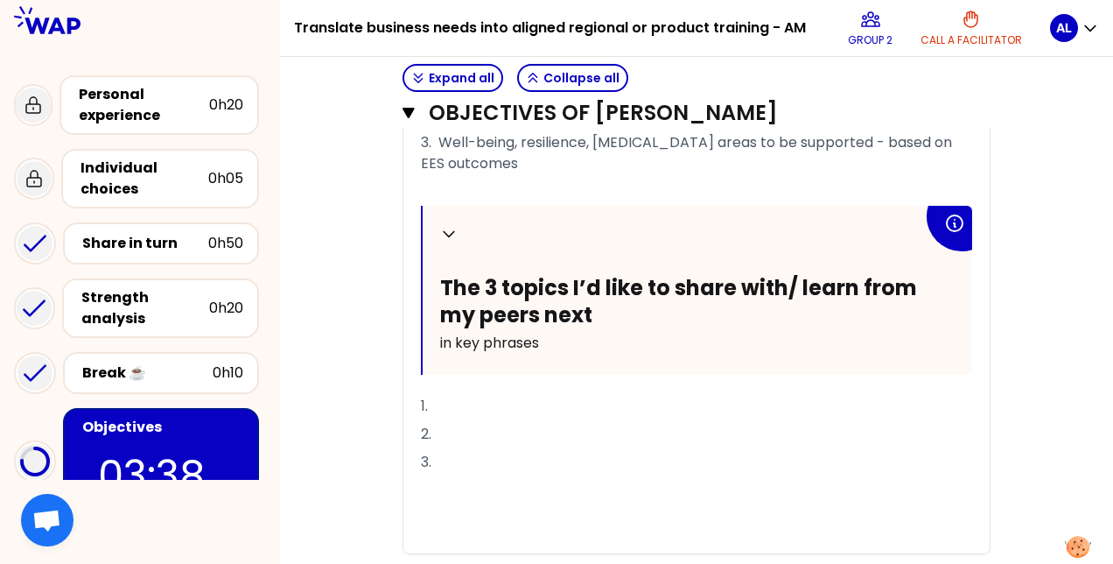
scroll to position [986, 0]
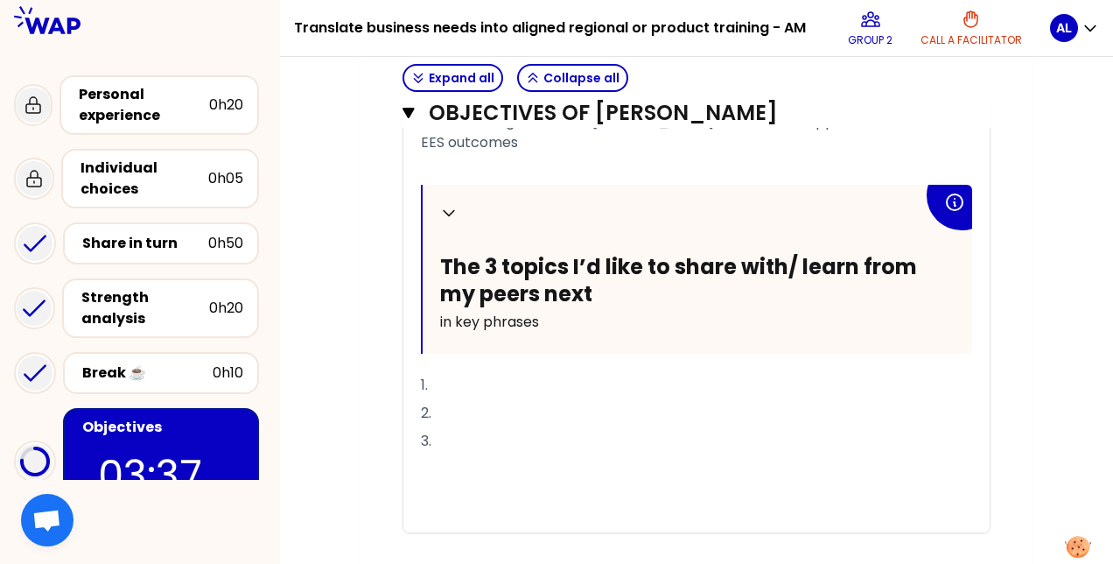
click at [492, 399] on p "1." at bounding box center [696, 385] width 551 height 28
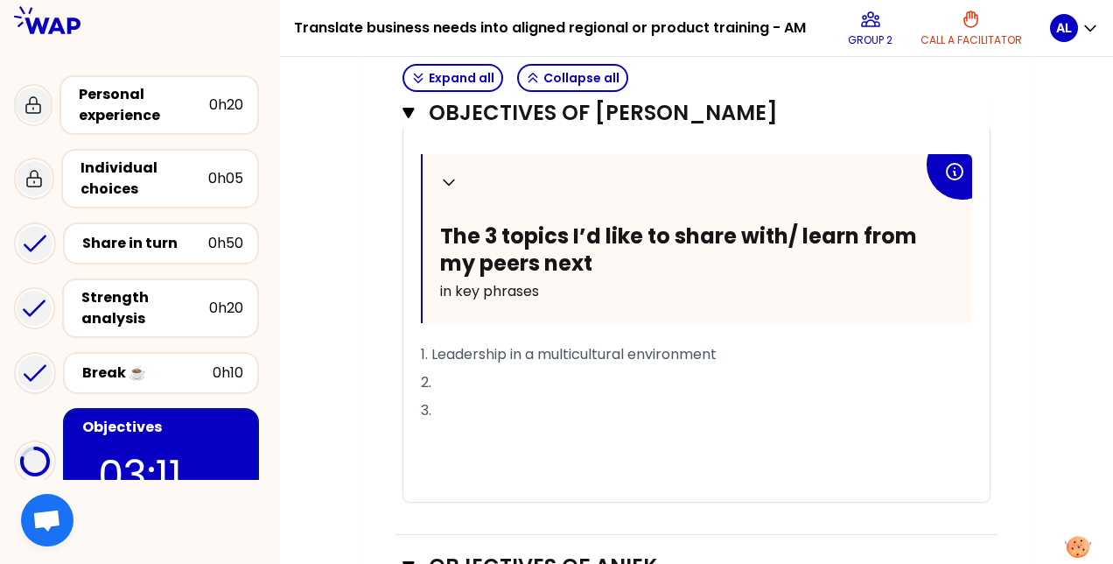
scroll to position [1095, 0]
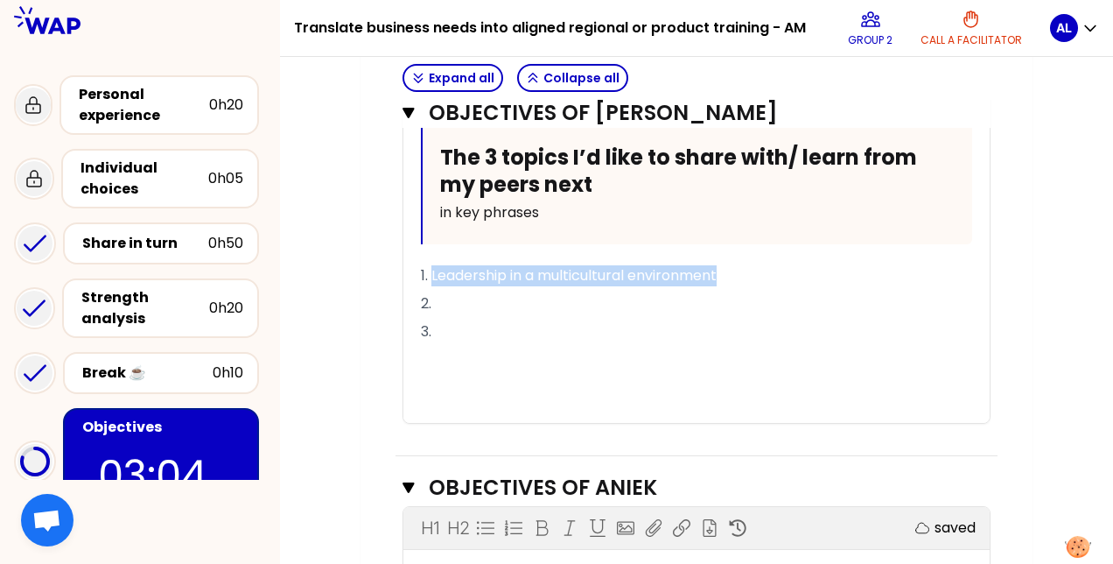
drag, startPoint x: 660, startPoint y: 295, endPoint x: 432, endPoint y: 299, distance: 227.6
click at [432, 290] on p "1. Leadership in a multicultural environment" at bounding box center [696, 276] width 551 height 28
click at [404, 120] on icon "button" at bounding box center [409, 113] width 12 height 14
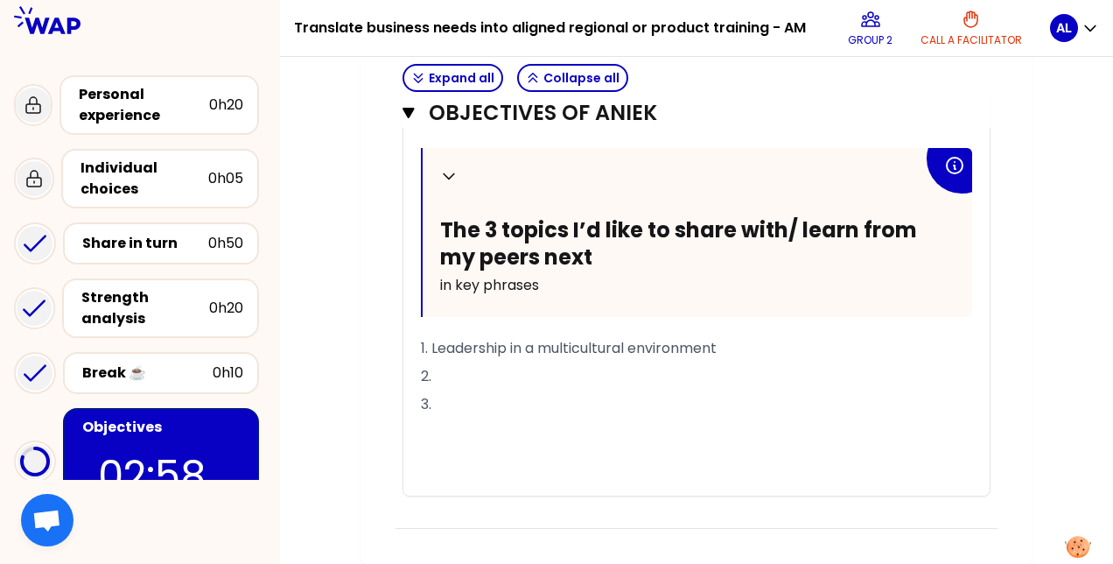
scroll to position [785, 0]
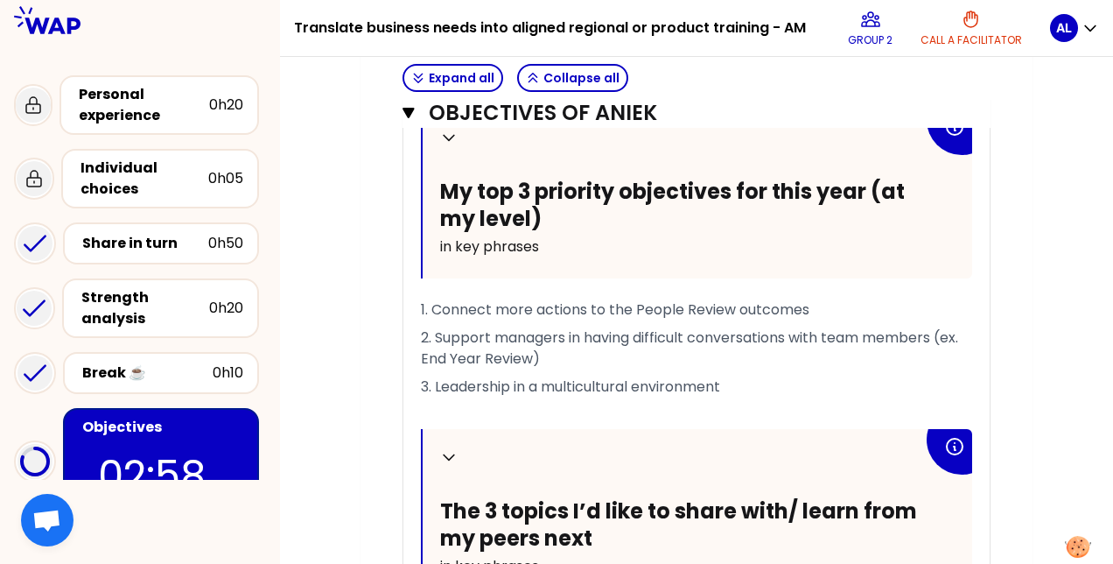
click at [443, 362] on div "Collapse My top 3 priority objectives for this year (at my level) in key phrase…" at bounding box center [696, 442] width 551 height 667
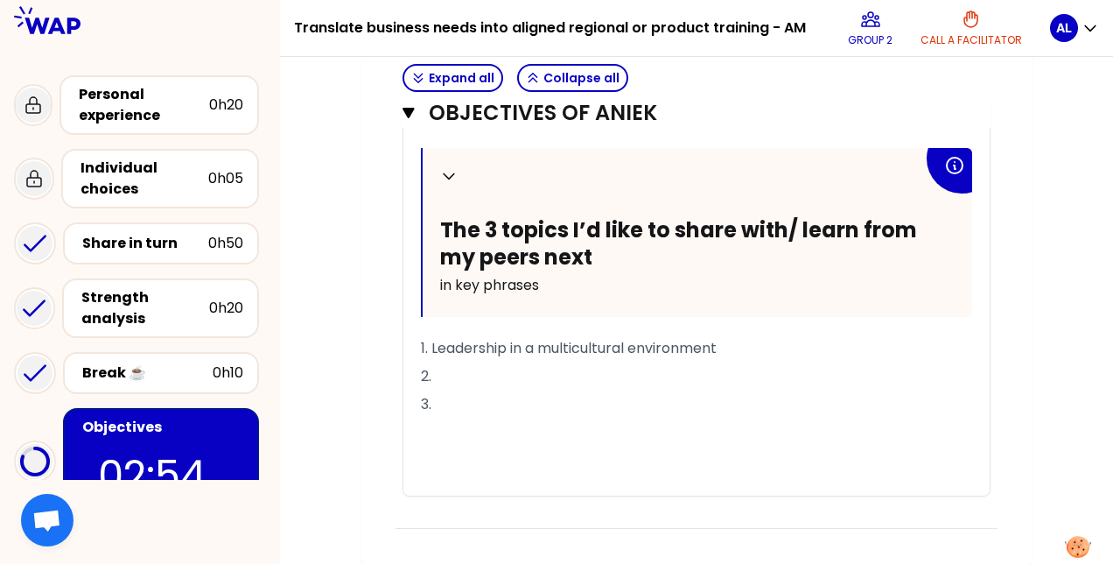
scroll to position [1129, 0]
click at [464, 344] on p "1. Leadership in a multicultural environment" at bounding box center [696, 348] width 551 height 28
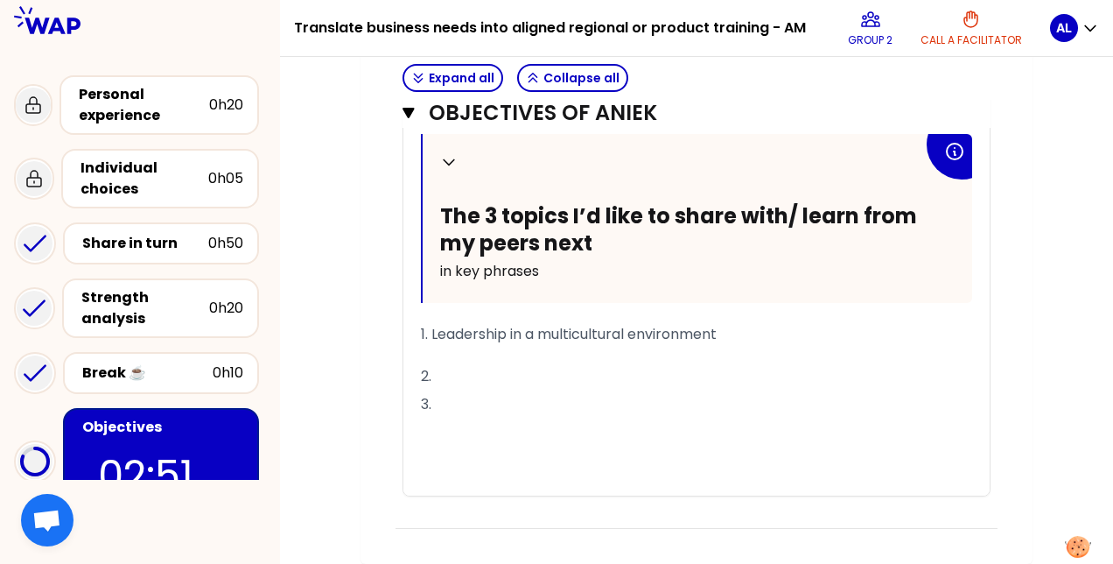
scroll to position [1080, 0]
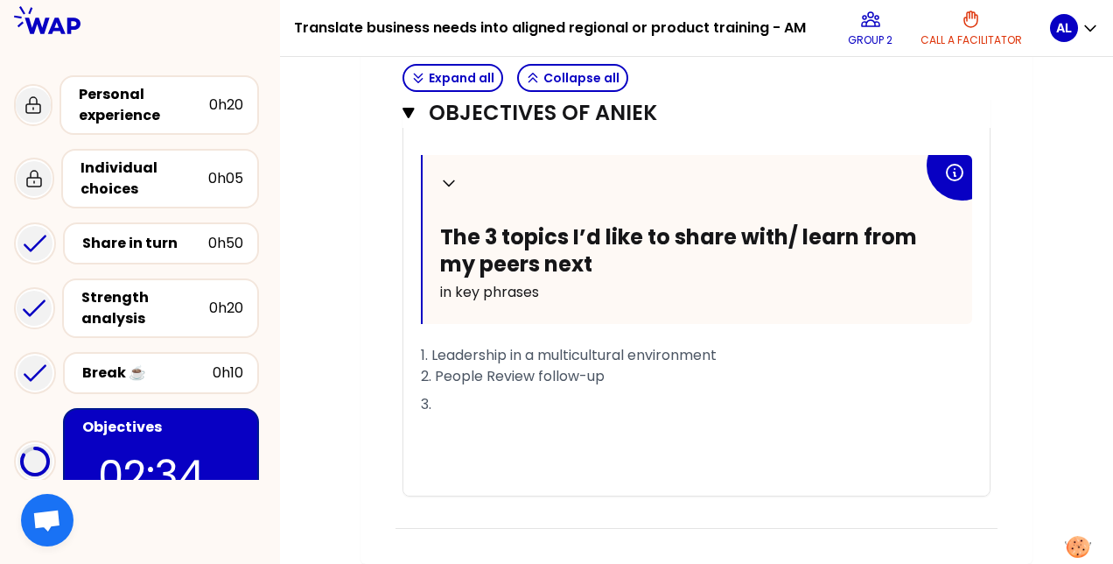
click at [583, 399] on p "3." at bounding box center [696, 404] width 551 height 28
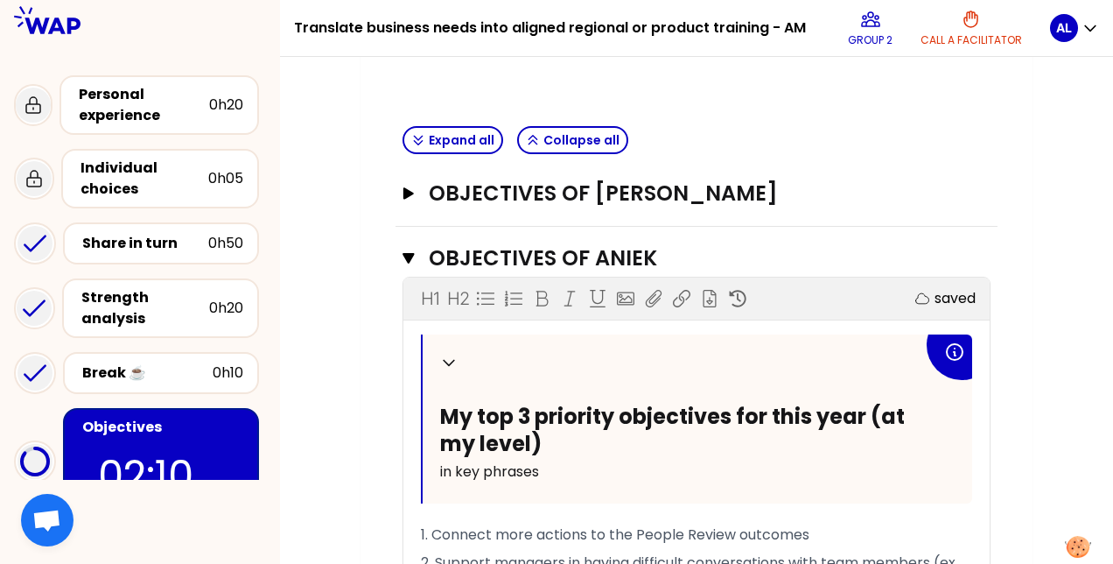
scroll to position [556, 0]
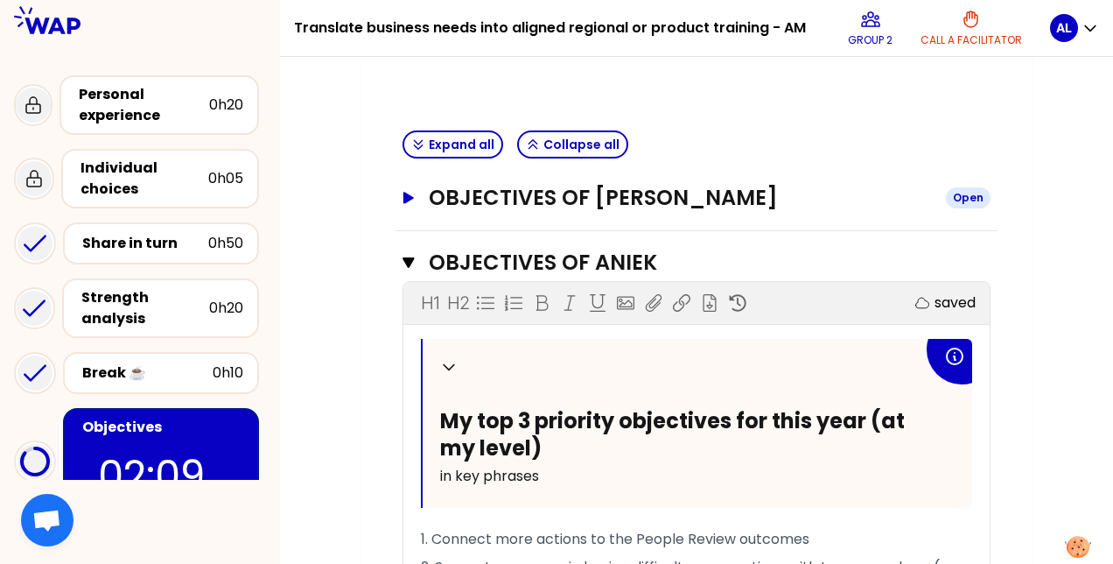
click at [410, 204] on icon "button" at bounding box center [409, 198] width 14 height 12
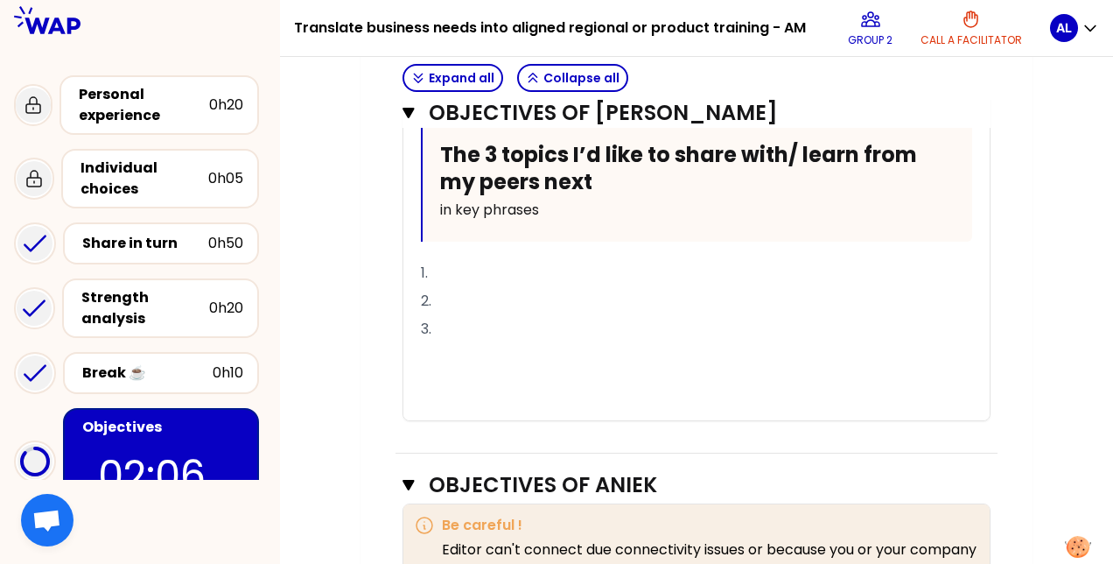
scroll to position [1129, 0]
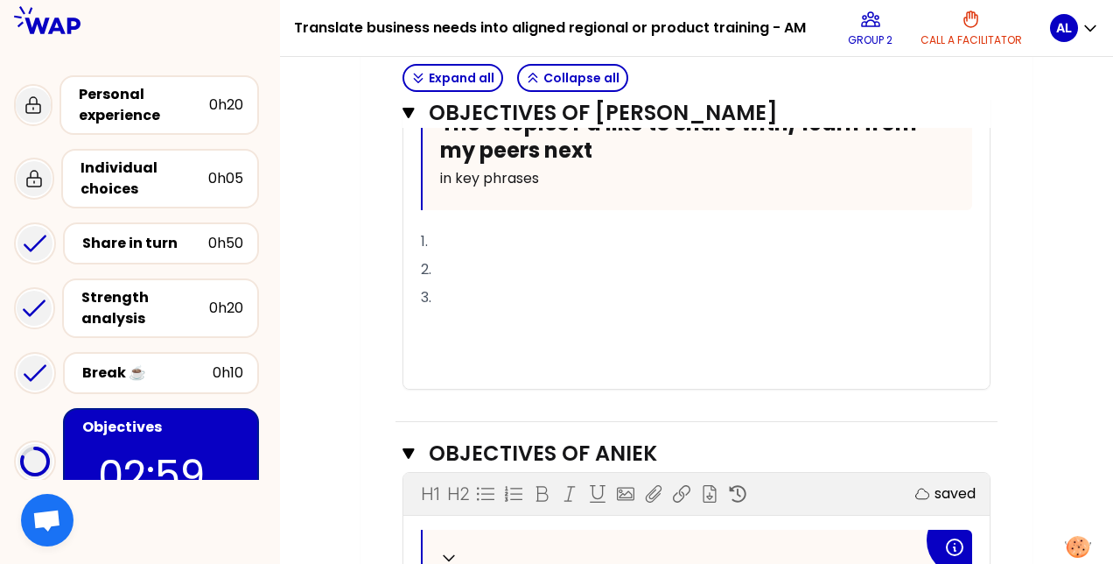
click at [462, 256] on p "1." at bounding box center [696, 242] width 551 height 28
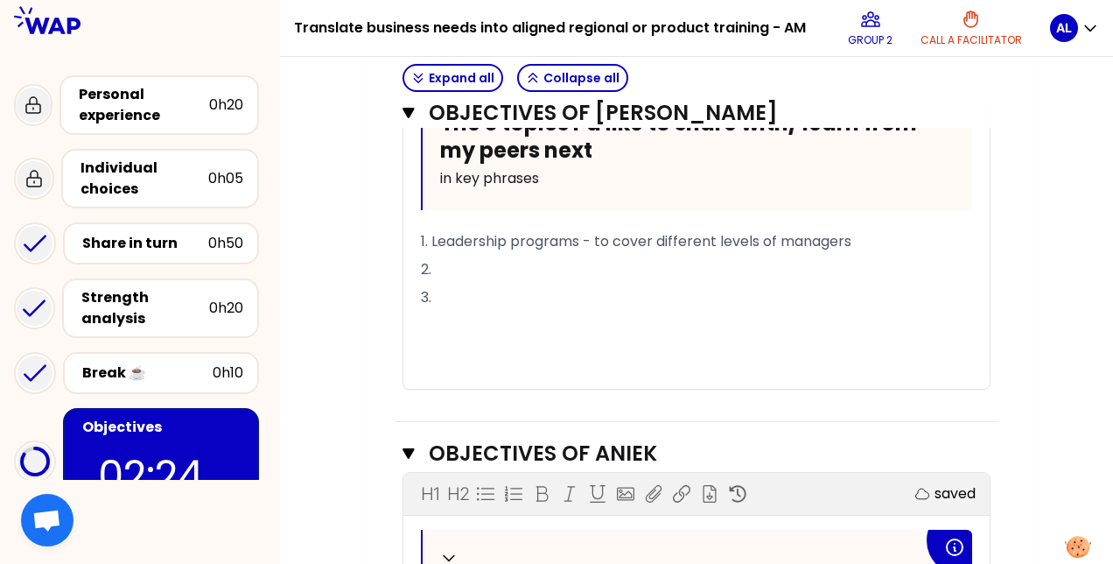
click at [506, 284] on p "2." at bounding box center [696, 270] width 551 height 28
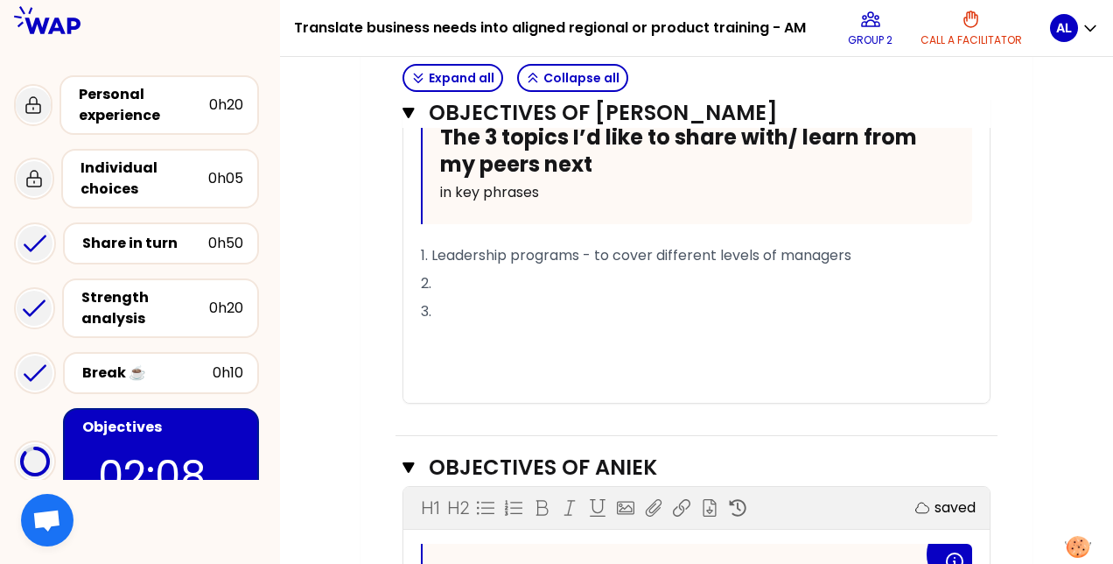
scroll to position [1106, 0]
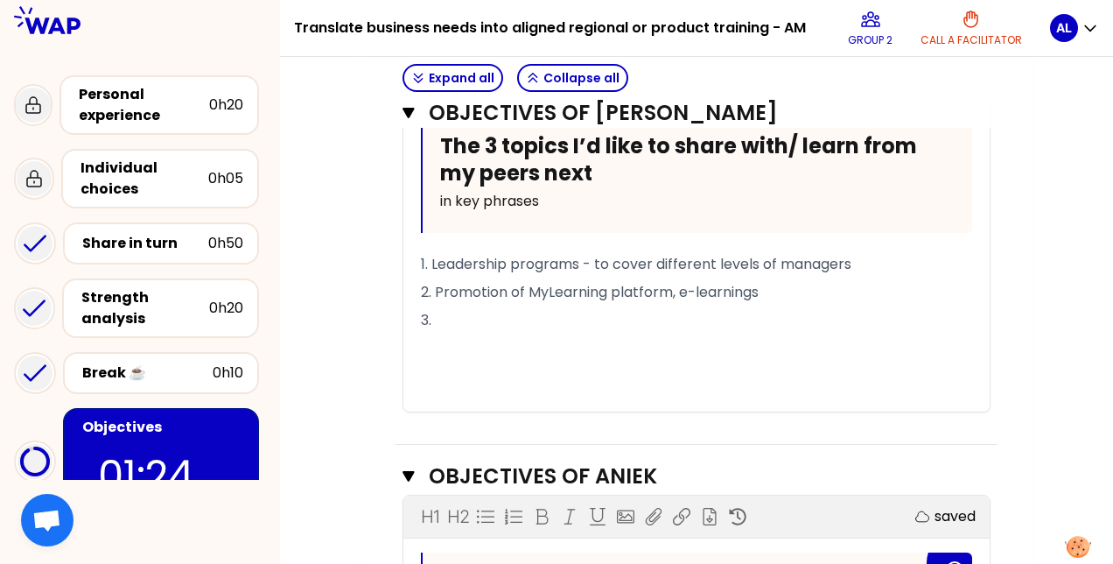
click at [745, 334] on p "3." at bounding box center [696, 320] width 551 height 28
click at [1008, 319] on div "My group number: 2 Objectives # Define your top 3 priority objectives for 2026 …" at bounding box center [697, 165] width 672 height 2232
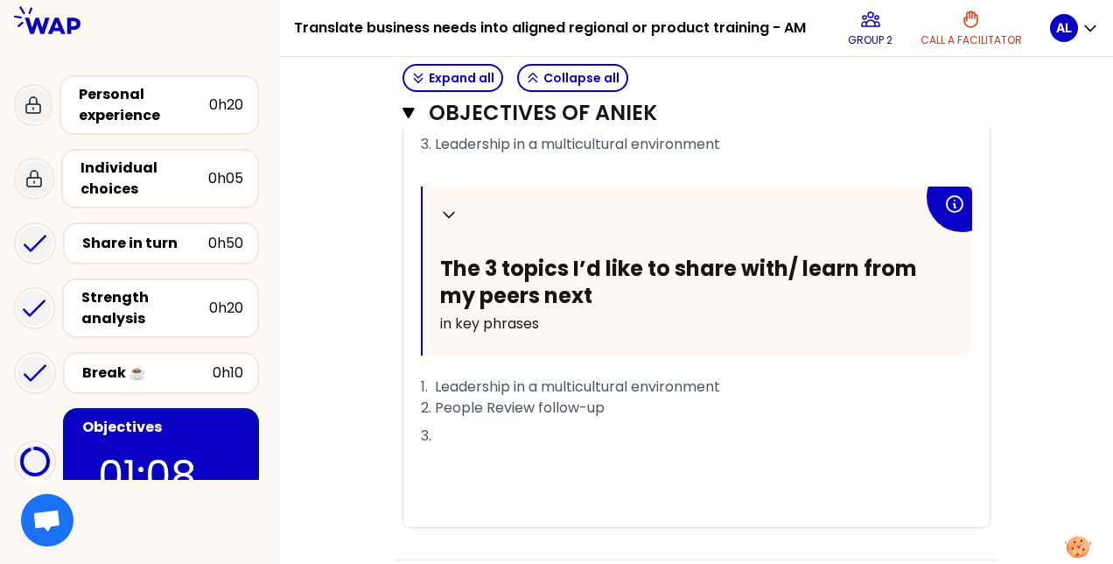
scroll to position [1843, 0]
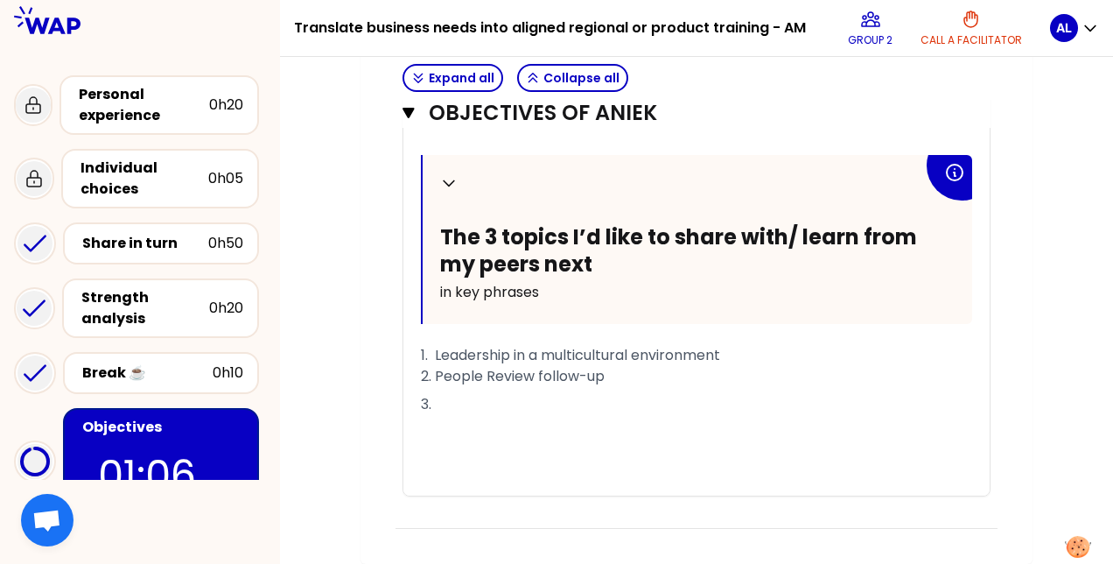
click at [551, 404] on p "3." at bounding box center [696, 404] width 551 height 28
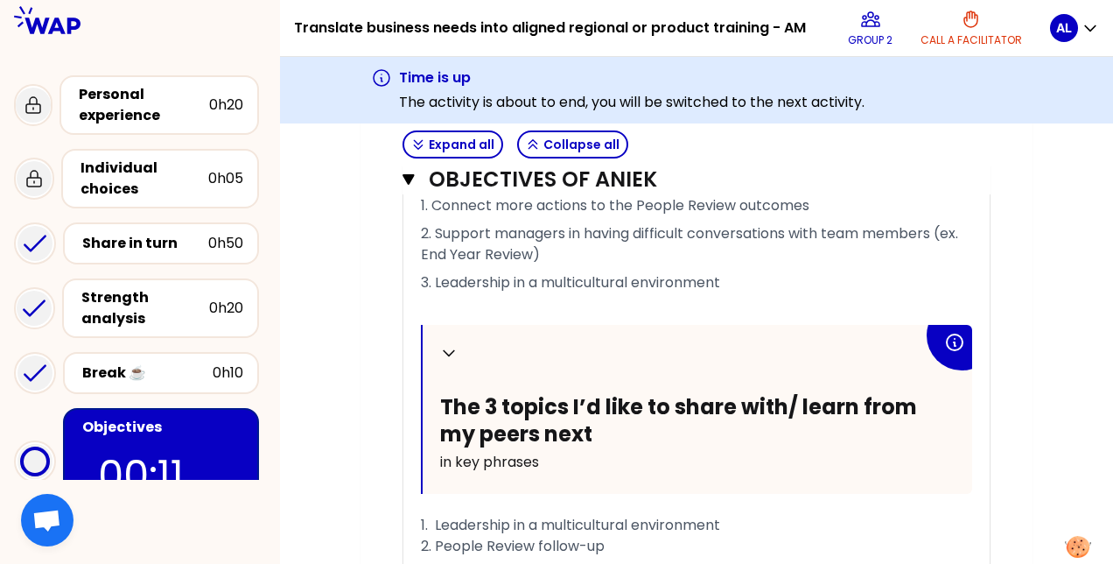
scroll to position [1910, 0]
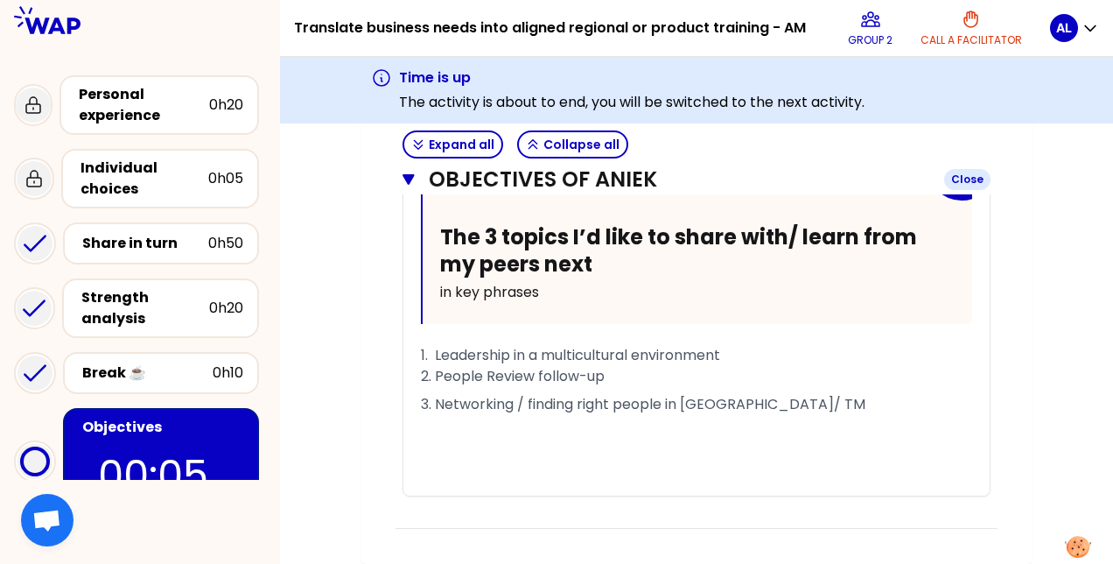
click at [410, 186] on icon "button" at bounding box center [409, 179] width 12 height 14
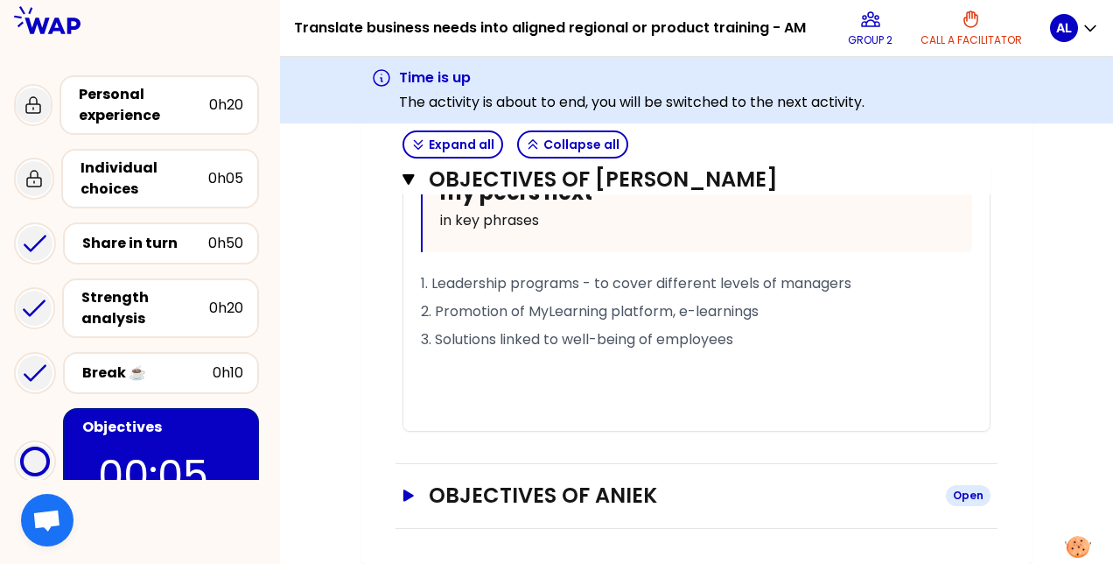
scroll to position [1175, 0]
click at [404, 186] on icon "button" at bounding box center [409, 179] width 12 height 14
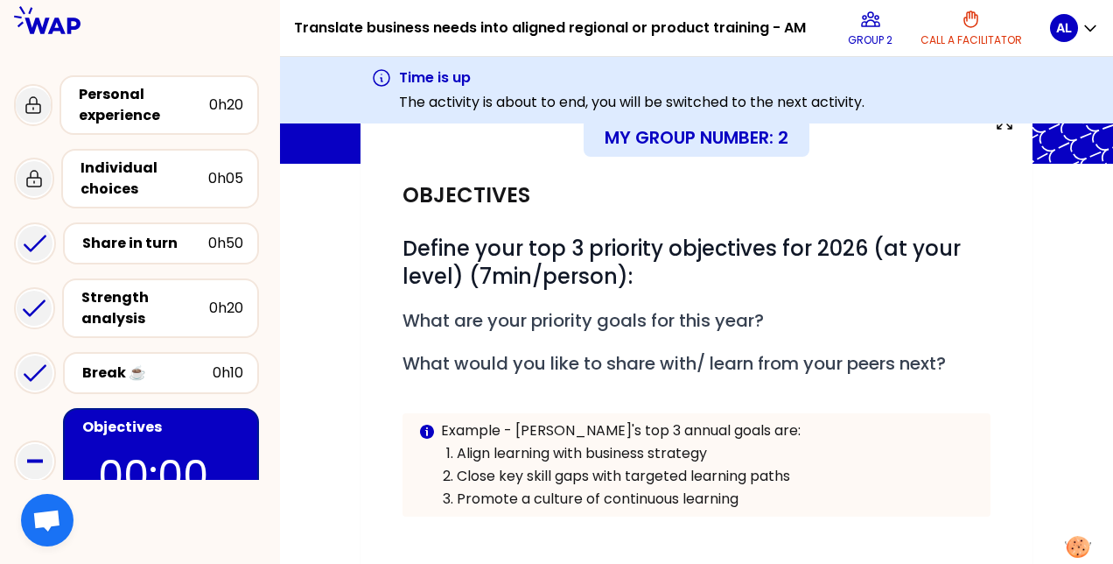
scroll to position [0, 0]
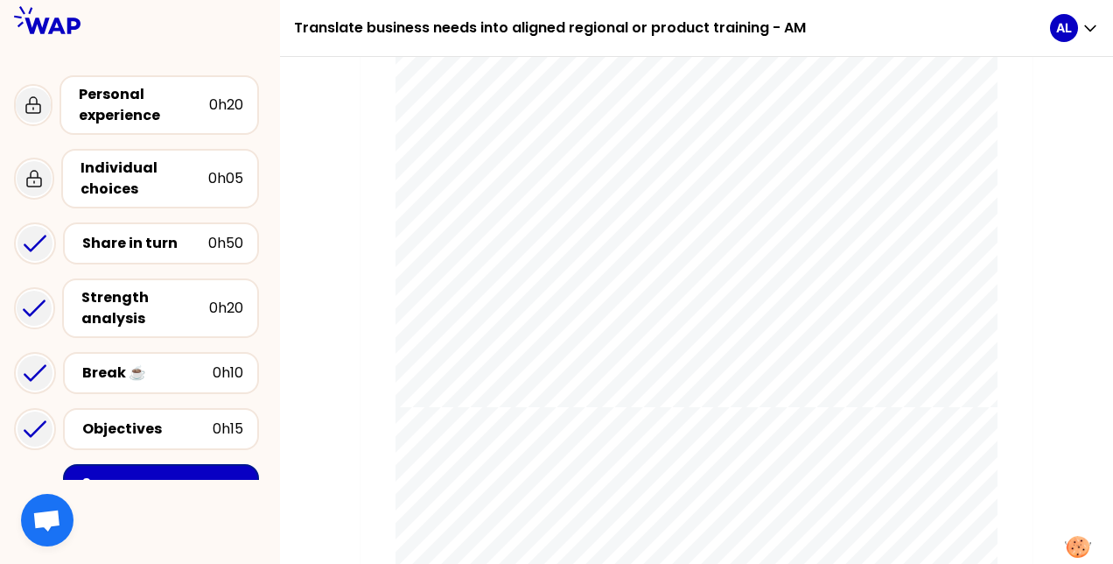
scroll to position [4181, 0]
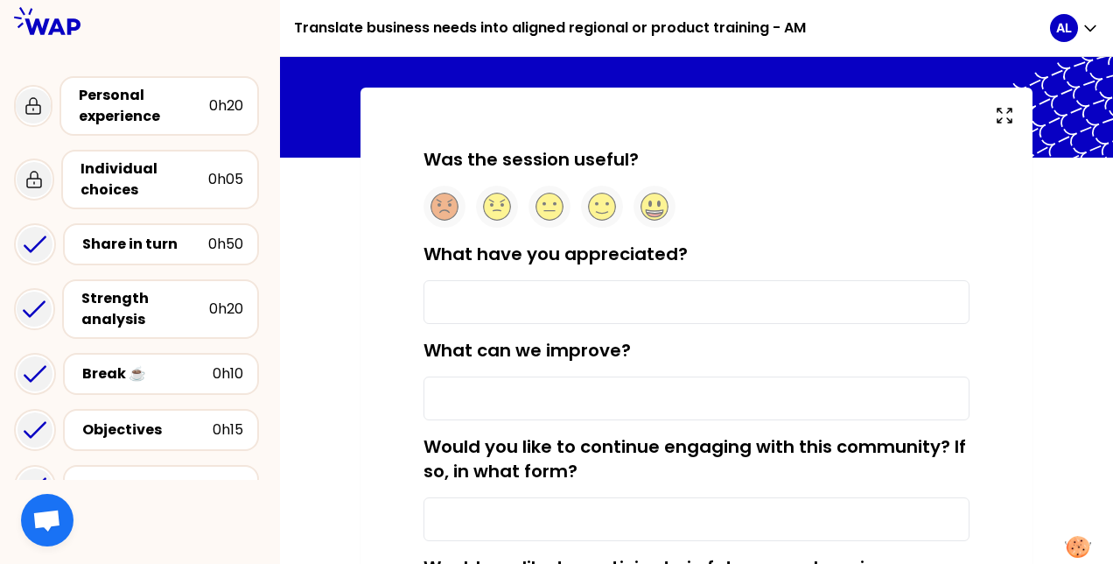
scroll to position [67, 0]
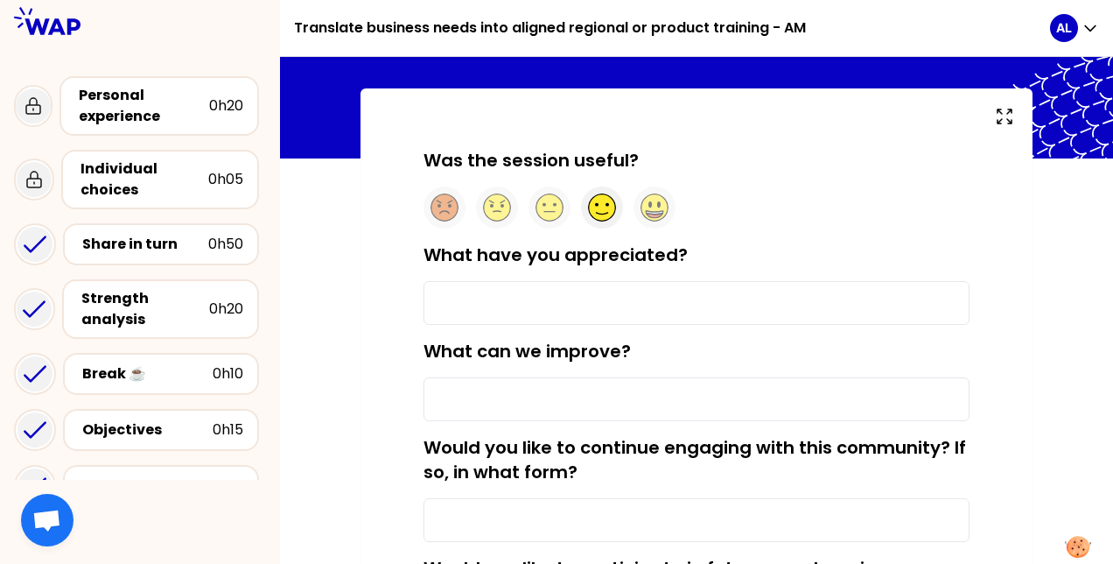
click at [602, 208] on circle at bounding box center [602, 207] width 27 height 27
click at [655, 306] on input "What have you appreciated?" at bounding box center [697, 303] width 546 height 44
type input "Best practice sharing"
click at [593, 399] on input "What can we improve?" at bounding box center [697, 399] width 546 height 44
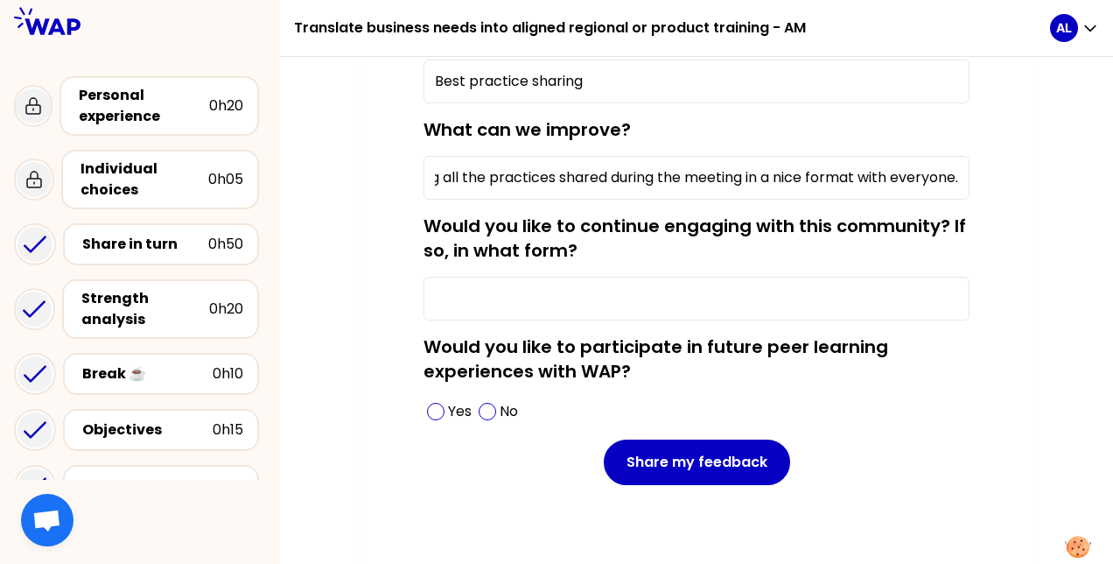
scroll to position [298, 0]
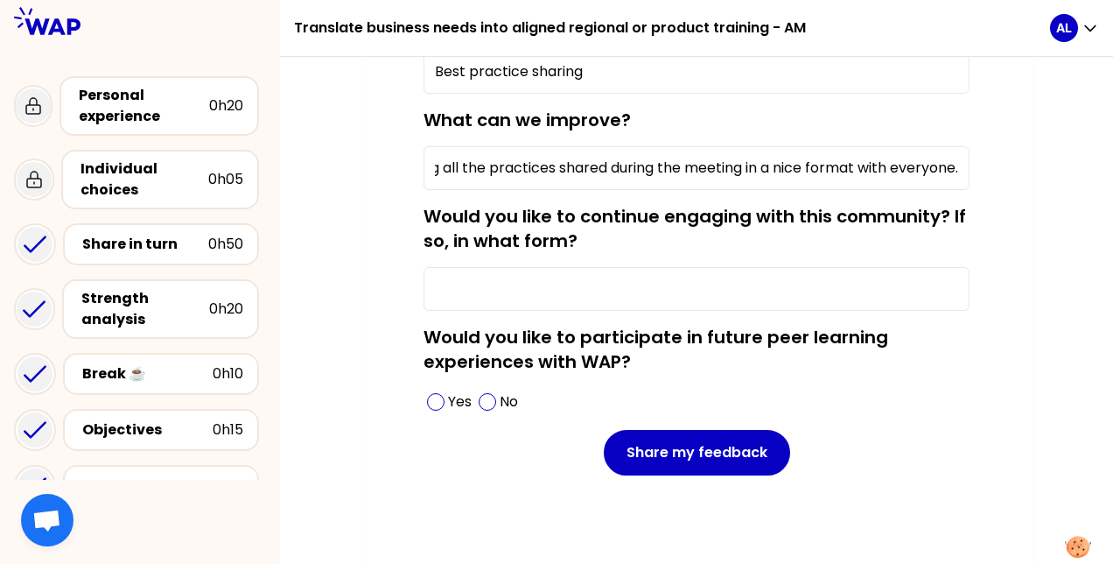
type input "Follow-up - maybe sharing all the practices shared during the meeting in a nice…"
click at [800, 296] on input "Would you like to continue engaging with this community? If so, in what form?" at bounding box center [697, 289] width 546 height 44
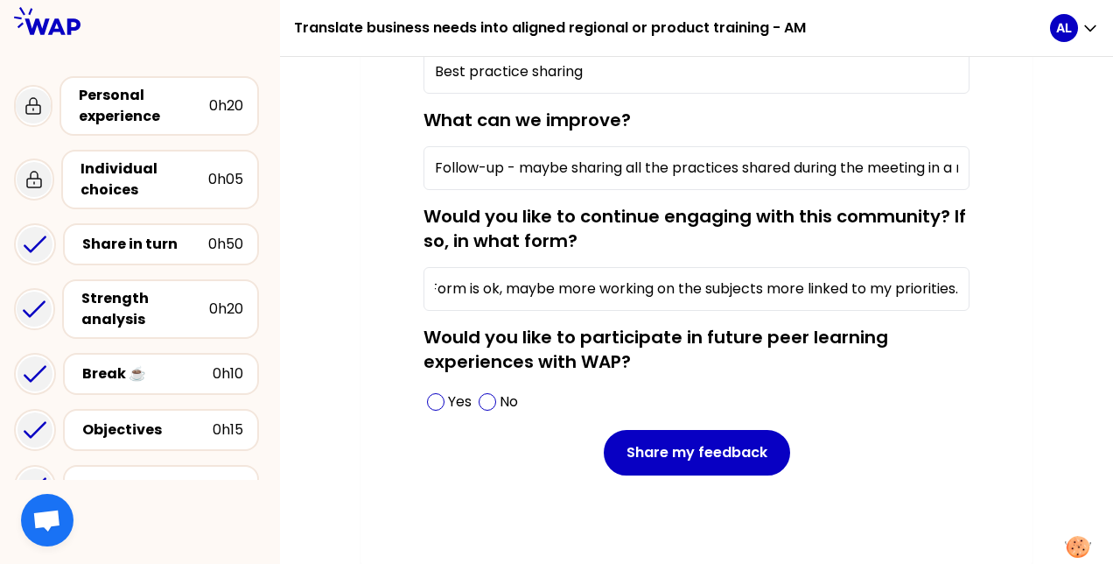
scroll to position [0, 40]
drag, startPoint x: 600, startPoint y: 283, endPoint x: 554, endPoint y: 284, distance: 45.5
click at [554, 284] on input "Yes. Form is ok, maybe more working on the subjects more linked to my prioritie…" at bounding box center [697, 289] width 546 height 44
click at [650, 291] on input "Yes. For me it would be interesting to listening to practice from others linked…" at bounding box center [697, 289] width 546 height 44
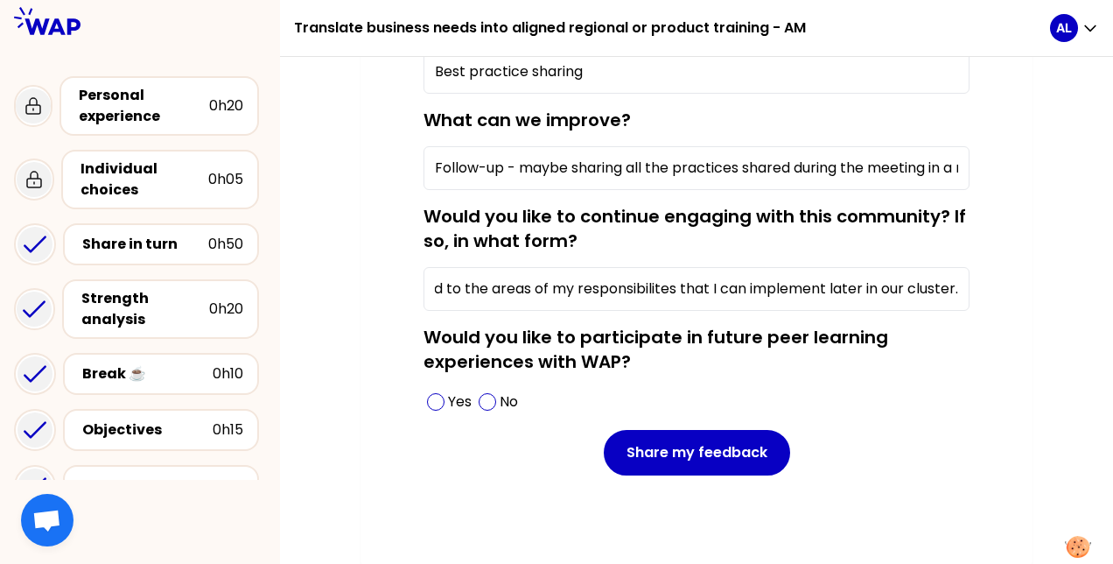
scroll to position [0, 545]
type input "Yes. For me it would be interesting to listen to best practices from others lin…"
click at [436, 402] on span at bounding box center [436, 402] width 18 height 18
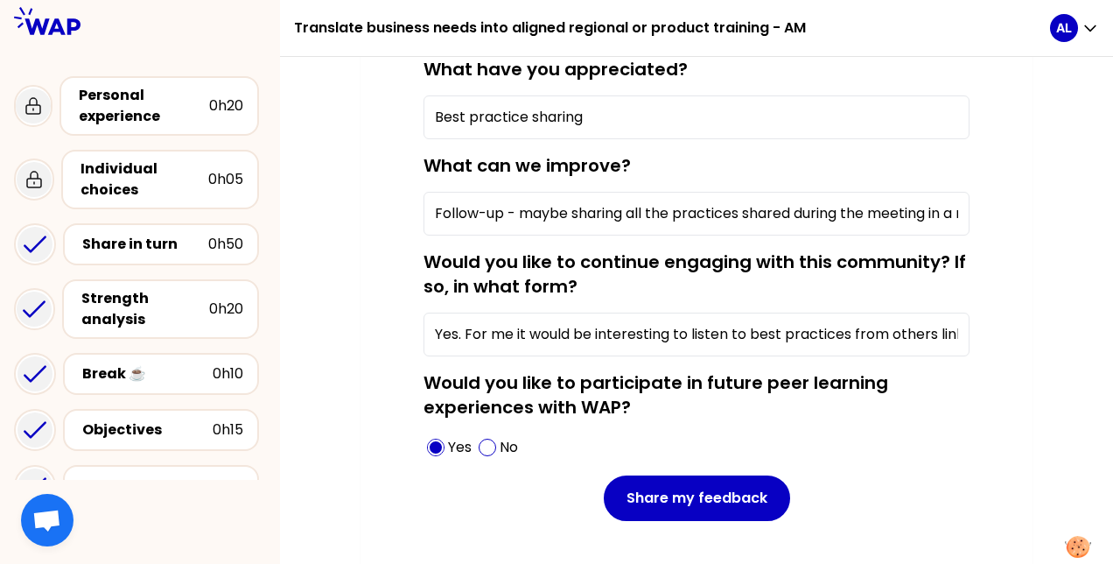
scroll to position [271, 0]
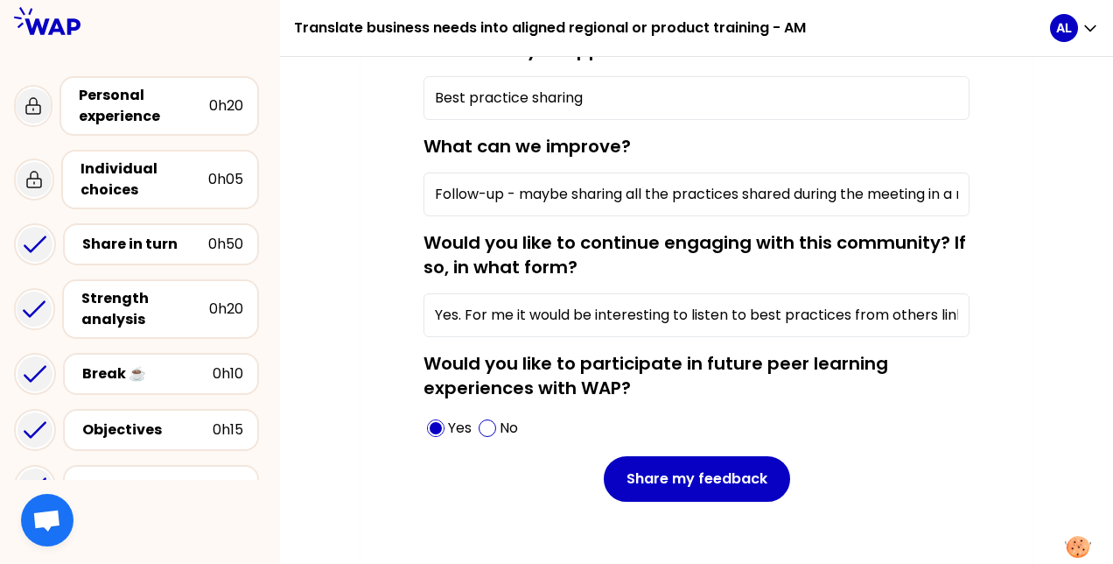
click at [843, 193] on input "Follow-up - maybe sharing all the practices shared during the meeting in a nice…" at bounding box center [697, 194] width 546 height 44
drag, startPoint x: 523, startPoint y: 189, endPoint x: 569, endPoint y: 191, distance: 45.5
click at [569, 191] on input "Follow-up - maybe sharing all the practices shared during the meeting in a nice…" at bounding box center [697, 194] width 546 height 44
click at [565, 189] on input "Follow-up - I would highly appreciate if you could shar all the practices share…" at bounding box center [697, 194] width 546 height 44
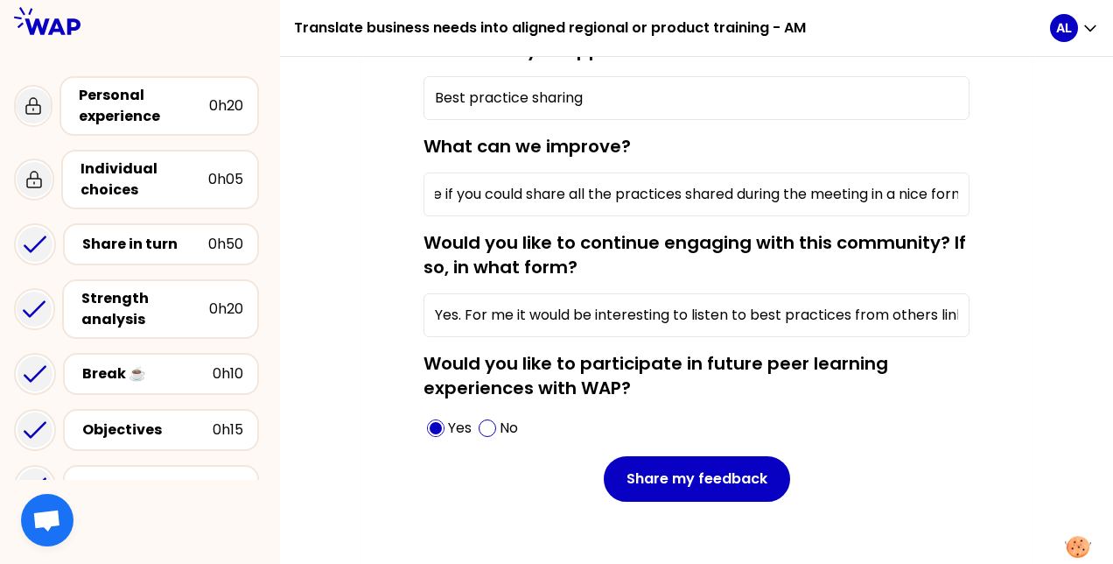
drag, startPoint x: 697, startPoint y: 191, endPoint x: 732, endPoint y: 194, distance: 35.2
click at [732, 194] on input "Follow-up - I would highly appreciate if you could share all the practices shar…" at bounding box center [697, 194] width 546 height 44
click at [898, 195] on input "Follow-up - I would highly appreciate if you could share all the practices disc…" at bounding box center [697, 194] width 546 height 44
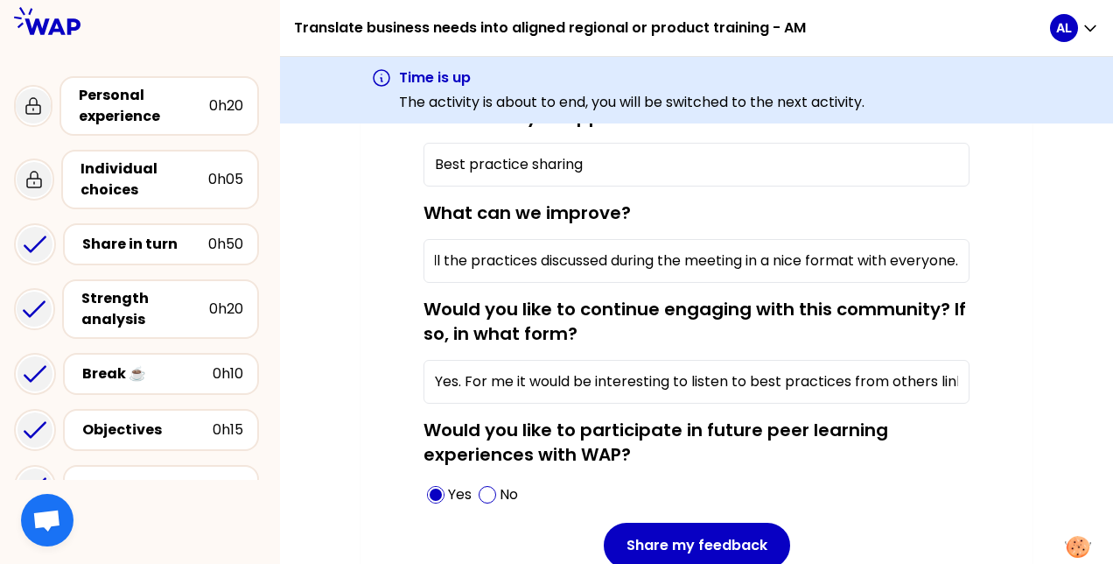
scroll to position [0, 416]
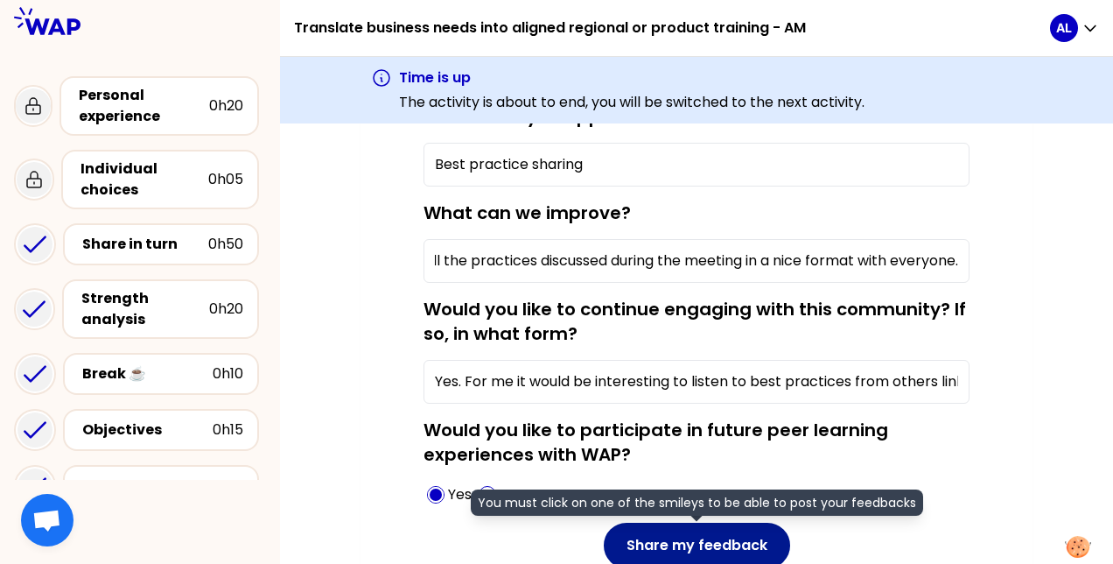
type input "Follow-up - I would highly appreciate if you could share all the practices disc…"
click at [677, 535] on button "Share my feedback" at bounding box center [697, 546] width 186 height 46
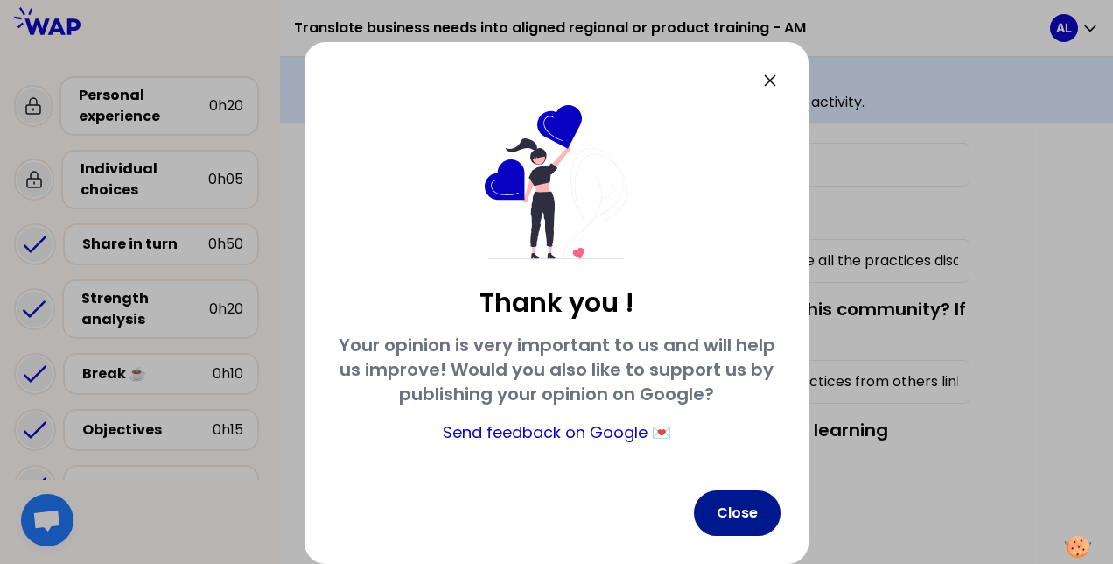
click at [734, 503] on button "Close" at bounding box center [737, 513] width 87 height 46
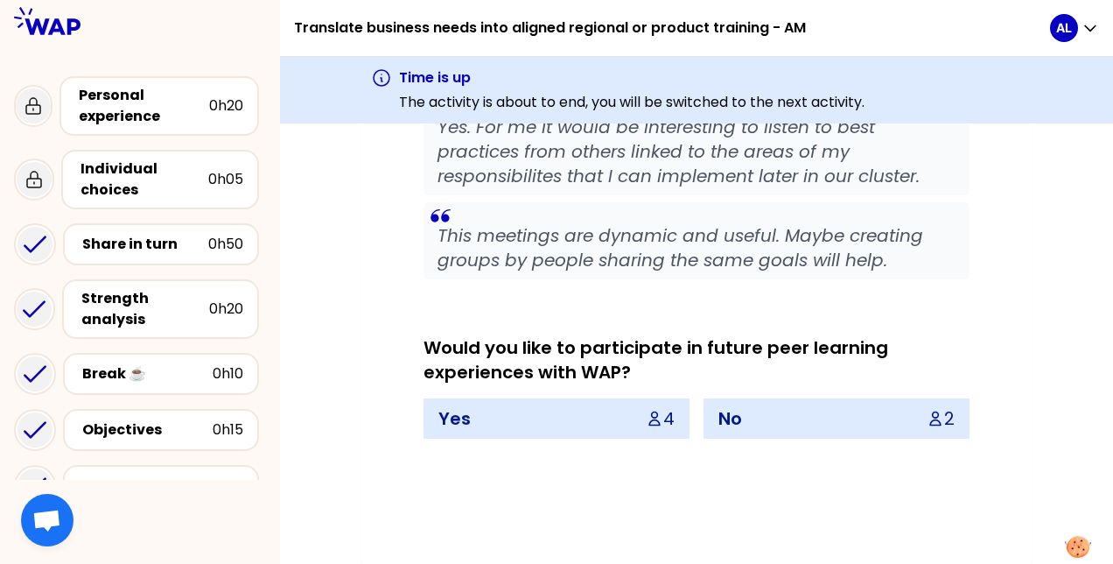
scroll to position [155, 0]
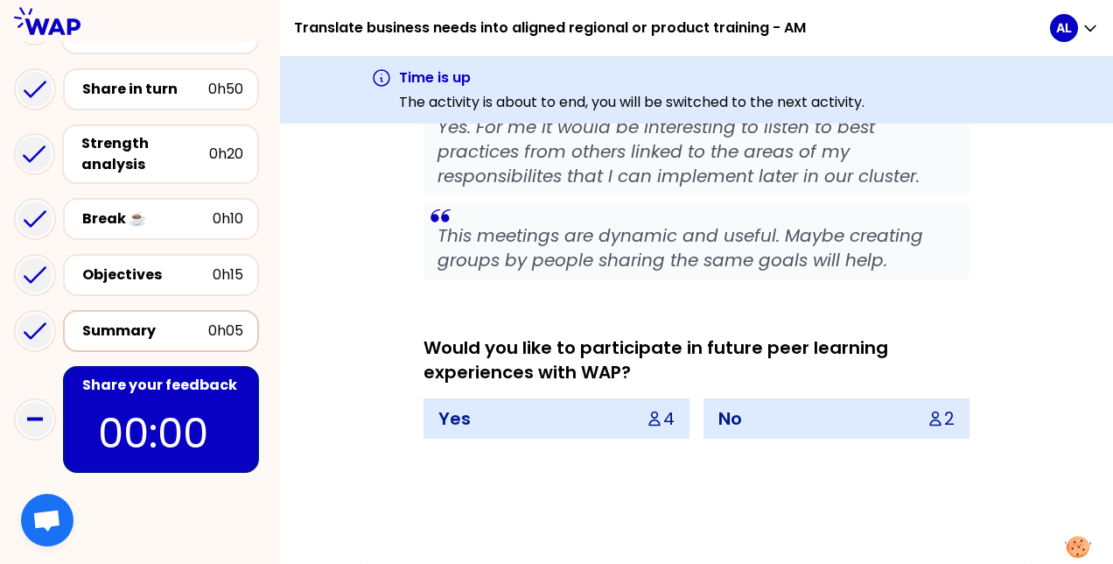
click at [123, 329] on div "Summary" at bounding box center [145, 330] width 126 height 21
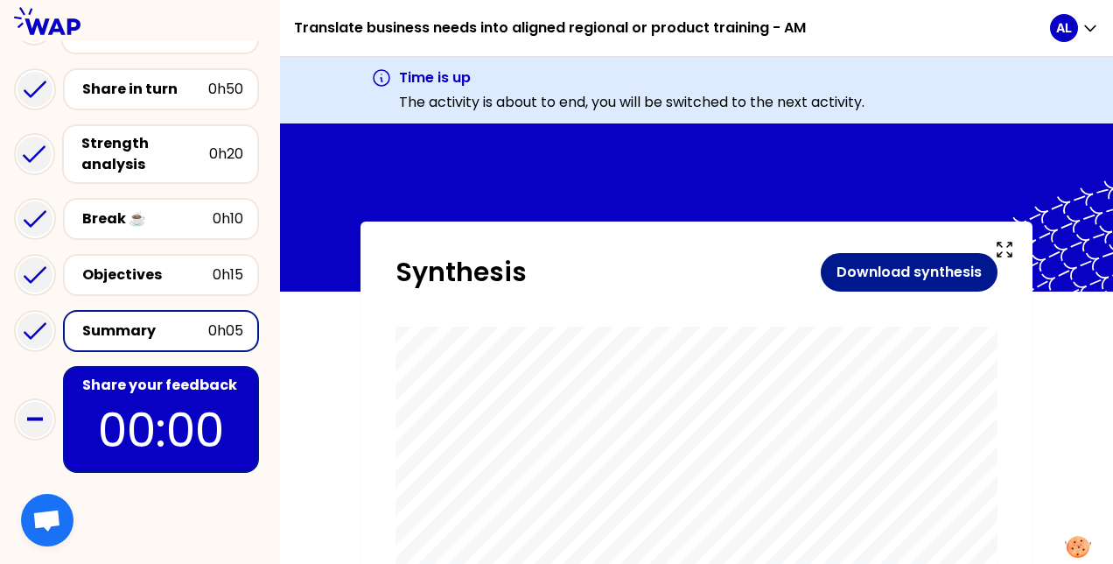
click at [882, 272] on button "Download synthesis" at bounding box center [909, 272] width 177 height 39
